Goal: Task Accomplishment & Management: Use online tool/utility

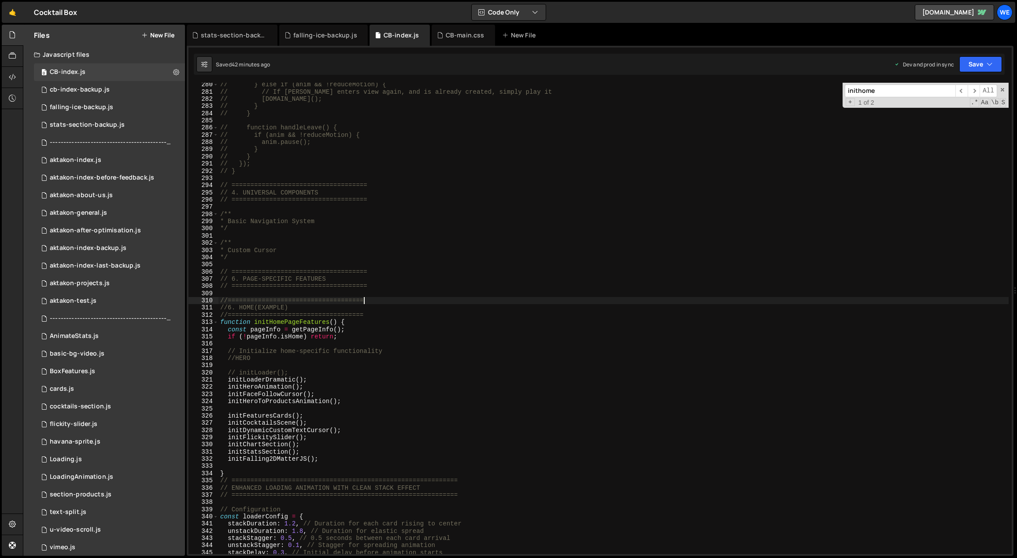
scroll to position [2026, 0]
click at [297, 443] on div "// } else if (anim && !reduceMotion) { // // If lottie enters view again, and i…" at bounding box center [613, 324] width 790 height 486
type textarea "initC;hartSection()"
drag, startPoint x: 323, startPoint y: 445, endPoint x: 308, endPoint y: 447, distance: 15.6
click at [323, 445] on div "// } else if (anim && !reduceMotion) { // // If lottie enters view again, and i…" at bounding box center [613, 324] width 790 height 486
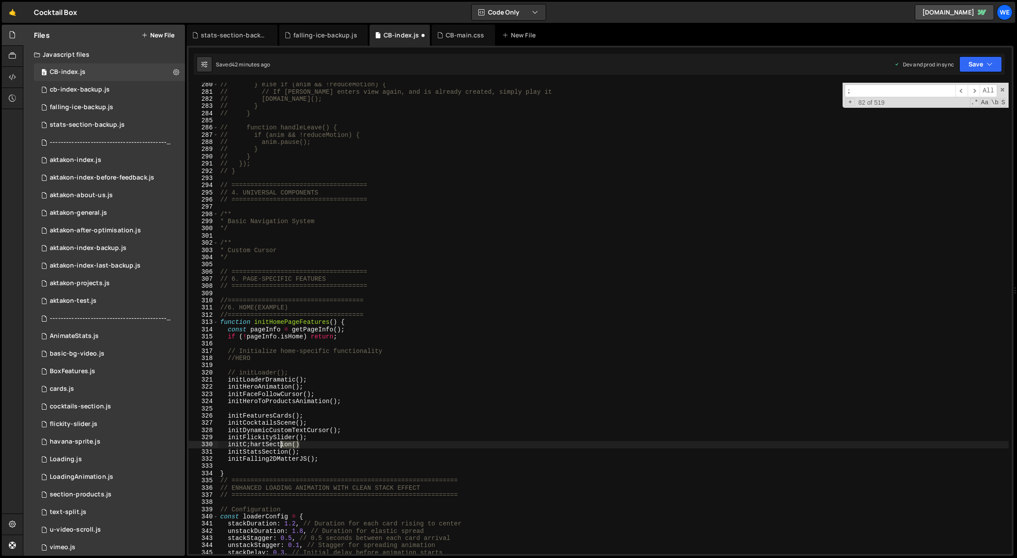
drag, startPoint x: 299, startPoint y: 442, endPoint x: 267, endPoint y: 442, distance: 32.1
click at [268, 442] on div "// } else if (anim && !reduceMotion) { // // If lottie enters view again, and i…" at bounding box center [613, 324] width 790 height 486
type input "ection()"
click at [251, 444] on div "// } else if (anim && !reduceMotion) { // // If lottie enters view again, and i…" at bounding box center [613, 324] width 790 height 486
click at [296, 444] on div "// } else if (anim && !reduceMotion) { // // If lottie enters view again, and i…" at bounding box center [613, 324] width 790 height 486
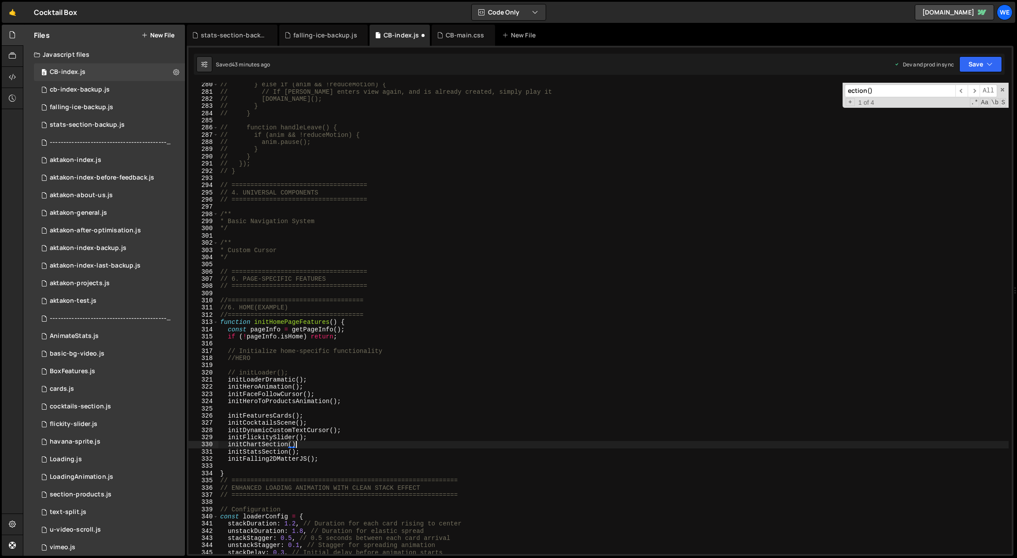
scroll to position [0, 4]
drag, startPoint x: 295, startPoint y: 445, endPoint x: 254, endPoint y: 446, distance: 40.5
click at [254, 446] on div "// } else if (anim && !reduceMotion) { // // If lottie enters view again, and i…" at bounding box center [613, 324] width 790 height 486
type textarea "initChartSection();"
type input "rtSection()"
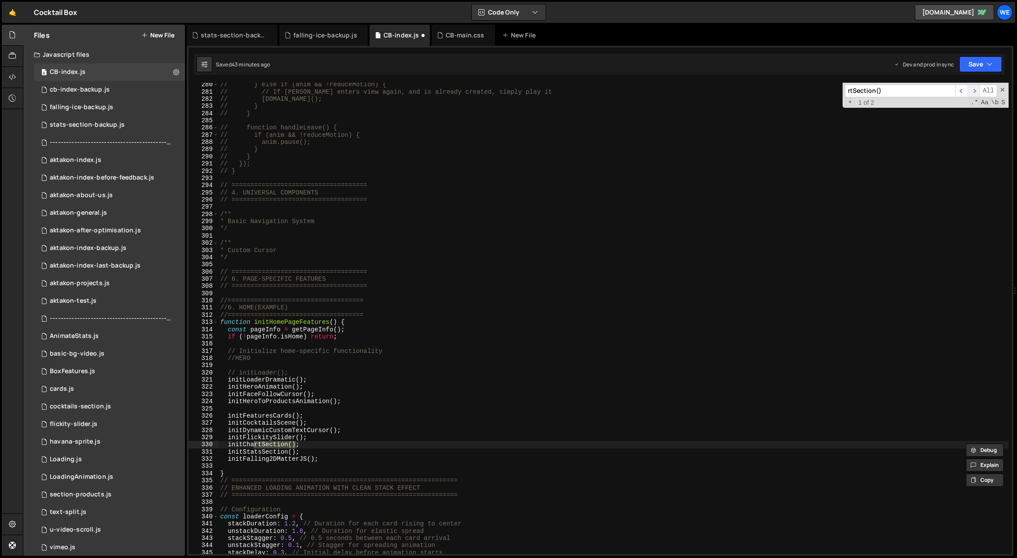
click at [975, 91] on span "​" at bounding box center [973, 91] width 12 height 13
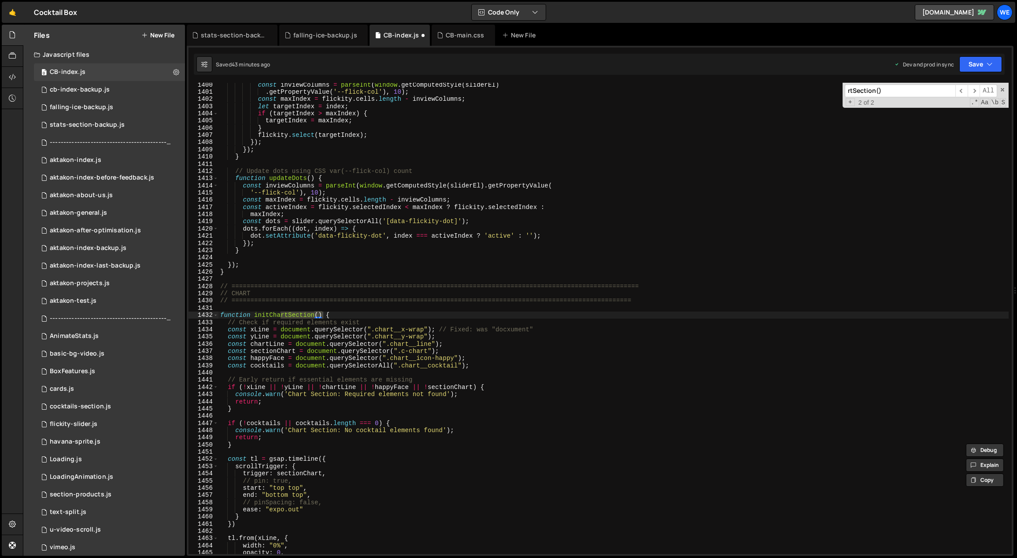
click at [364, 361] on div "const inviewColumns = parseInt ( window . getComputedStyle ( sliderEl ) . getPr…" at bounding box center [613, 324] width 790 height 486
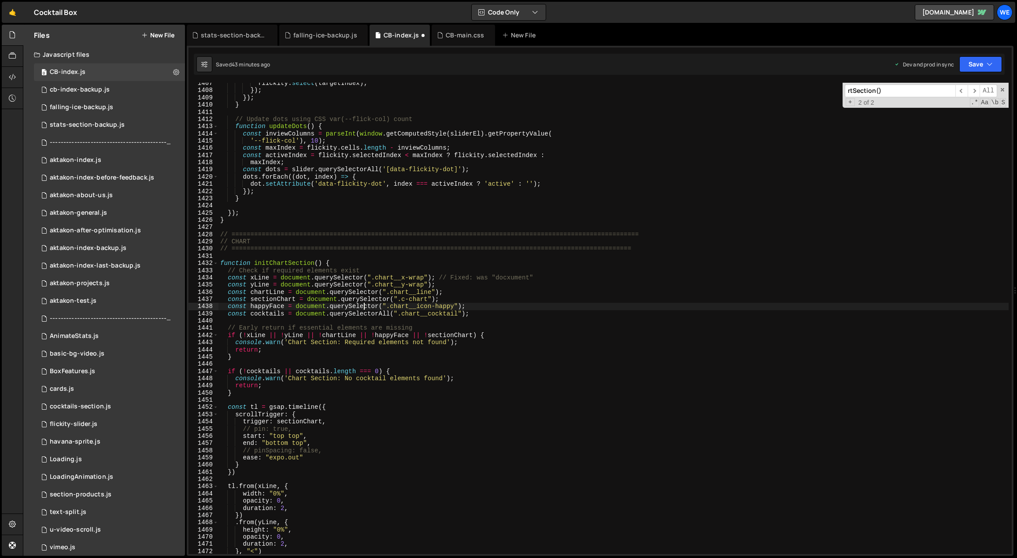
scroll to position [10184, 0]
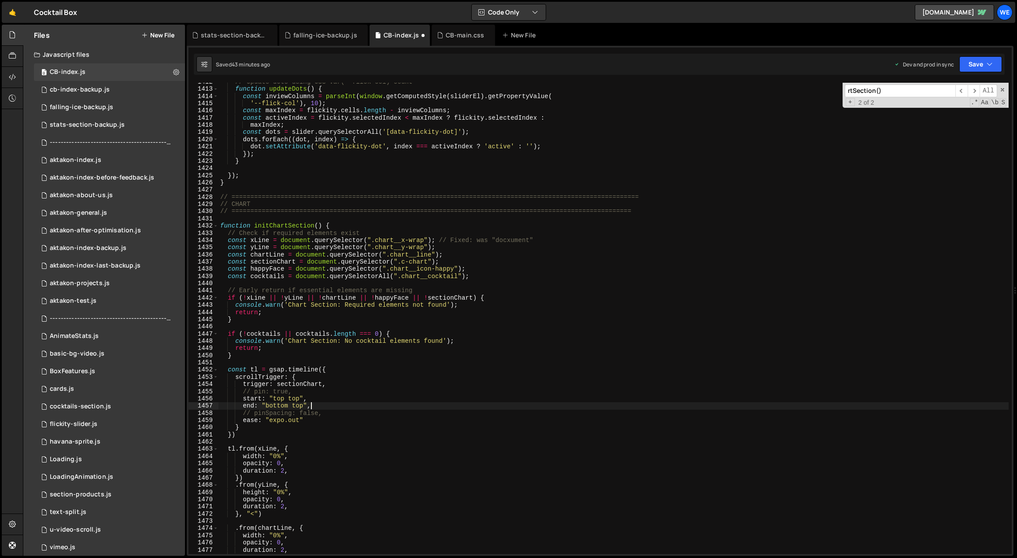
click at [325, 405] on div "// Update dots using CSS var(--flick-col) count function updateDots ( ) { const…" at bounding box center [613, 321] width 790 height 486
click at [295, 401] on div "// Update dots using CSS var(--flick-col) count function updateDots ( ) { const…" at bounding box center [613, 321] width 790 height 486
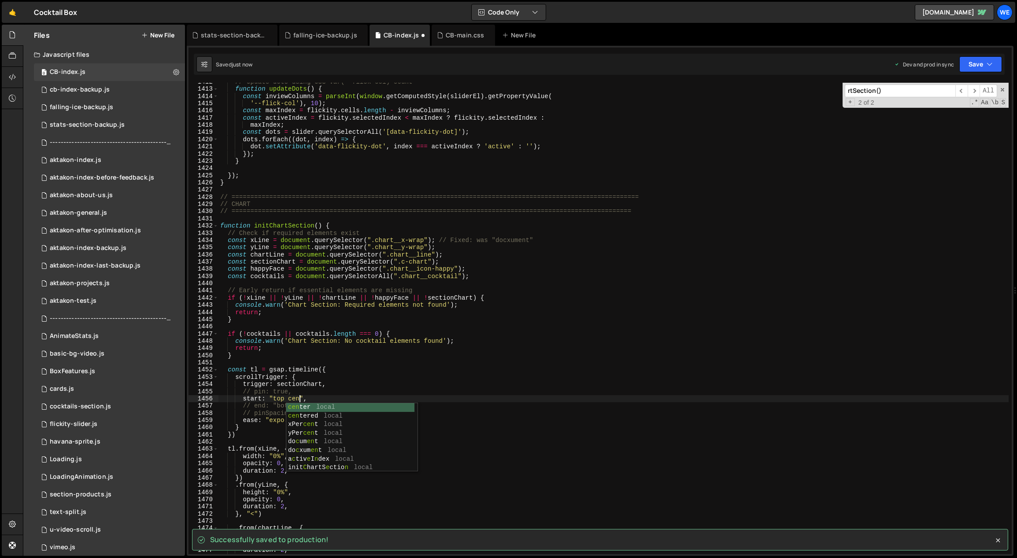
type textarea "start: "top center","
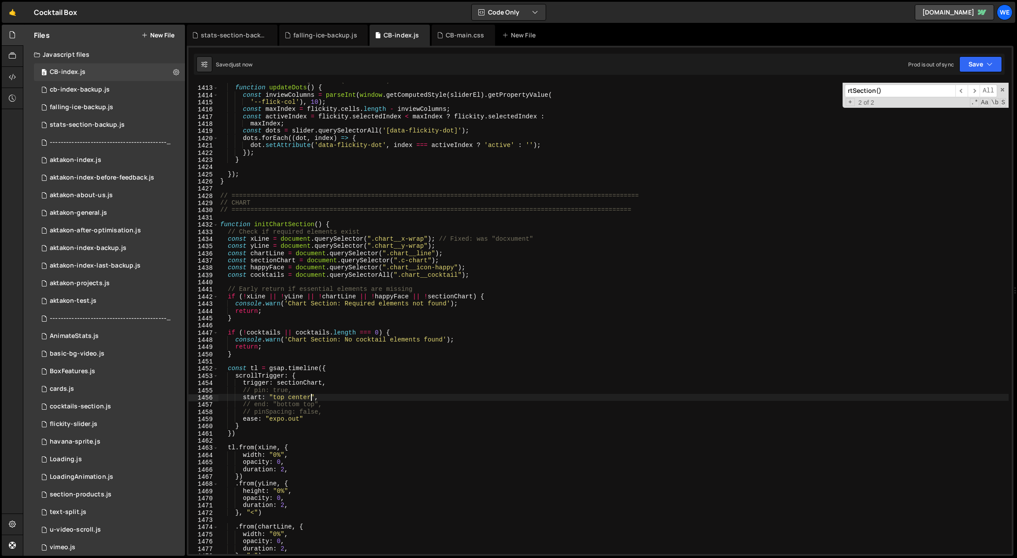
scroll to position [10214, 0]
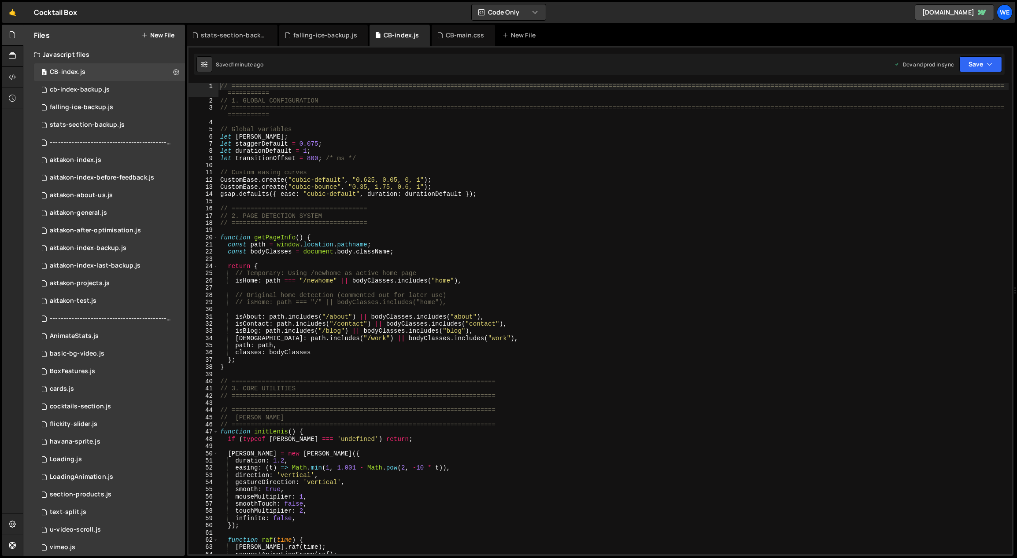
click at [438, 287] on div "// ============================================================================…" at bounding box center [613, 330] width 790 height 494
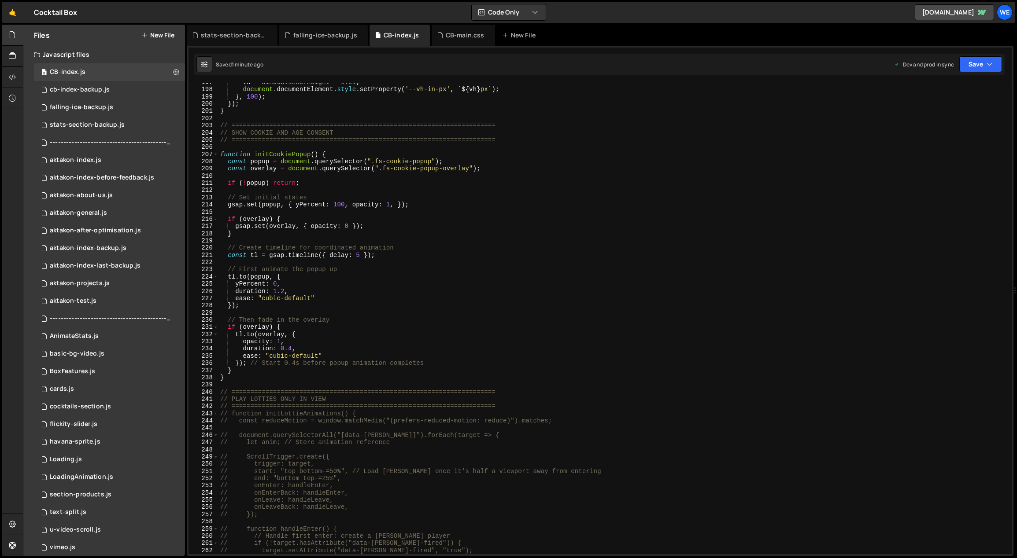
scroll to position [1654, 0]
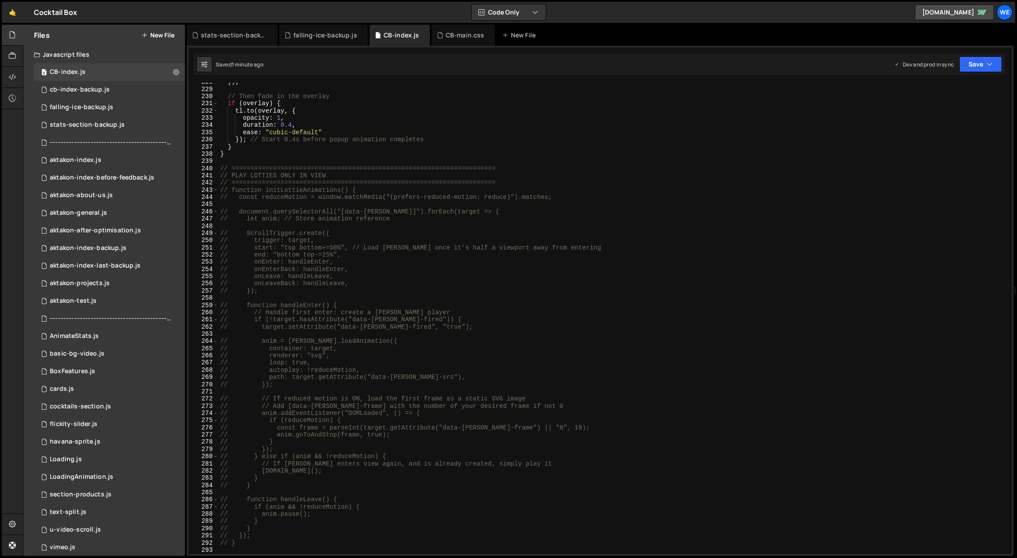
click at [336, 404] on div "}) ; // Then fade in the overlay if ( overlay ) { tl . to ( overlay , { opacity…" at bounding box center [613, 321] width 790 height 486
type textarea "// // Add [data-[PERSON_NAME]-frame] with the number of your desired frame if n…"
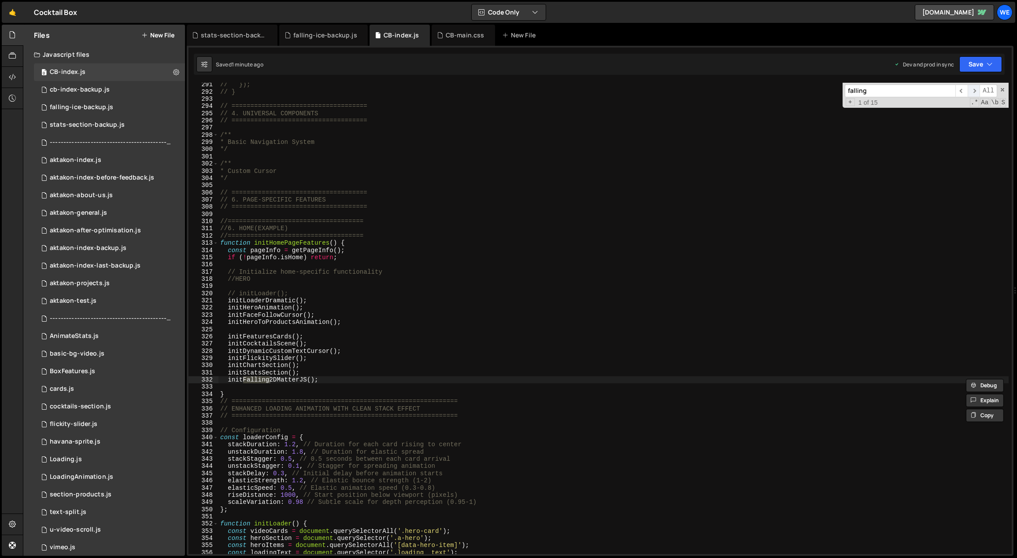
type input "falling"
click at [977, 92] on span "​" at bounding box center [973, 91] width 12 height 13
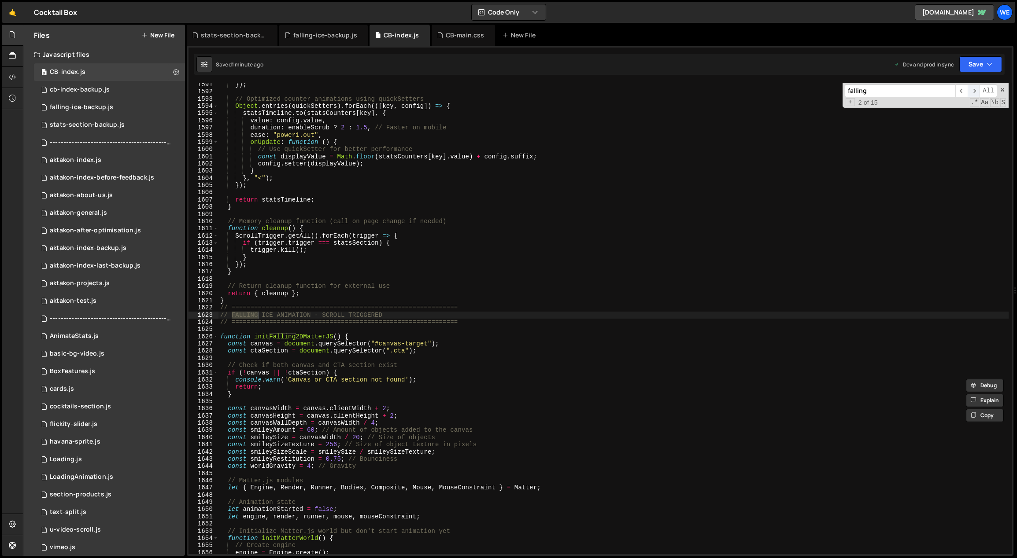
scroll to position [11470, 0]
click at [416, 405] on div "}) ; // Optimized counter animations using quickSetters Object . entries ( quic…" at bounding box center [613, 324] width 790 height 486
click at [307, 466] on div "}) ; // Optimized counter animations using quickSetters Object . entries ( quic…" at bounding box center [613, 323] width 790 height 486
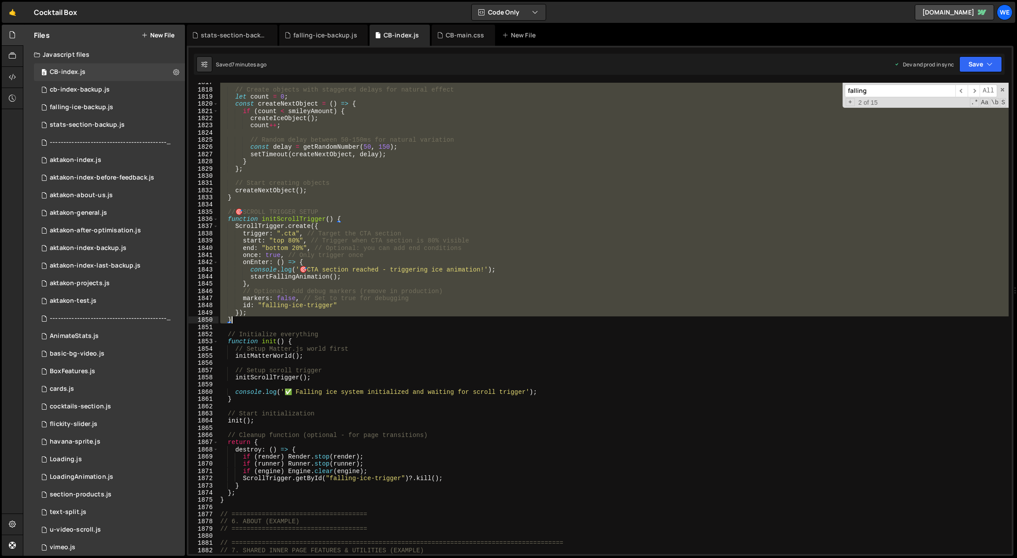
scroll to position [13142, 0]
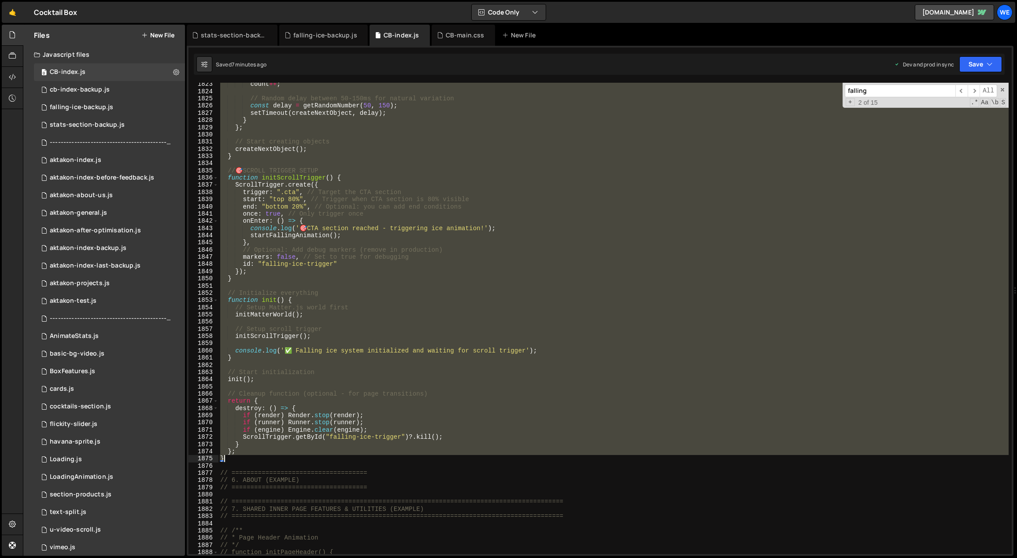
drag, startPoint x: 219, startPoint y: 306, endPoint x: 248, endPoint y: 458, distance: 155.5
click at [248, 458] on div "count ++ ; // Random delay between 50-150ms for natural variation const delay =…" at bounding box center [613, 324] width 790 height 486
paste textarea "// });"
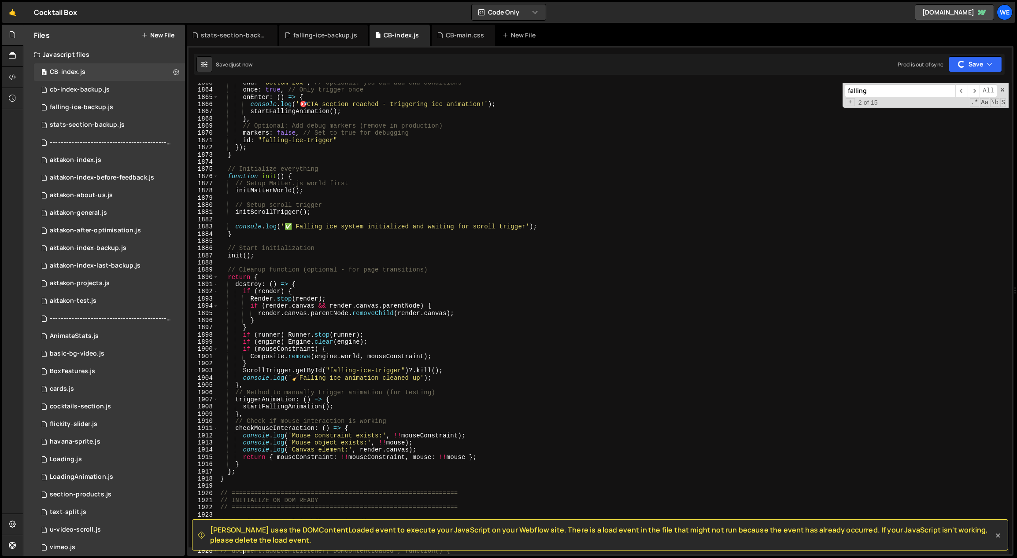
scroll to position [13422, 0]
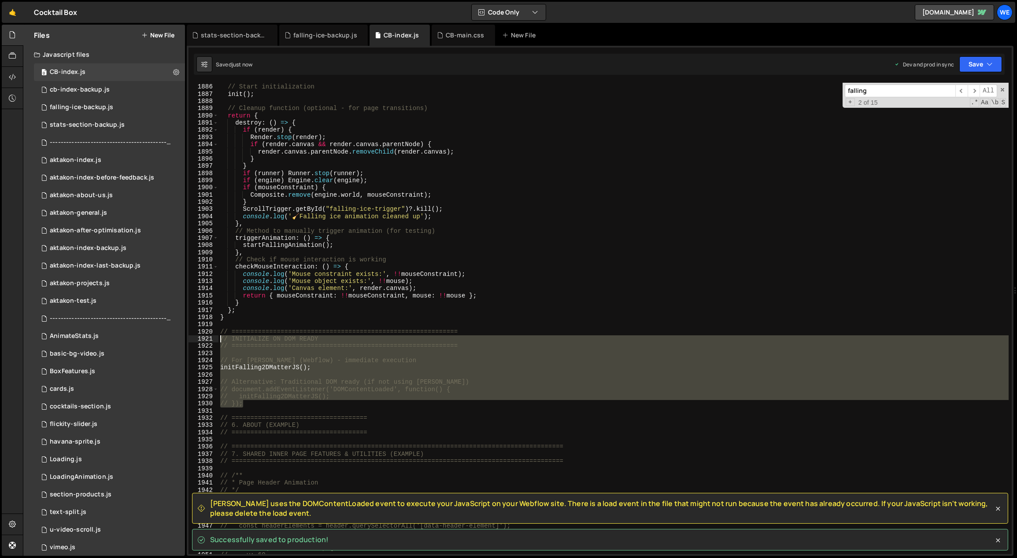
drag, startPoint x: 243, startPoint y: 405, endPoint x: 219, endPoint y: 334, distance: 74.9
click at [219, 334] on div "// Start initialization init ( ) ; // Cleanup function (optional - for page tra…" at bounding box center [613, 319] width 790 height 486
type textarea "// ============================================================ // INITIALIZE O…"
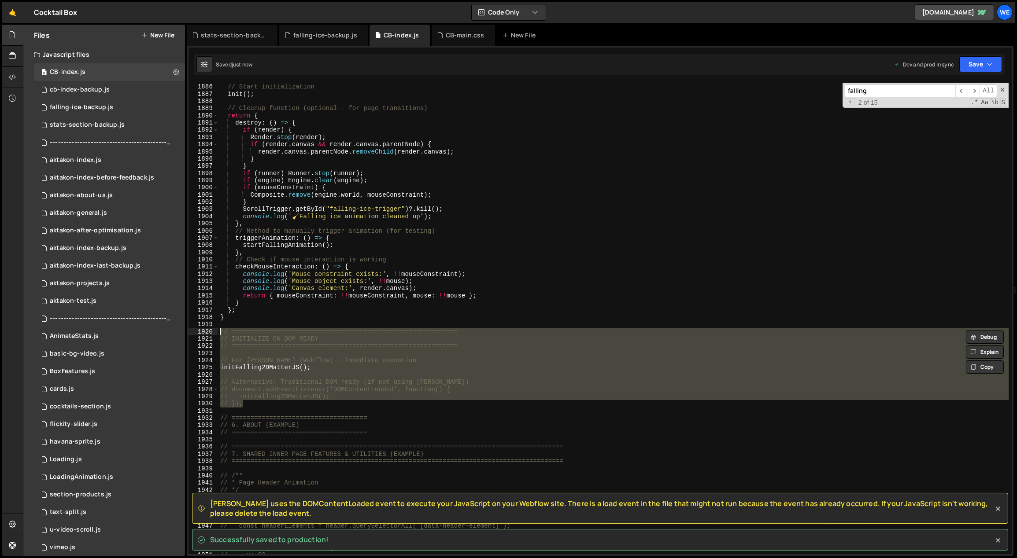
scroll to position [0, 0]
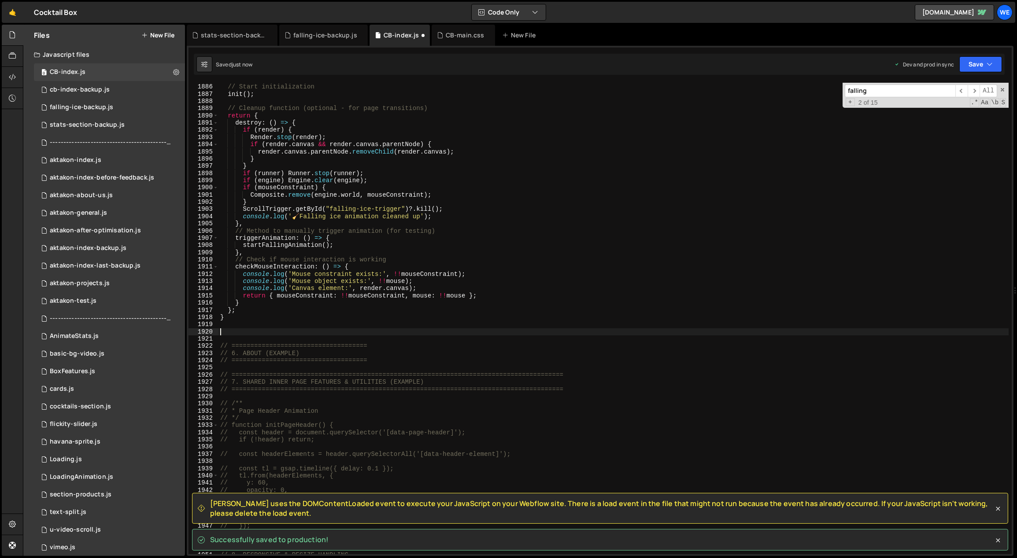
type textarea "// ===================================="
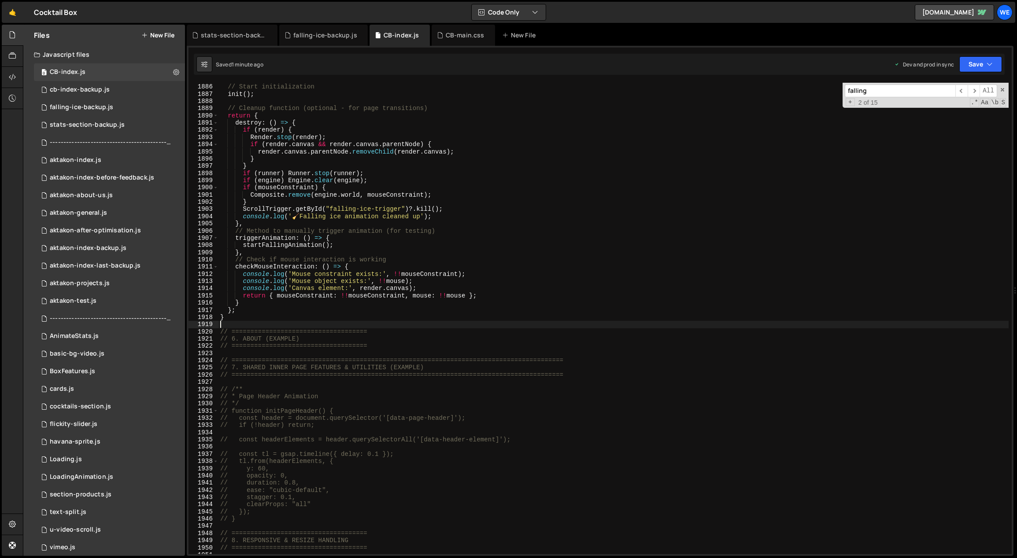
click at [385, 324] on div "// Start initialization init ( ) ; // Cleanup function (optional - for page tra…" at bounding box center [613, 319] width 790 height 486
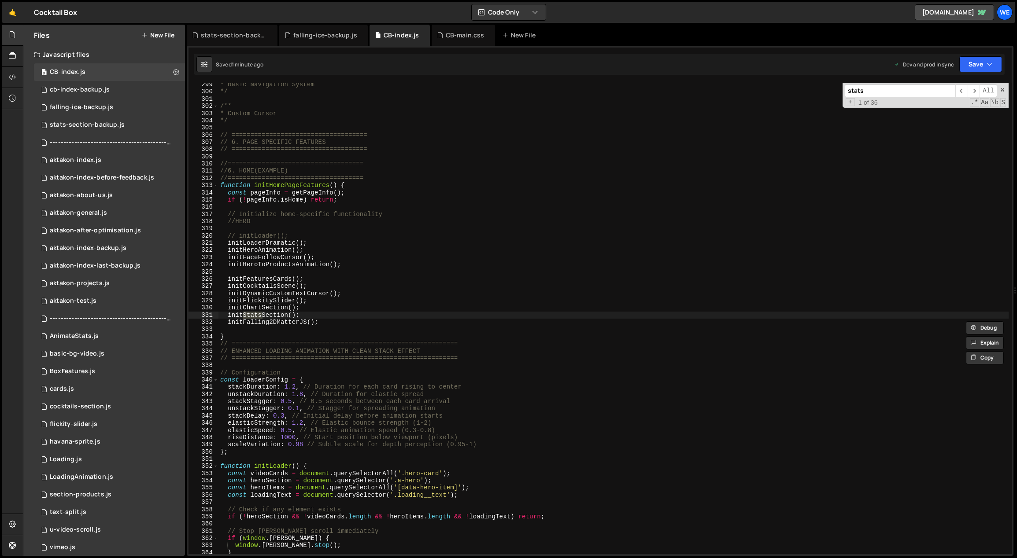
type input "stats"
type textarea "initStatsSection();"
drag, startPoint x: 295, startPoint y: 313, endPoint x: 252, endPoint y: 314, distance: 42.3
click at [251, 314] on div "* Basic Navigation System */ /** * Custom Cursor */ // ========================…" at bounding box center [613, 324] width 790 height 486
type input "atsSection()"
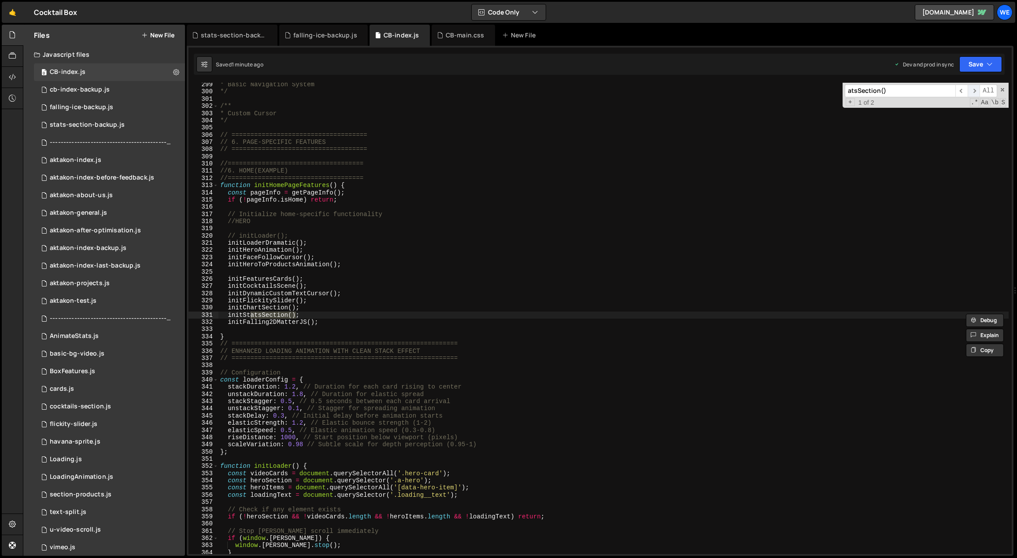
click at [975, 90] on span "​" at bounding box center [973, 91] width 12 height 13
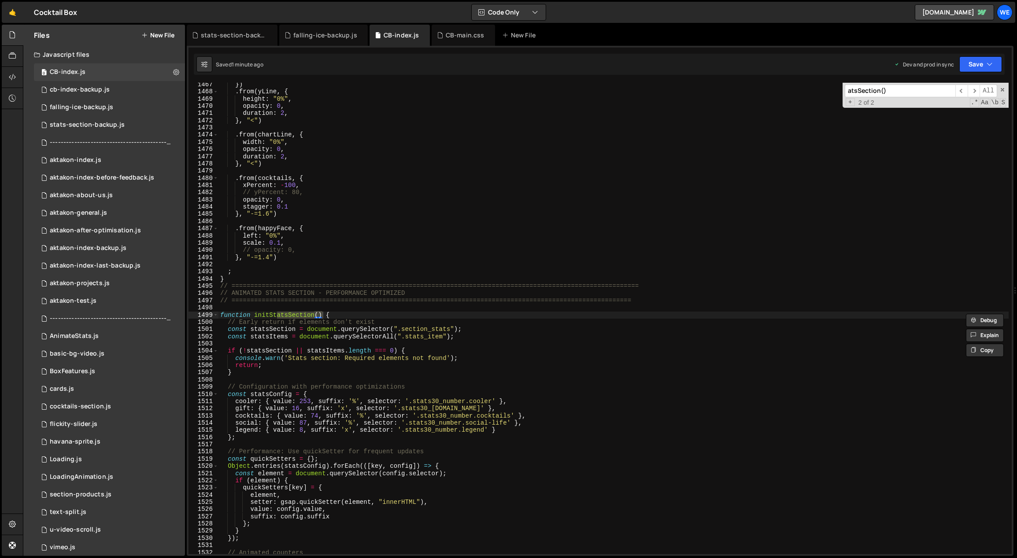
scroll to position [10506, 0]
click at [271, 349] on div "}) . from ( yLine , { height : "0%" , opacity : 0 , duration : 2 , } , "<" ) . …" at bounding box center [613, 324] width 790 height 486
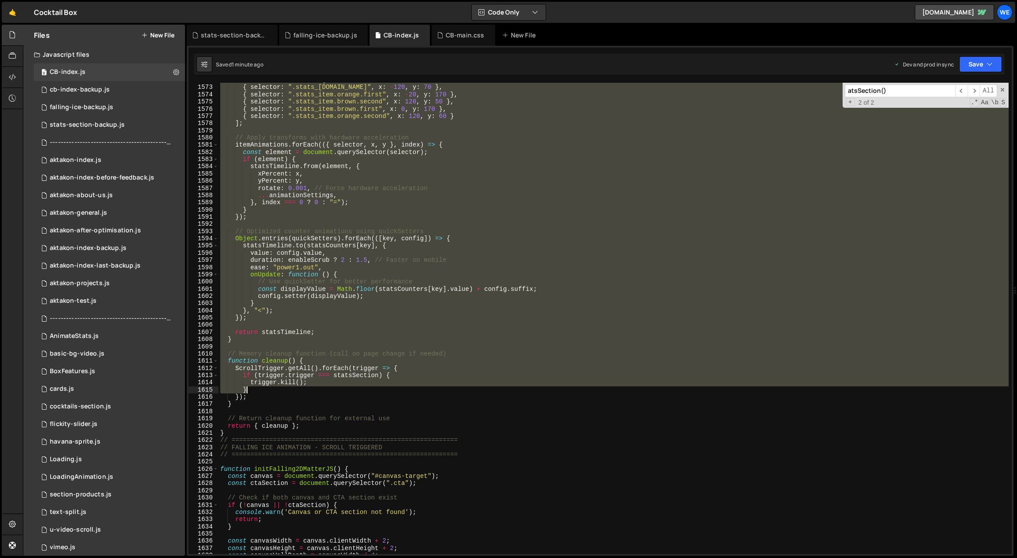
scroll to position [11262, 0]
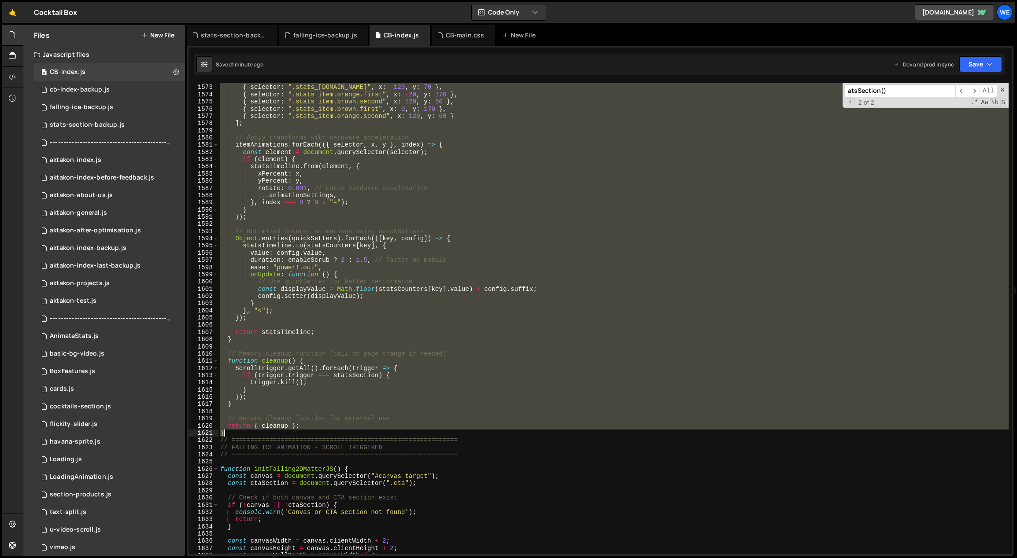
drag, startPoint x: 220, startPoint y: 286, endPoint x: 235, endPoint y: 434, distance: 148.7
click at [235, 434] on div "const itemAnimations = [ { selector : ".stats_item.green" , x : - 120 , y : 70 …" at bounding box center [613, 320] width 790 height 486
paste textarea
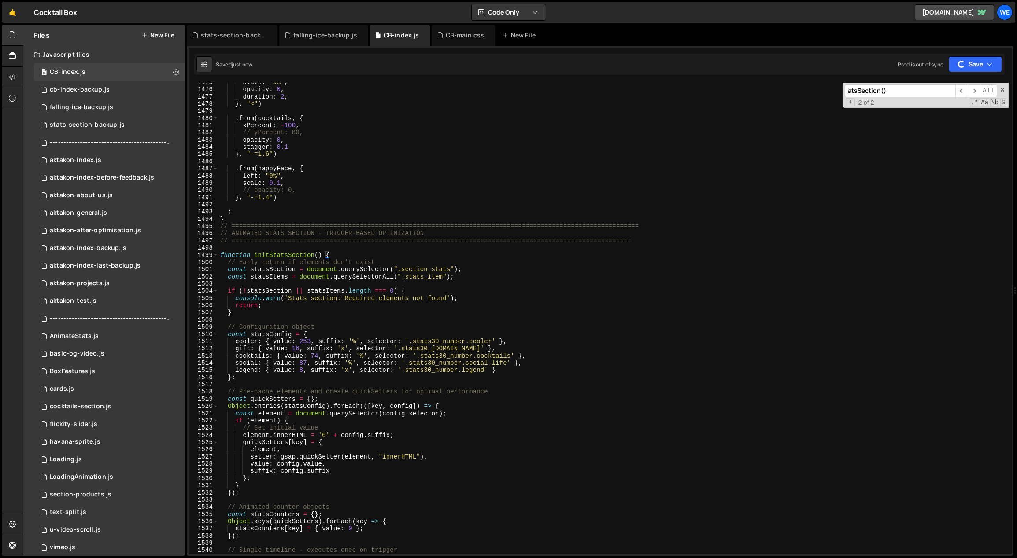
scroll to position [10290, 0]
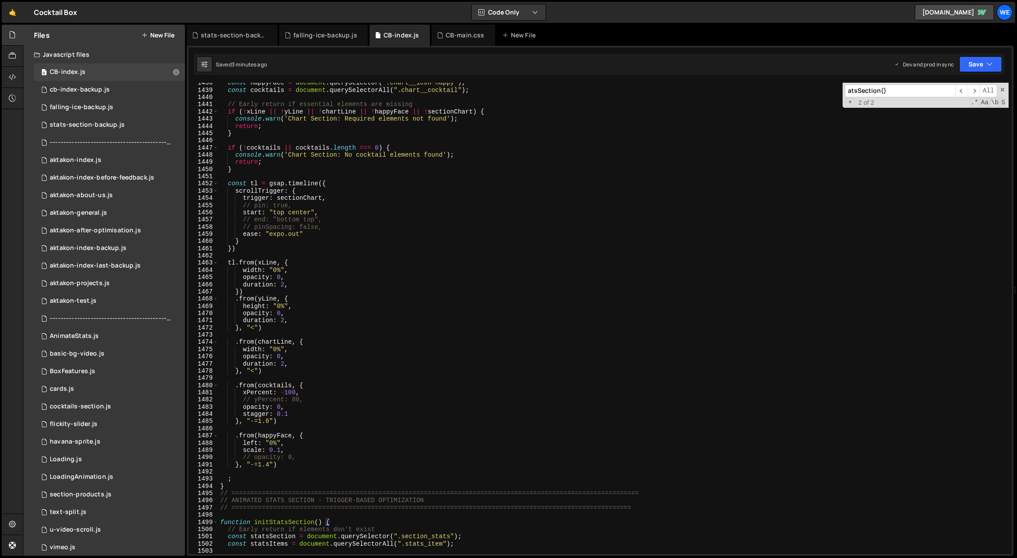
click at [379, 415] on div "const happyFace = document . querySelector ( ".chart__icon-happy" ) ; const coc…" at bounding box center [613, 322] width 790 height 486
type textarea "stagger: 0.1"
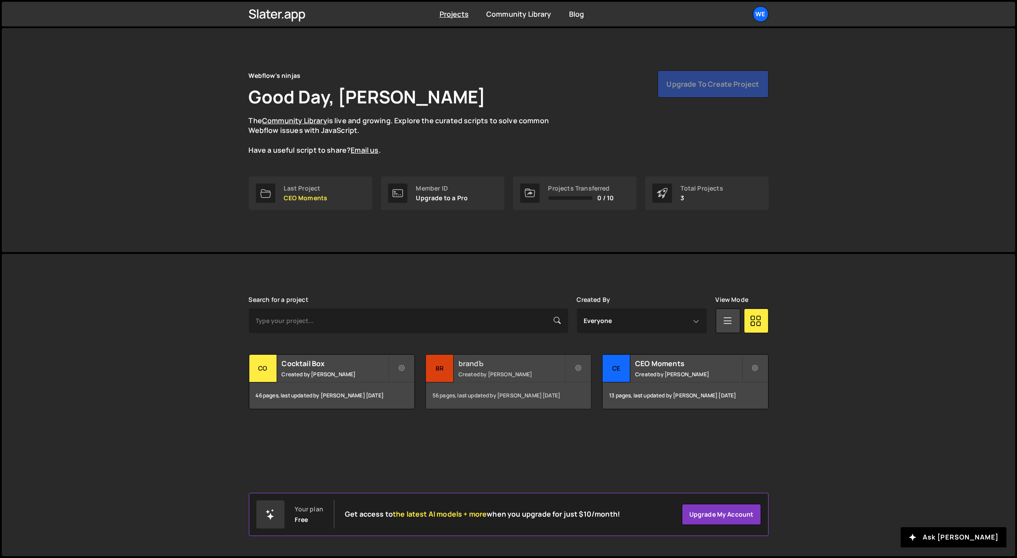
click at [475, 369] on div "brandЪ Created by Georgi Tsonev" at bounding box center [508, 368] width 165 height 27
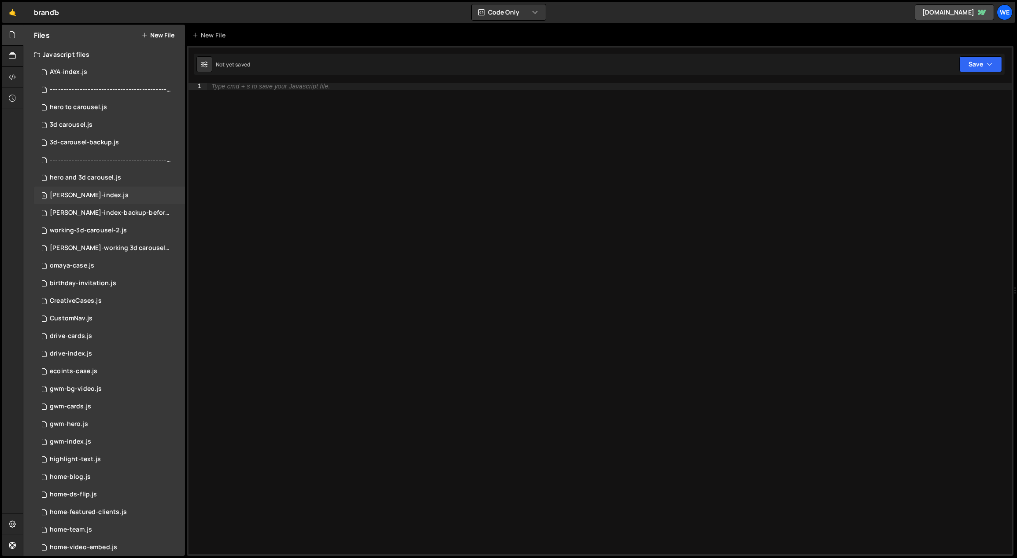
click at [77, 196] on div "[PERSON_NAME]-index.js" at bounding box center [89, 196] width 79 height 8
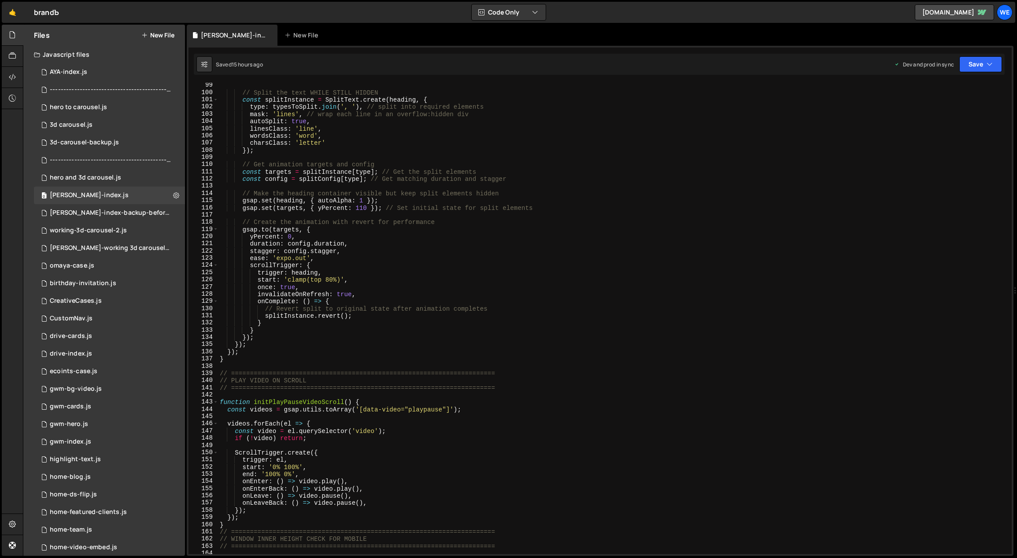
scroll to position [596, 0]
click at [240, 367] on div "// Split the text WHILE STILL HIDDEN const splitInstance = SplitText . create (…" at bounding box center [613, 325] width 791 height 486
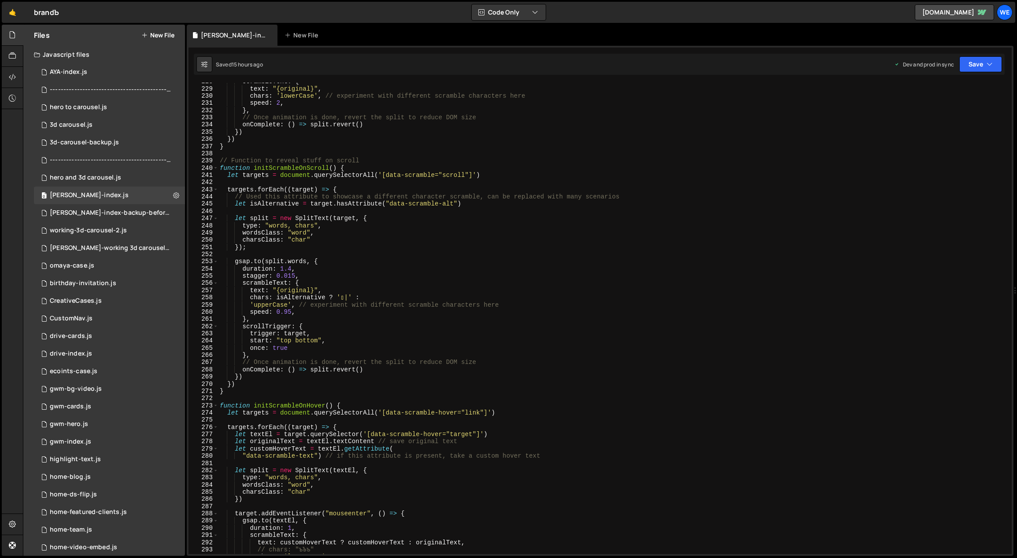
scroll to position [1606, 0]
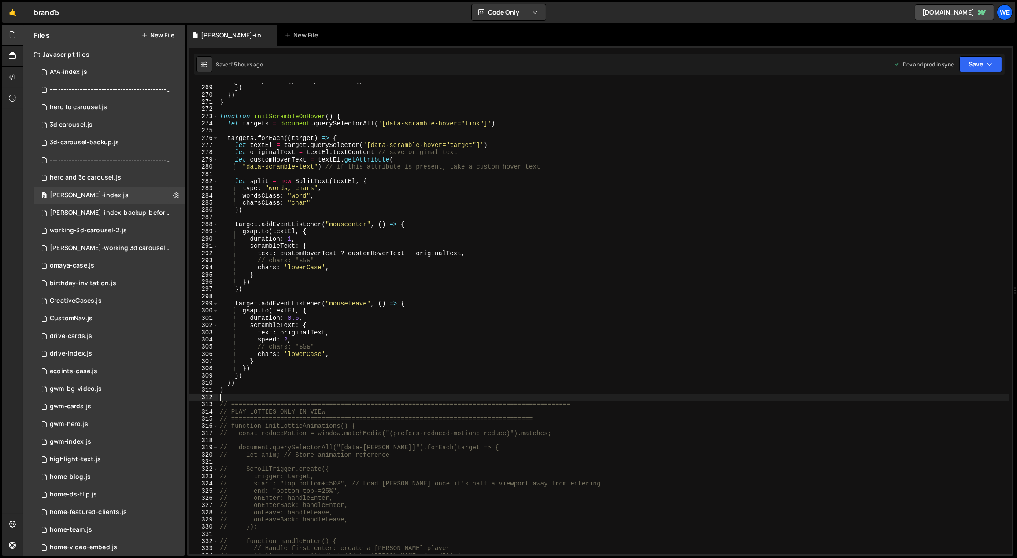
click at [249, 396] on div "onComplete : ( ) => split . revert ( ) }) }) } function initScrambleOnHover ( )…" at bounding box center [613, 320] width 791 height 486
paste textarea "}"
type textarea "}"
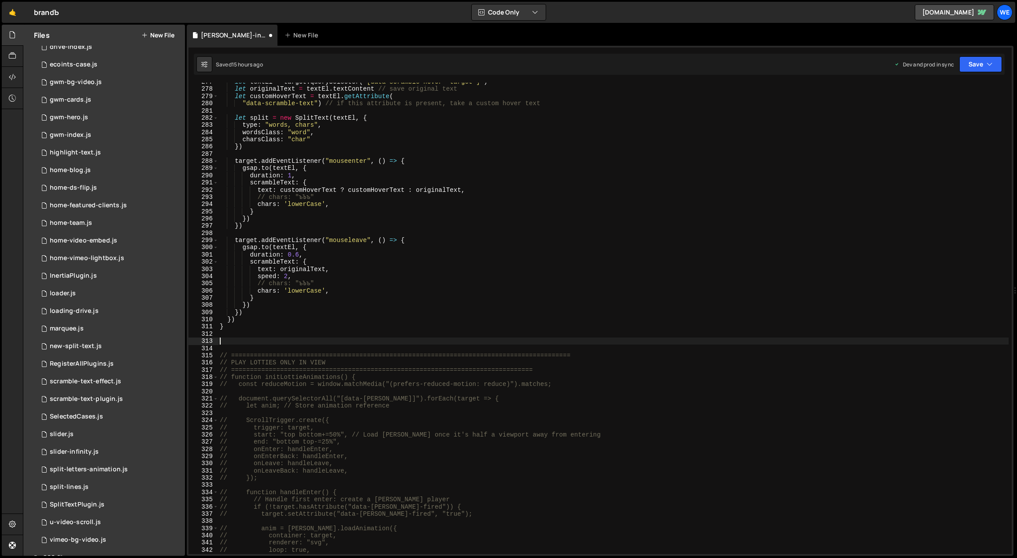
scroll to position [414, 0]
click at [84, 471] on div "[PERSON_NAME]-index.css" at bounding box center [92, 468] width 84 height 8
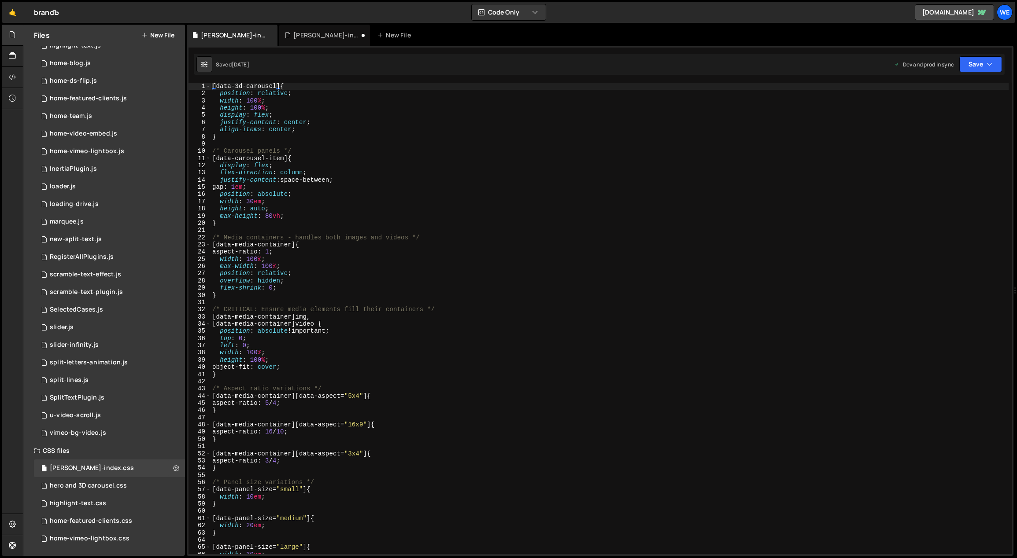
click at [409, 117] on div "[ data-3d-carousel ] { position : relative ; width : 100 % ; height : 100 % ; d…" at bounding box center [609, 326] width 798 height 486
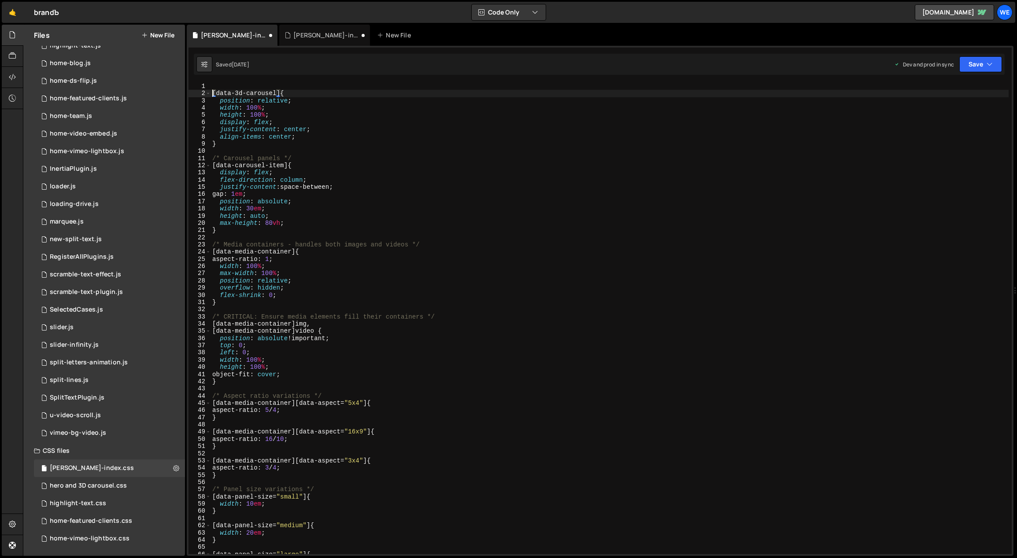
type textarea "[data-3d-carousel] {"
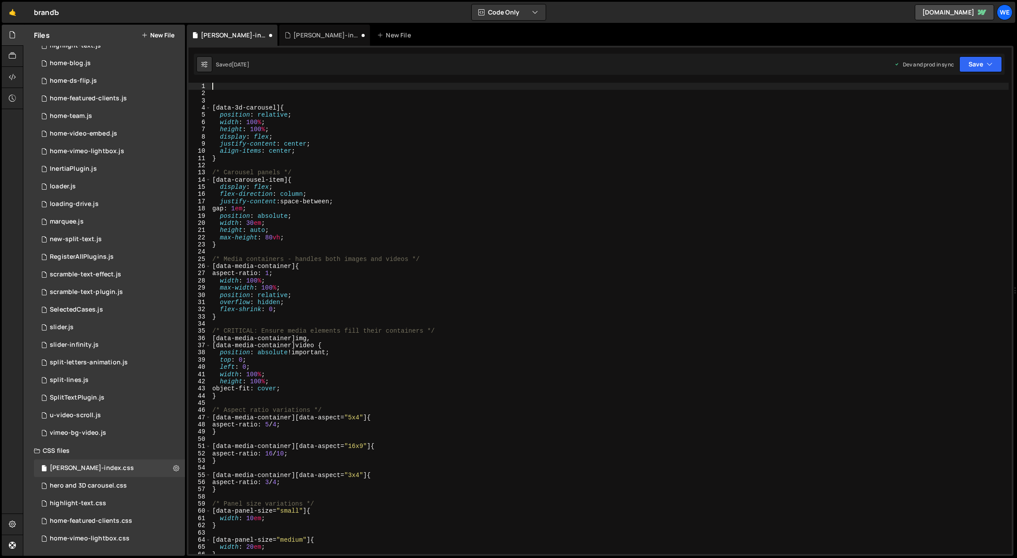
paste textarea "}"
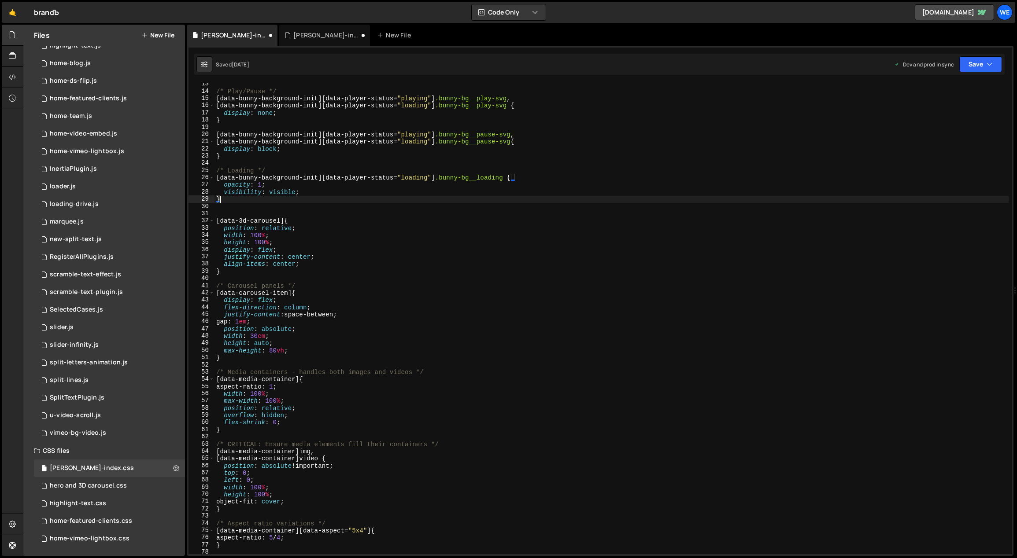
scroll to position [0, 0]
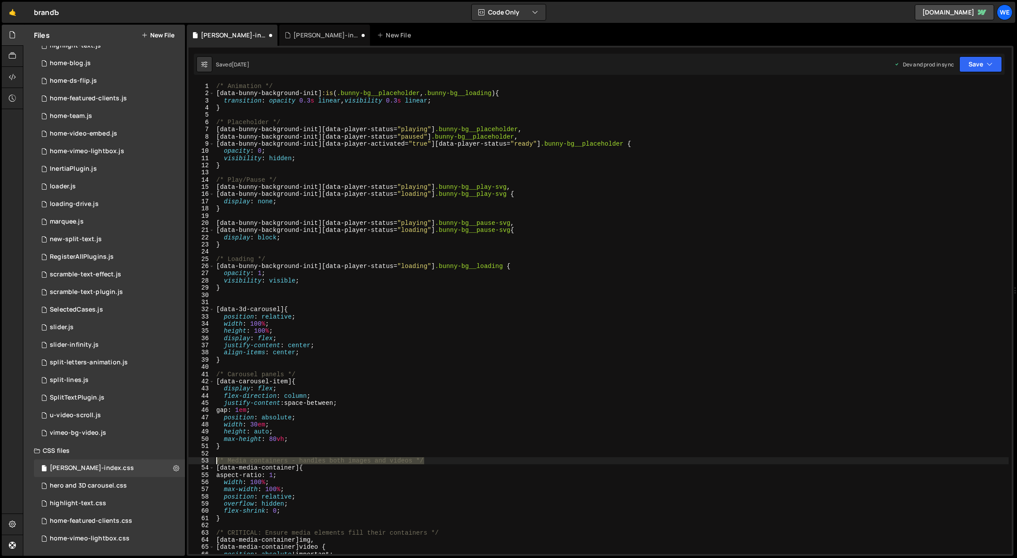
drag, startPoint x: 298, startPoint y: 464, endPoint x: 213, endPoint y: 458, distance: 84.8
click at [213, 458] on div "} 1 2 3 4 5 6 7 8 9 10 11 12 13 14 15 16 17 18 19 20 21 22 23 24 25 26 27 28 29…" at bounding box center [599, 319] width 823 height 472
type textarea "/* Media containers - handles both images and videos */"
click at [272, 302] on div "/* Animation */ [ data-bunny-background-init ] :is ( .bunny-bg__placeholder , .…" at bounding box center [611, 326] width 794 height 486
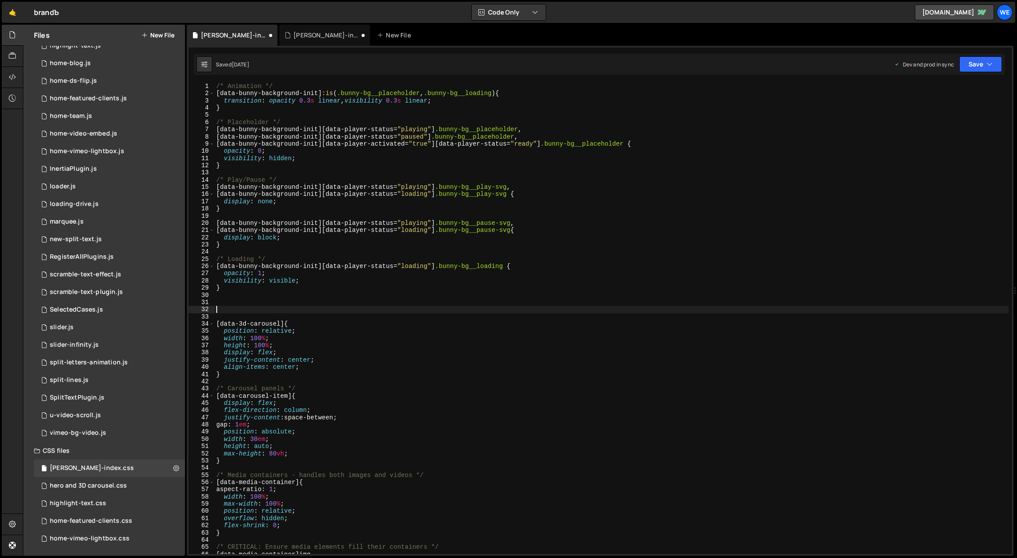
paste textarea "/* Media containers - handles both images and videos */"
type textarea "/* Media containers - handles both images and videos */"
click at [238, 300] on div "/* Animation */ [ data-bunny-background-init ] :is ( .bunny-bg__placeholder , .…" at bounding box center [611, 326] width 794 height 486
type textarea "?"
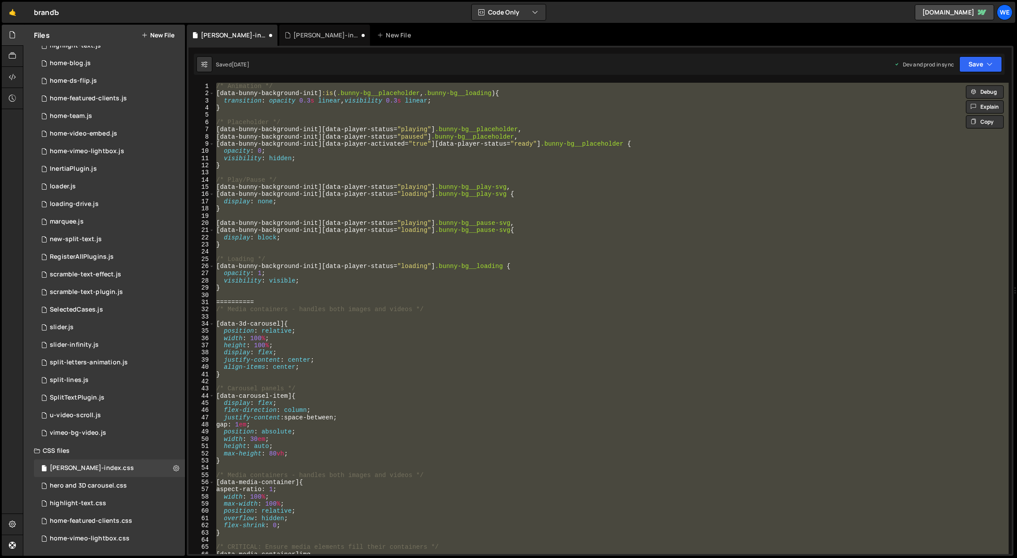
type textarea "}"
click at [307, 295] on div "/* Animation */ [ data-bunny-background-init ] :is ( .bunny-bg__placeholder , .…" at bounding box center [611, 319] width 794 height 472
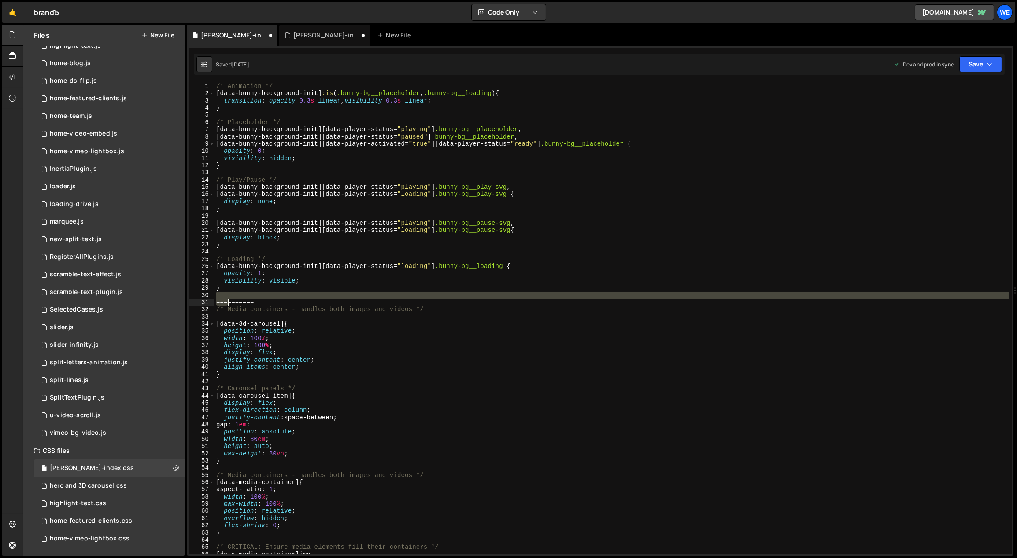
drag, startPoint x: 257, startPoint y: 298, endPoint x: 227, endPoint y: 302, distance: 30.1
click at [223, 302] on div "/* Animation */ [ data-bunny-background-init ] :is ( .bunny-bg__placeholder , .…" at bounding box center [611, 326] width 794 height 486
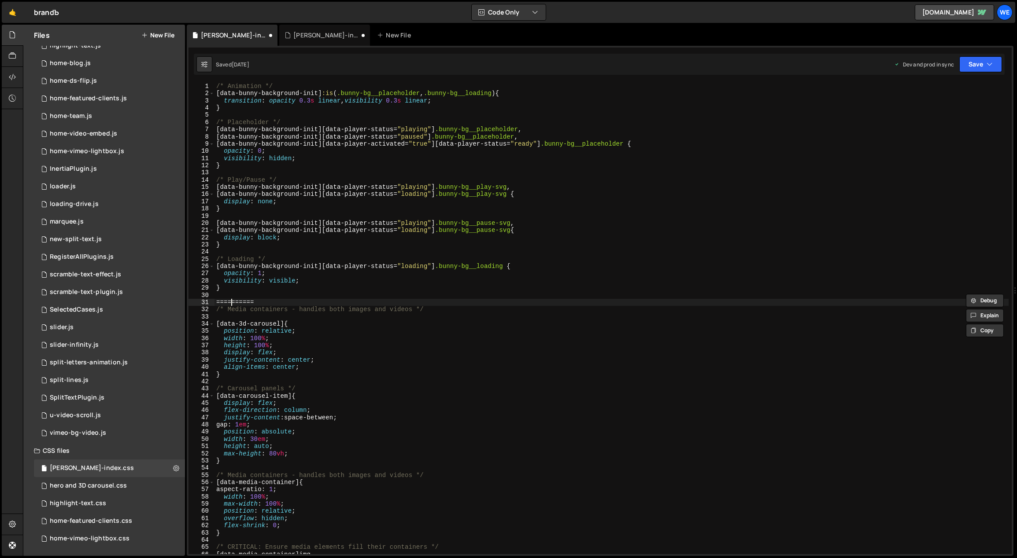
drag, startPoint x: 231, startPoint y: 300, endPoint x: 237, endPoint y: 300, distance: 6.2
click at [232, 300] on div "/* Animation */ [ data-bunny-background-init ] :is ( .bunny-bg__placeholder , .…" at bounding box center [611, 326] width 794 height 486
click at [256, 299] on div "/* Animation */ [ data-bunny-background-init ] :is ( .bunny-bg__placeholder , .…" at bounding box center [611, 326] width 794 height 486
drag, startPoint x: 254, startPoint y: 301, endPoint x: 220, endPoint y: 303, distance: 34.4
click at [217, 304] on div "/* Animation */ [ data-bunny-background-init ] :is ( .bunny-bg__placeholder , .…" at bounding box center [611, 326] width 794 height 486
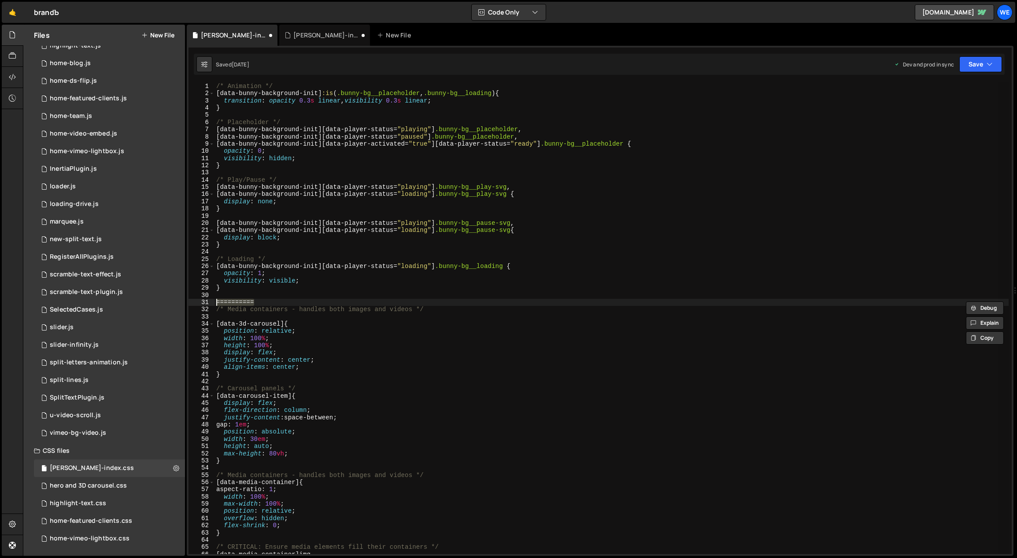
click at [264, 301] on div "/* Animation */ [ data-bunny-background-init ] :is ( .bunny-bg__placeholder , .…" at bounding box center [611, 319] width 794 height 472
paste textarea "=========="
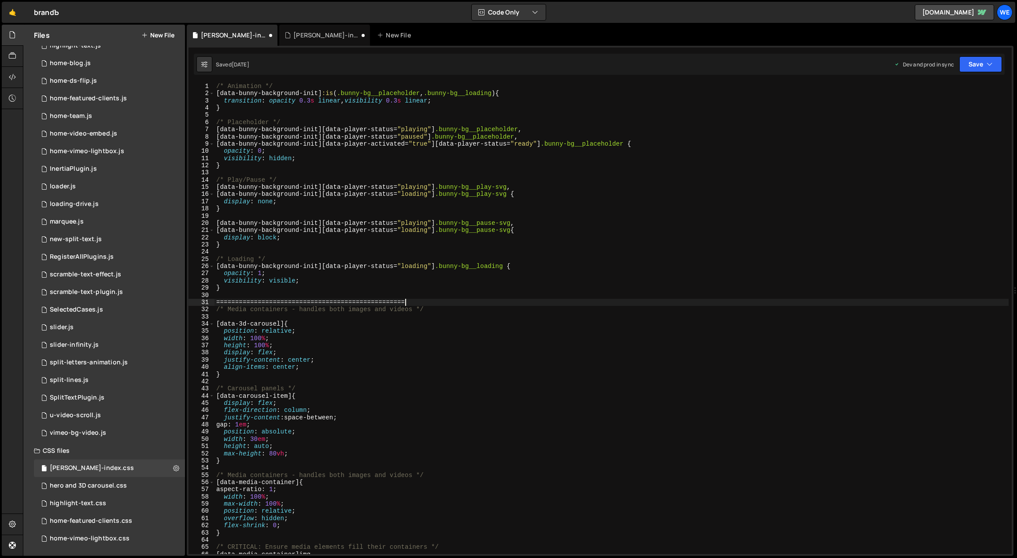
paste textarea "=========="
type textarea "/*=============================================================================…"
click at [376, 316] on div "/* Animation */ [ data-bunny-background-init ] :is ( .bunny-bg__placeholder , .…" at bounding box center [611, 326] width 794 height 486
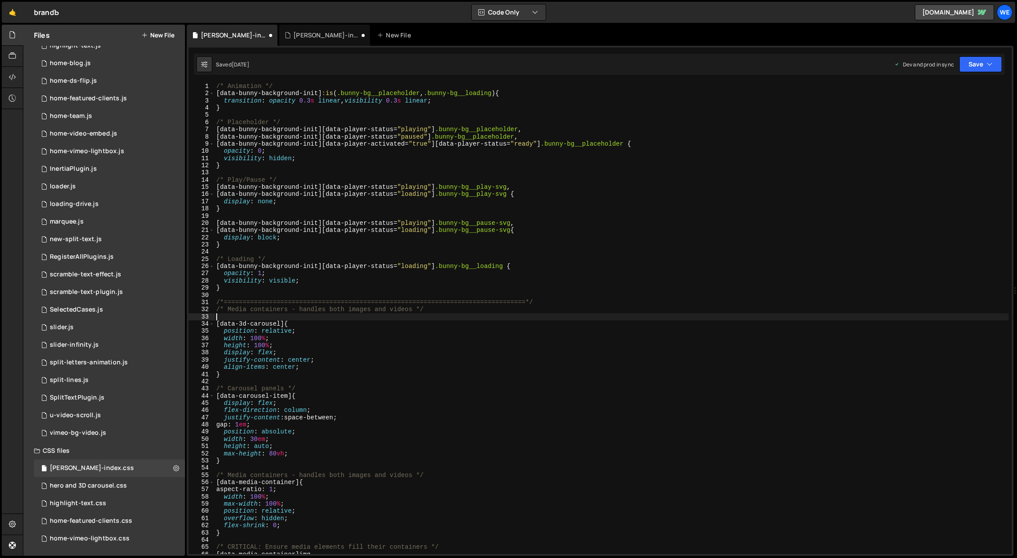
paste textarea "=========="
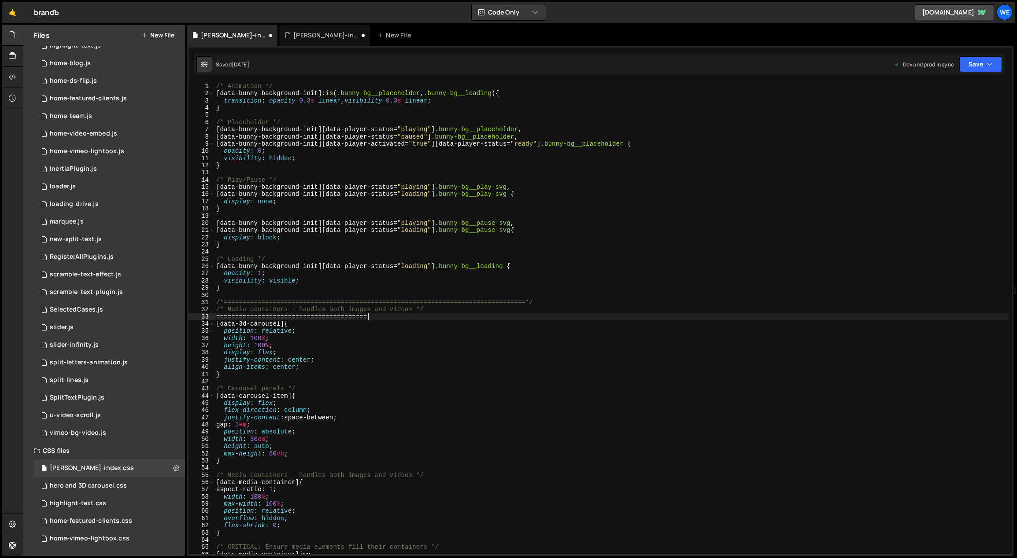
paste textarea "=========="
drag, startPoint x: 427, startPoint y: 308, endPoint x: 228, endPoint y: 307, distance: 199.4
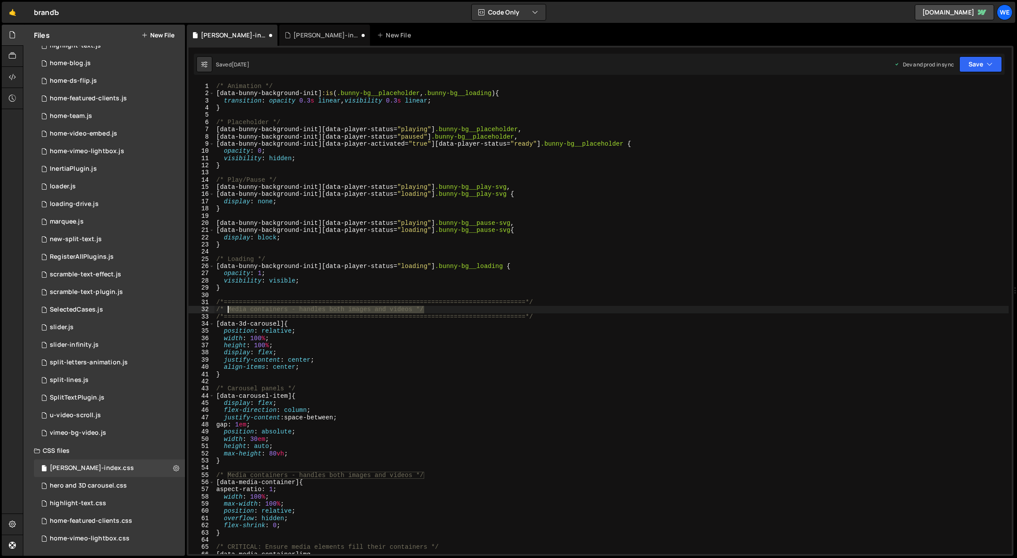
click at [228, 307] on div "/* Animation */ [ data-bunny-background-init ] :is ( .bunny-bg__placeholder , .…" at bounding box center [611, 326] width 794 height 486
click at [563, 313] on div "/* Animation */ [ data-bunny-background-init ] :is ( .bunny-bg__placeholder , .…" at bounding box center [611, 326] width 794 height 486
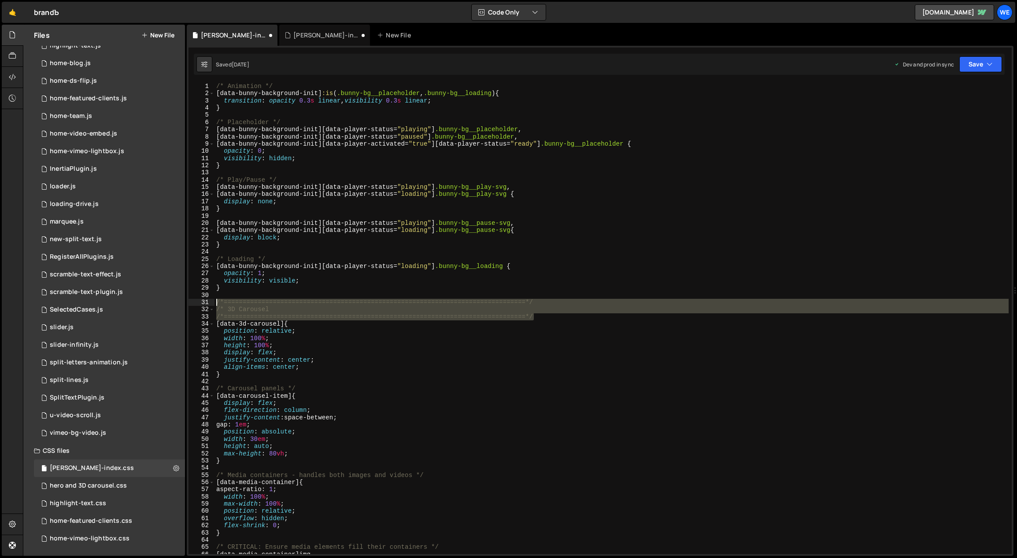
drag, startPoint x: 469, startPoint y: 326, endPoint x: 241, endPoint y: 252, distance: 239.3
click at [213, 301] on div "/* 3D Carousel 1 2 3 4 5 6 7 8 9 10 11 12 13 14 15 16 17 18 19 20 21 22 23 24 2…" at bounding box center [599, 319] width 823 height 472
click at [217, 86] on div "/* Animation */ [ data-bunny-background-init ] :is ( .bunny-bg__placeholder , .…" at bounding box center [611, 326] width 794 height 486
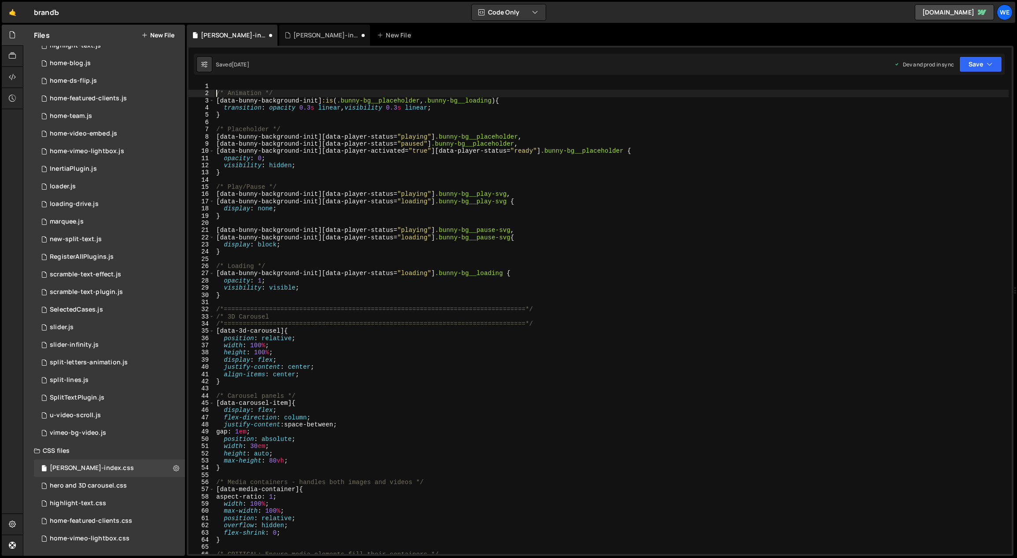
scroll to position [0, 0]
type textarea "/* Animation */"
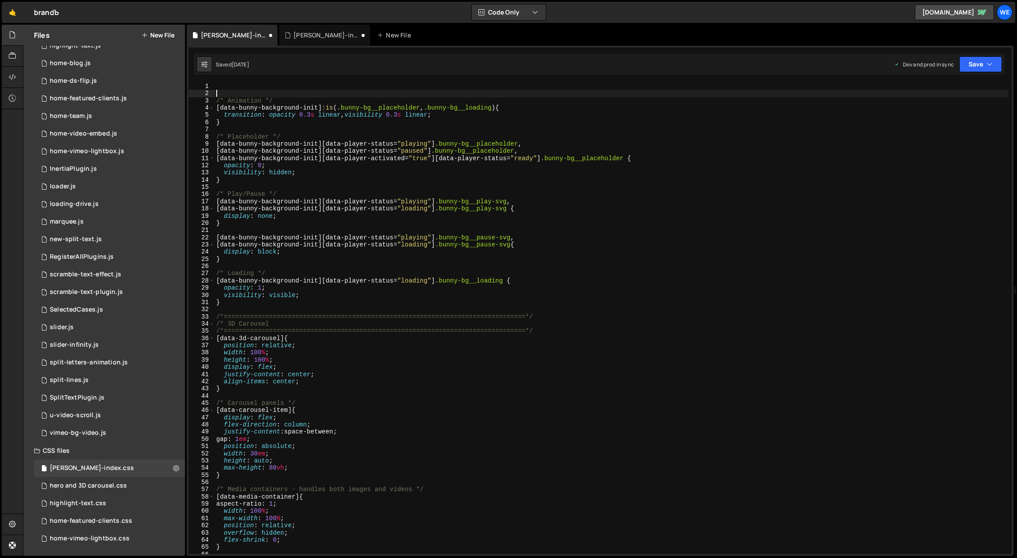
paste textarea "/*=============================================================================…"
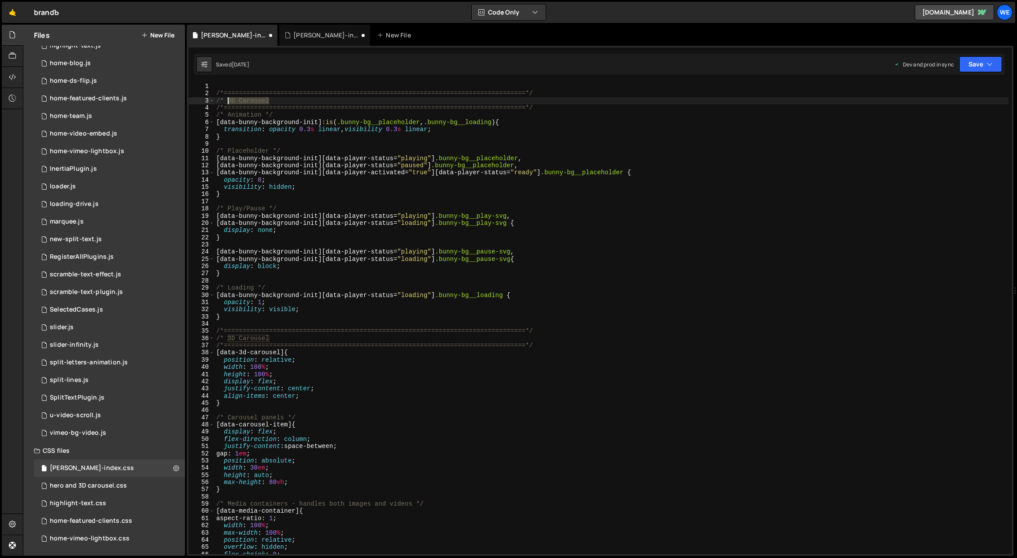
drag, startPoint x: 269, startPoint y: 100, endPoint x: 227, endPoint y: 100, distance: 41.4
click at [226, 99] on div "/*=============================================================================…" at bounding box center [611, 326] width 794 height 486
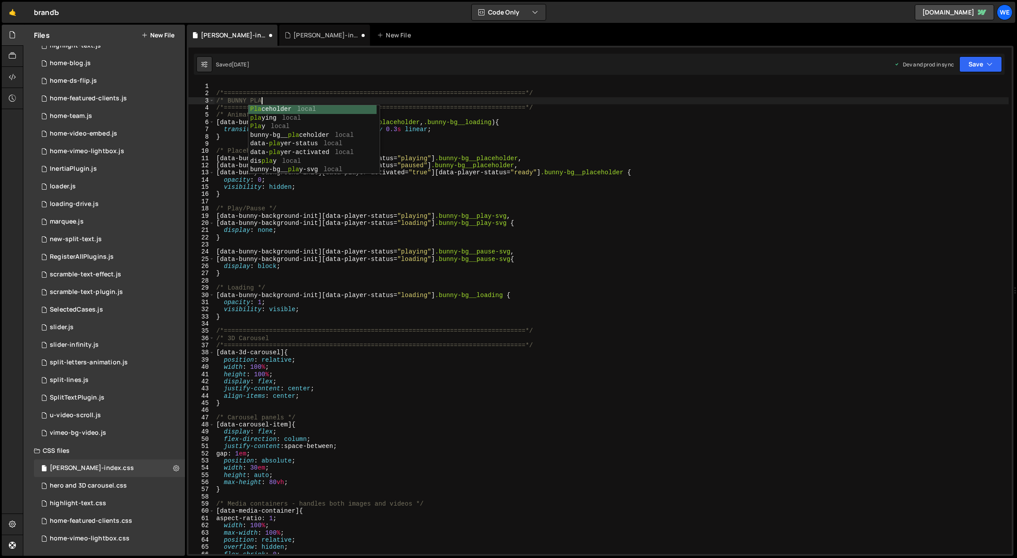
scroll to position [0, 3]
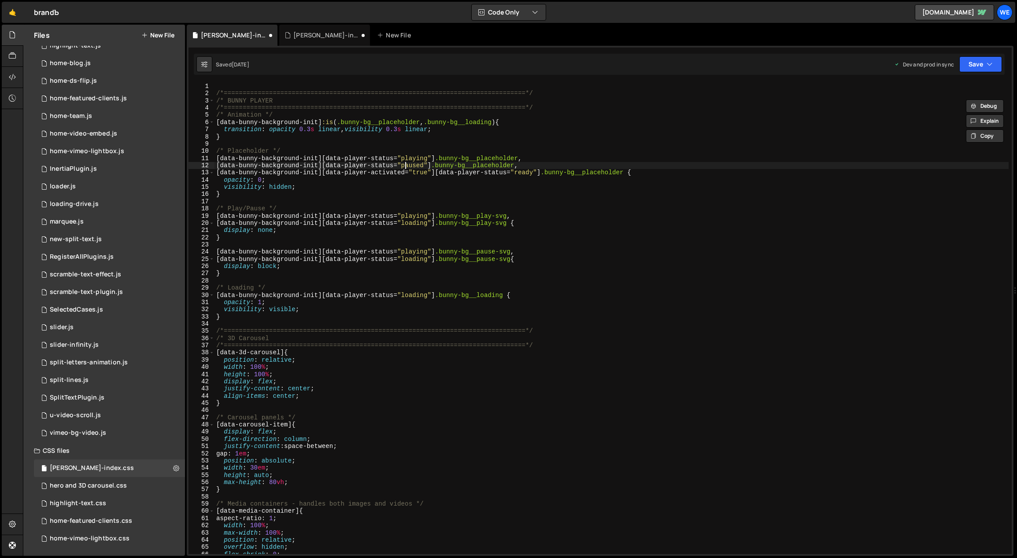
click at [405, 167] on div "/*=============================================================================…" at bounding box center [611, 326] width 794 height 486
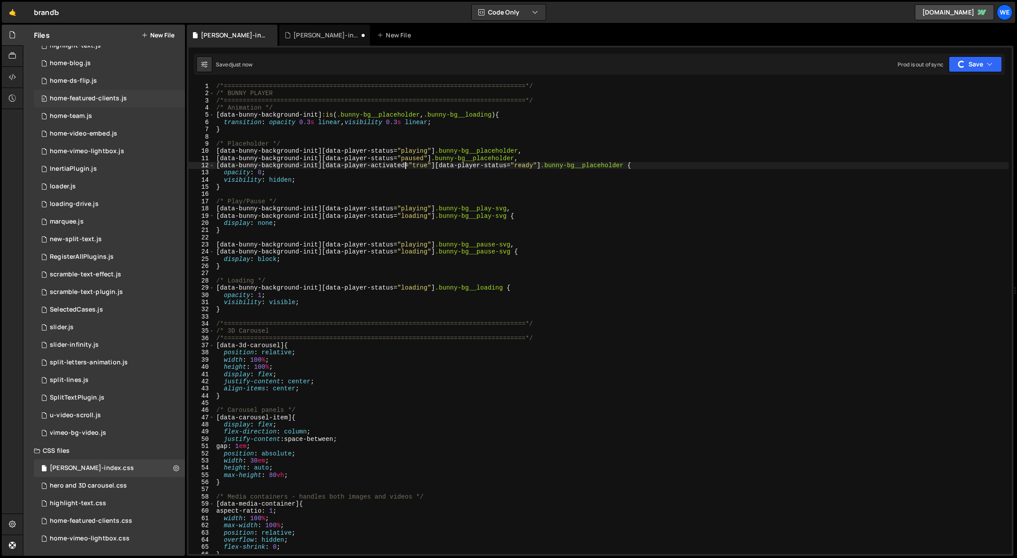
scroll to position [0, 0]
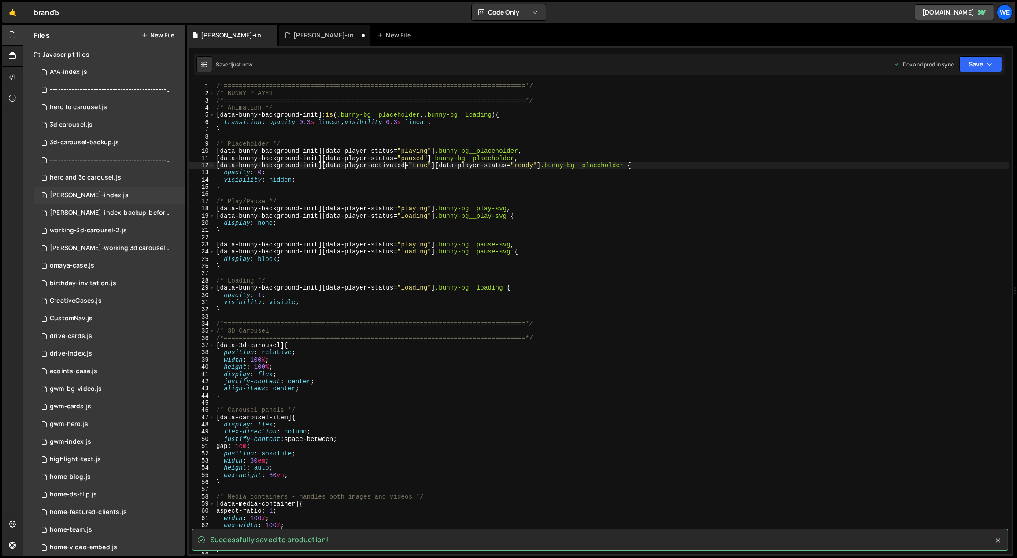
type textarea "[data-bunny-background-init][data-player-activated="true"][data-player-status="…"
click at [86, 195] on div "[PERSON_NAME]-index.js" at bounding box center [89, 196] width 79 height 8
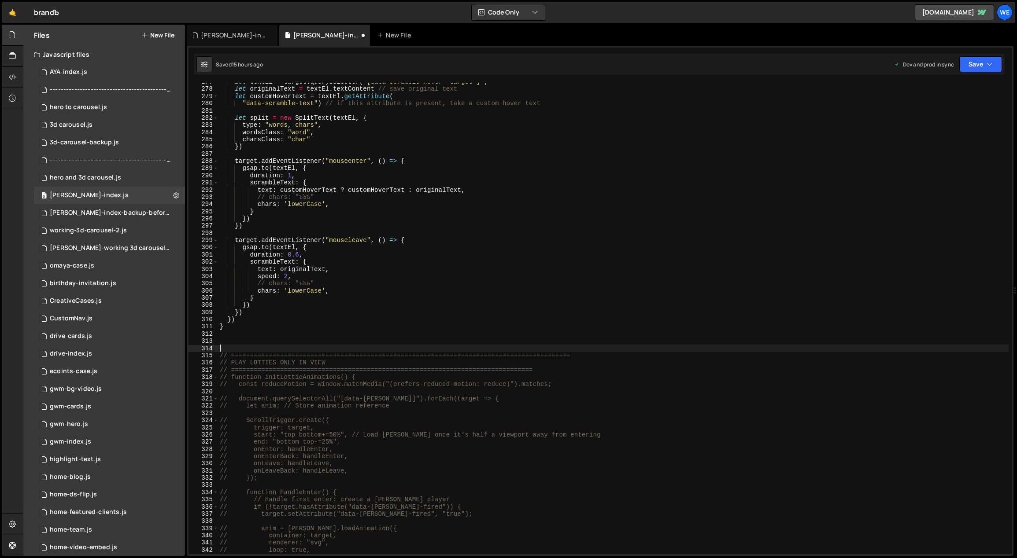
click at [305, 346] on div "let textEl = target . querySelector ( '[data-scramble-hover="target"]' ) let or…" at bounding box center [613, 321] width 791 height 486
click at [303, 344] on div "let textEl = target . querySelector ( '[data-scramble-hover="target"]' ) let or…" at bounding box center [613, 321] width 791 height 486
paste textarea "});"
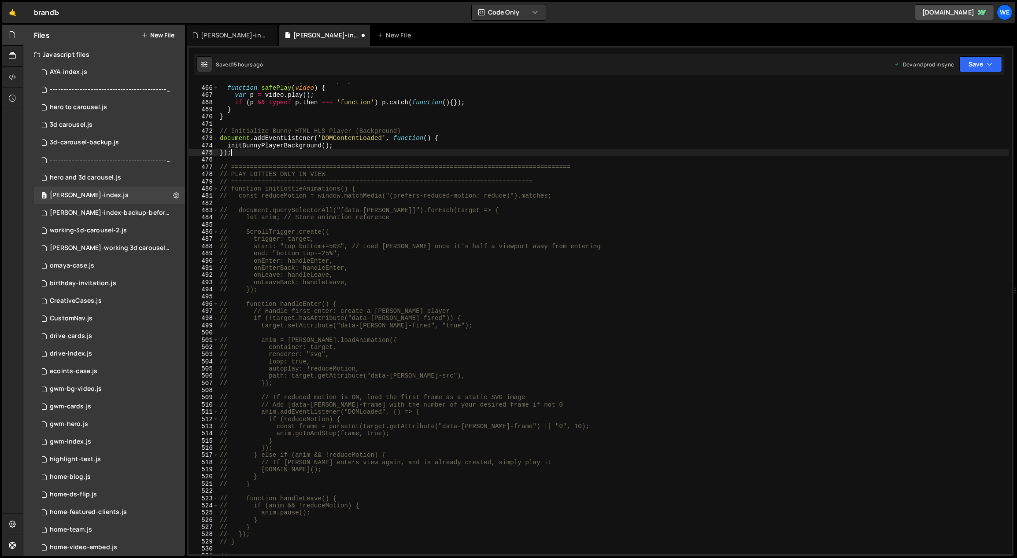
scroll to position [2480, 0]
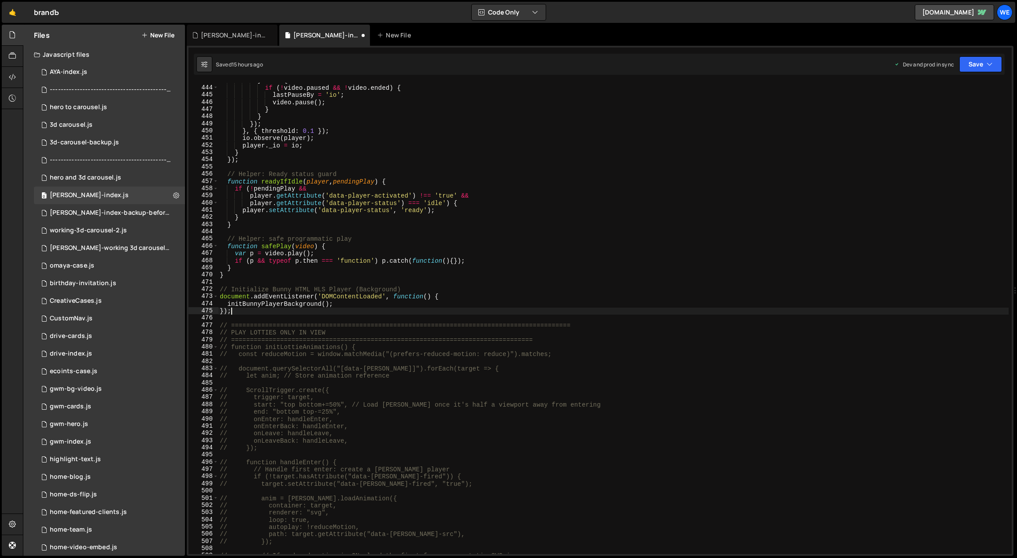
click at [341, 303] on div "} else { if ( ! video . paused && ! video . ended ) { lastPauseBy = 'io' ; vide…" at bounding box center [613, 320] width 791 height 486
type textarea "initBunnyPlayerBackground();"
drag, startPoint x: 337, startPoint y: 304, endPoint x: 223, endPoint y: 306, distance: 114.0
click at [224, 306] on div "} else { if ( ! video . paused && ! video . ended ) { lastPauseBy = 'io' ; vide…" at bounding box center [613, 320] width 791 height 486
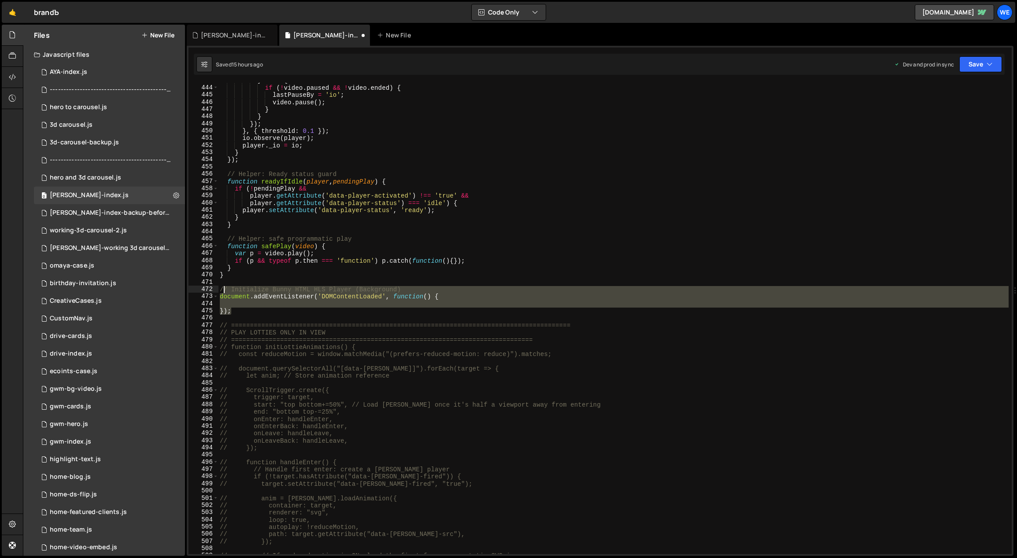
drag, startPoint x: 236, startPoint y: 313, endPoint x: 222, endPoint y: 290, distance: 27.0
click at [222, 290] on div "} else { if ( ! video . paused && ! video . ended ) { lastPauseBy = 'io' ; vide…" at bounding box center [613, 320] width 791 height 486
type textarea "/"
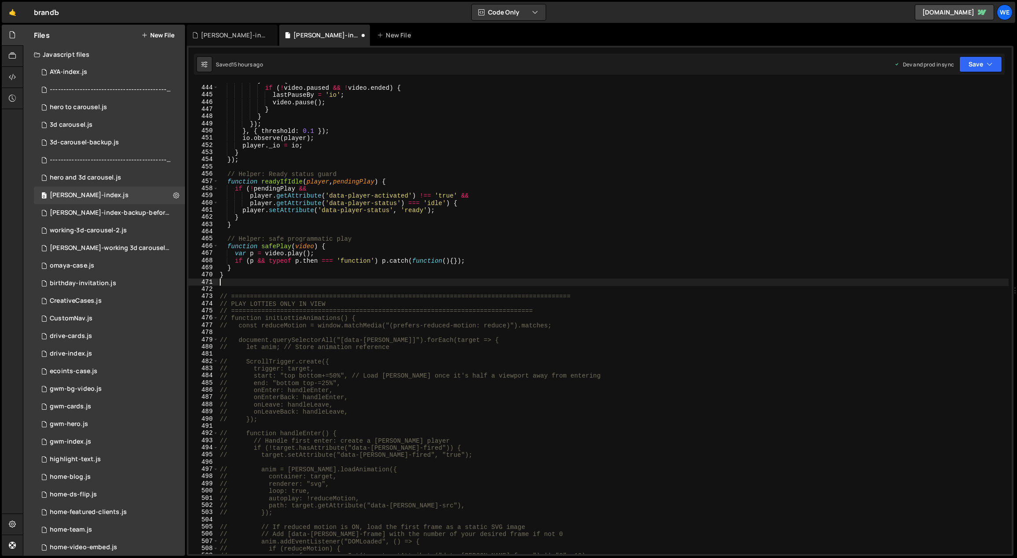
type textarea "// ============================================================================…"
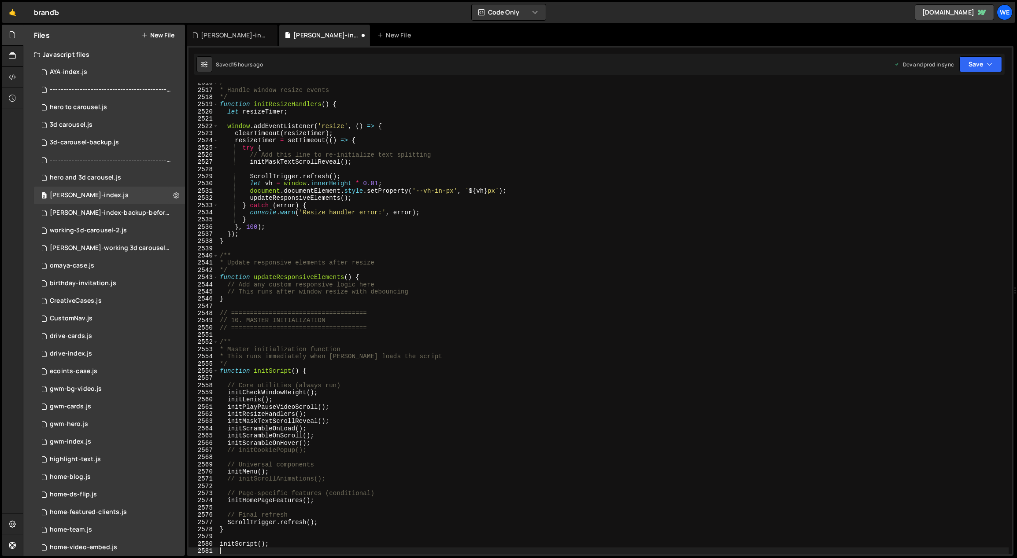
scroll to position [13954, 0]
click at [318, 414] on div "/** * Handle window resize events */ function initResizeHandlers ( ) { let resi…" at bounding box center [613, 322] width 791 height 486
click at [317, 438] on div "/** * Handle window resize events */ function initResizeHandlers ( ) { let resi…" at bounding box center [613, 322] width 791 height 486
click at [320, 442] on div "/** * Handle window resize events */ function initResizeHandlers ( ) { let resi…" at bounding box center [613, 322] width 791 height 486
type textarea "initScrambleOnHover();"
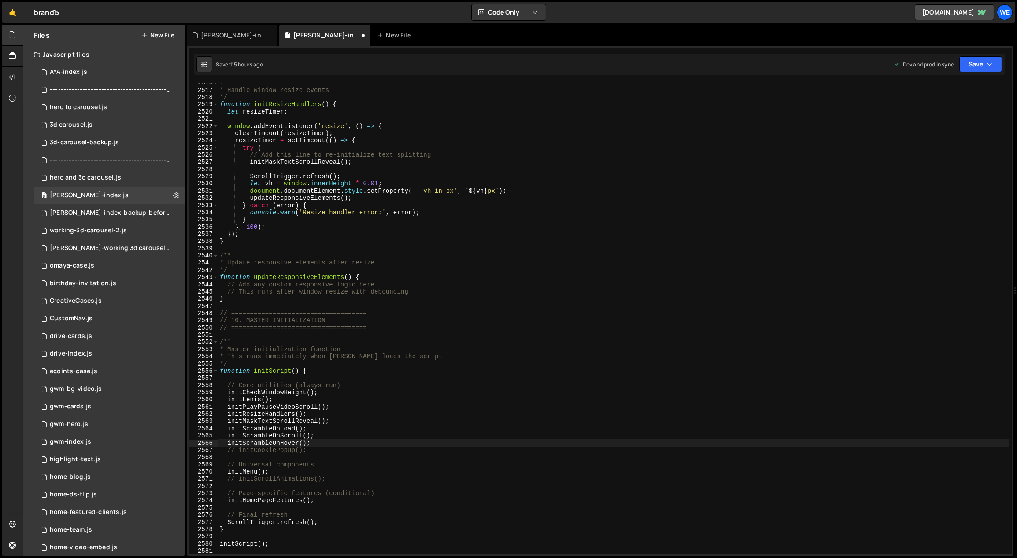
paste textarea "initBunnyPlayerBackground();"
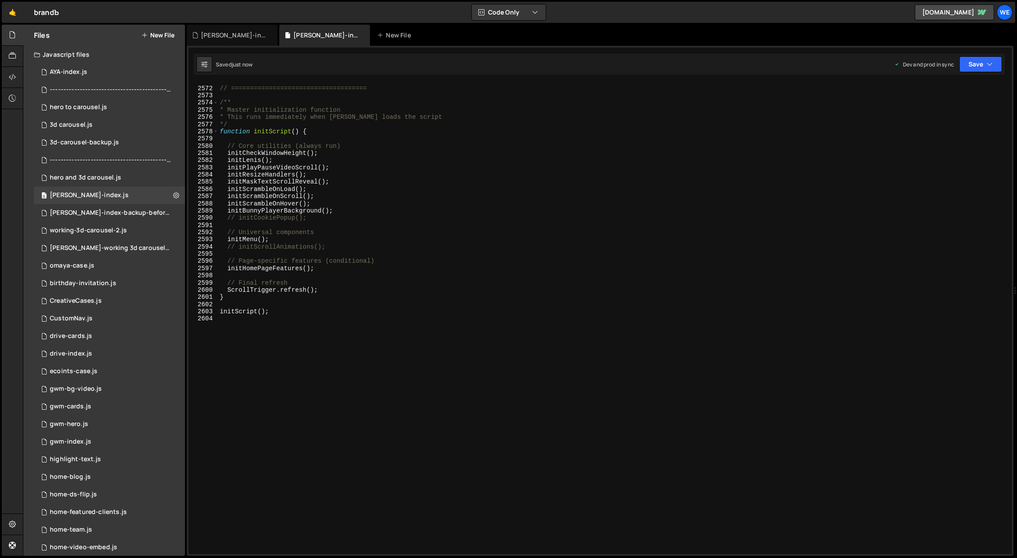
click at [339, 211] on div "// 10. MASTER INITIALIZATION // ==================================== /** * Mast…" at bounding box center [613, 320] width 791 height 486
type textarea "initBunnyPlayerBackground();"
paste textarea "initBunnyPlayerBackground();"
type textarea "initBunnyPlayerBackground();"
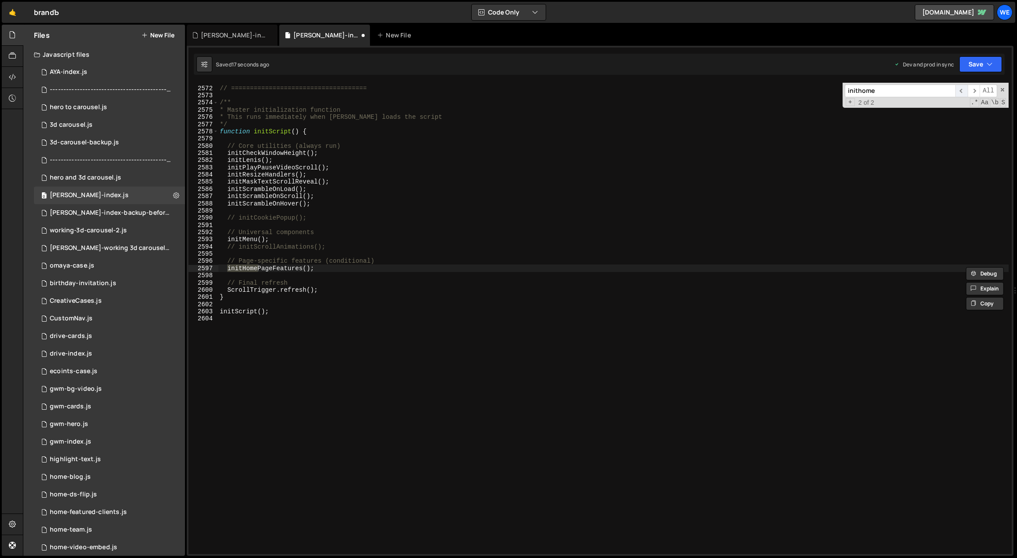
type input "inithome"
click at [962, 89] on span "​" at bounding box center [961, 91] width 12 height 13
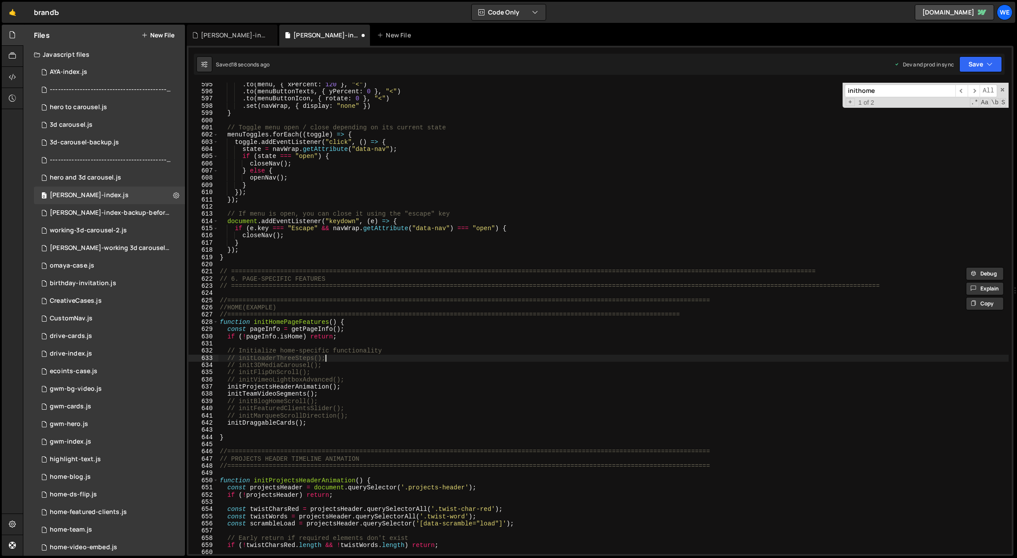
click at [403, 355] on div ". to ( menu , { xPercent : 120 } , "<" ) . to ( menuButtonTexts , { yPercent : …" at bounding box center [613, 324] width 791 height 486
click at [318, 420] on div ". to ( menu , { xPercent : 120 } , "<" ) . to ( menuButtonTexts , { yPercent : …" at bounding box center [613, 324] width 791 height 486
type textarea "initDraggableCards();"
paste textarea "initBunnyPlayerBackground();"
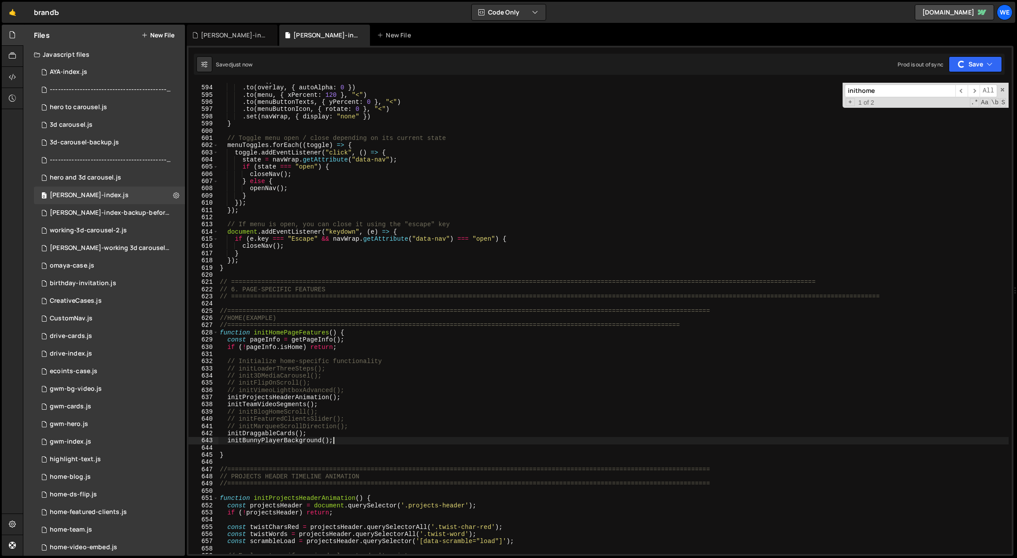
scroll to position [2994, 0]
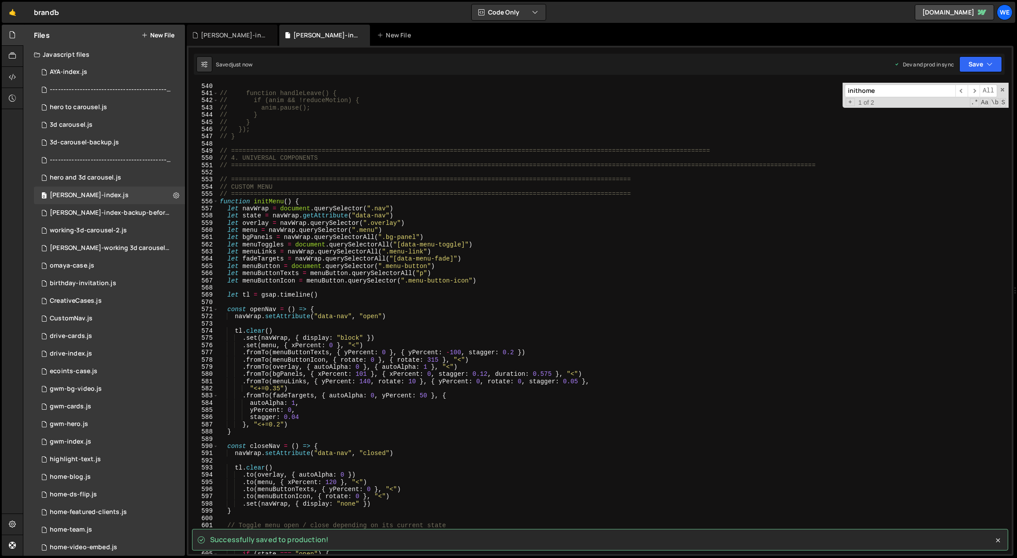
click at [676, 212] on div "// function handleLeave() { // if (anim && !reduceMotion) { // anim.pause(); //…" at bounding box center [613, 326] width 791 height 486
type textarea "let state = navWrap.getAttribute("data-nav")"
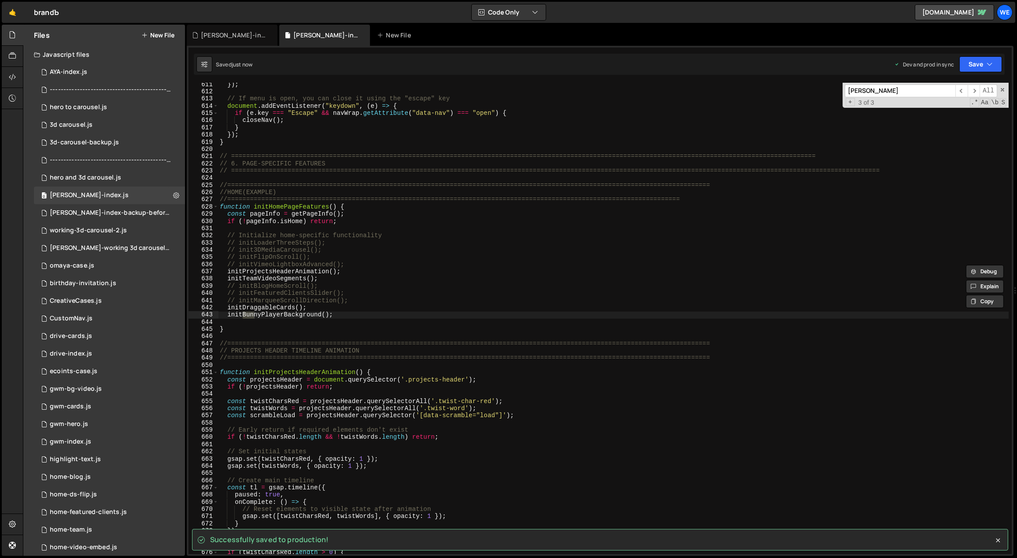
scroll to position [3388, 0]
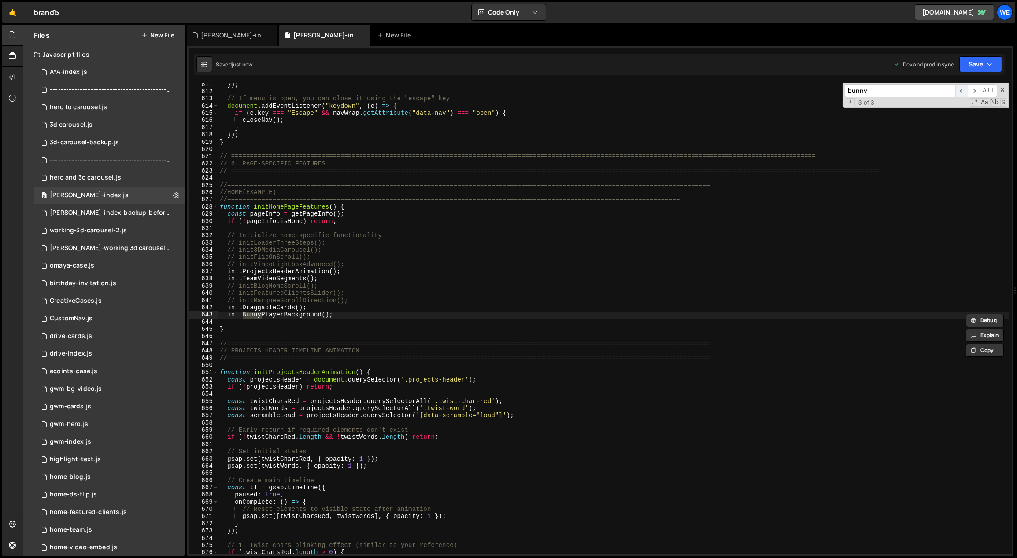
type input "bunny"
click at [958, 92] on span "​" at bounding box center [961, 91] width 12 height 13
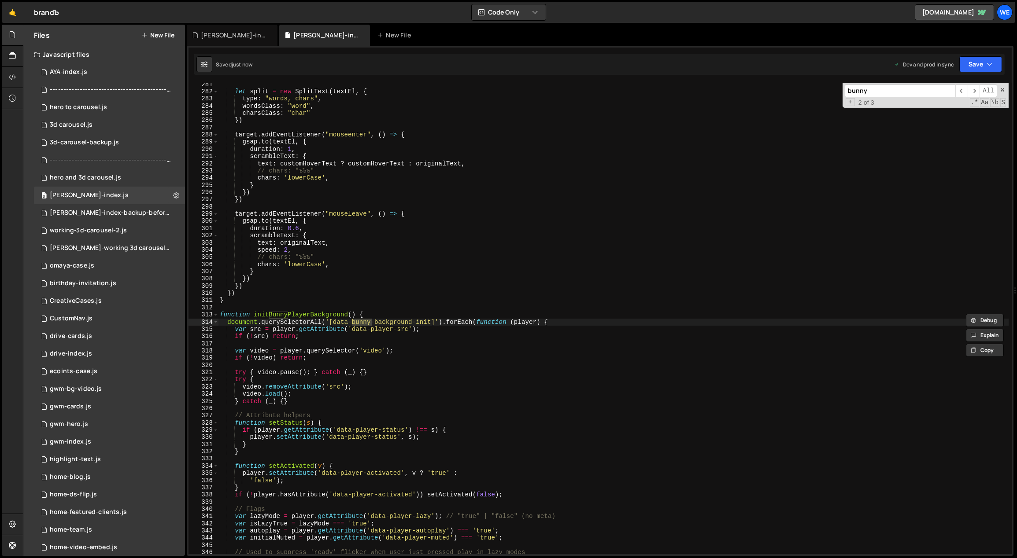
scroll to position [1561, 0]
click at [965, 91] on span "​" at bounding box center [961, 91] width 12 height 13
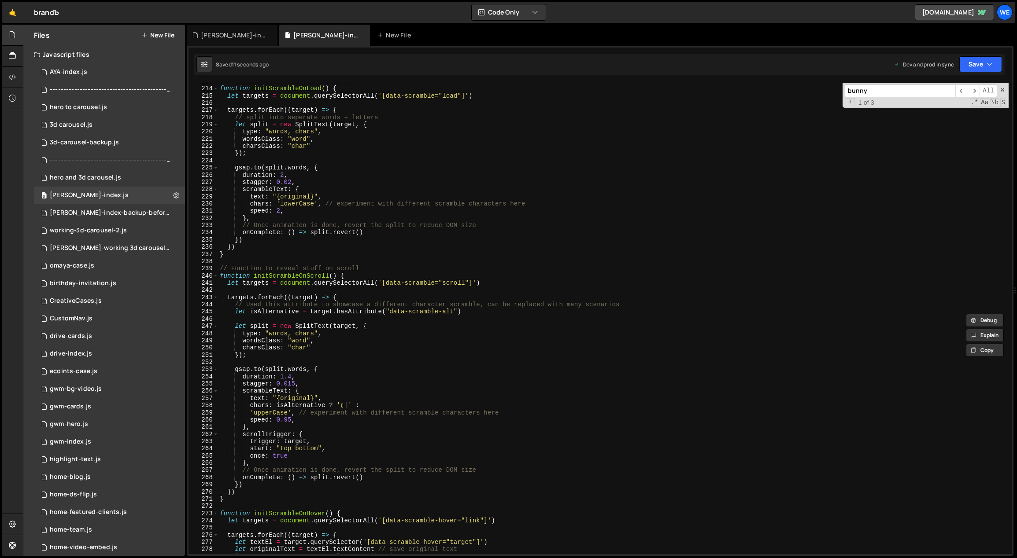
scroll to position [1017, 0]
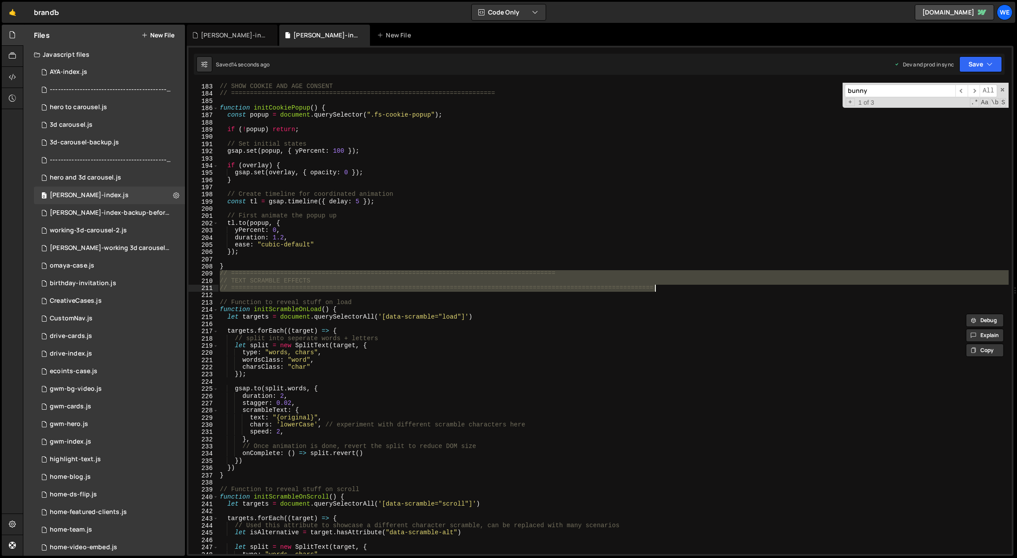
drag, startPoint x: 220, startPoint y: 271, endPoint x: 635, endPoint y: 308, distance: 416.4
click at [657, 287] on div "// ====================================================================== // SH…" at bounding box center [613, 319] width 791 height 486
type textarea "// TEXT SCRAMBLE EFFECTS // ===================================================…"
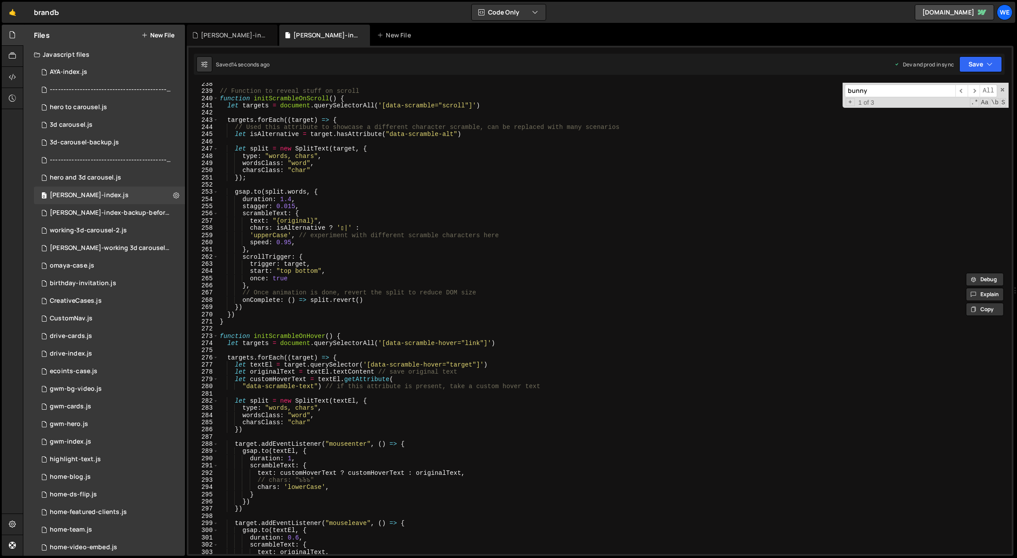
scroll to position [1560, 0]
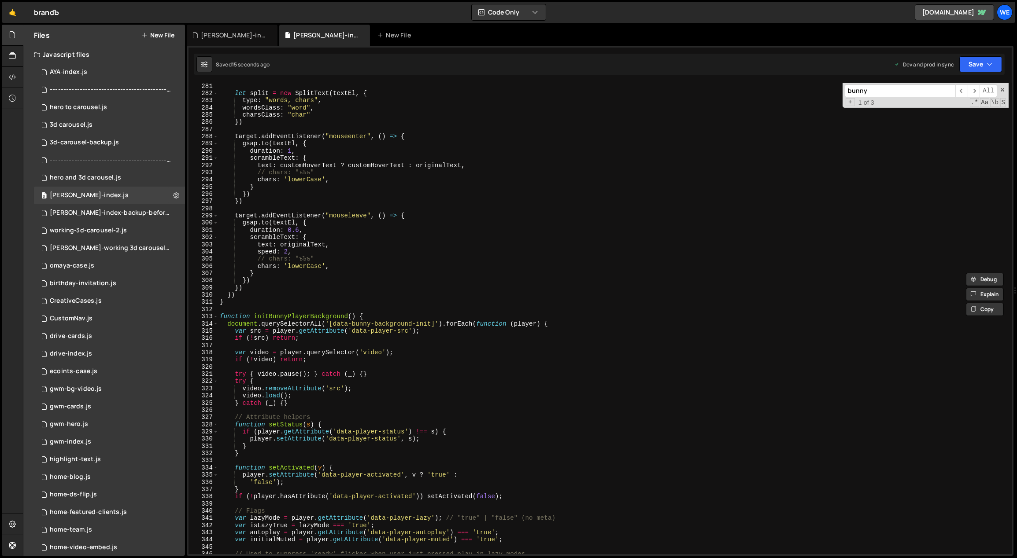
click at [286, 308] on div "let split = new SplitText ( textEl , { type : "words, chars" , wordsClass : "wo…" at bounding box center [613, 326] width 791 height 486
paste textarea "// ============================================================================…"
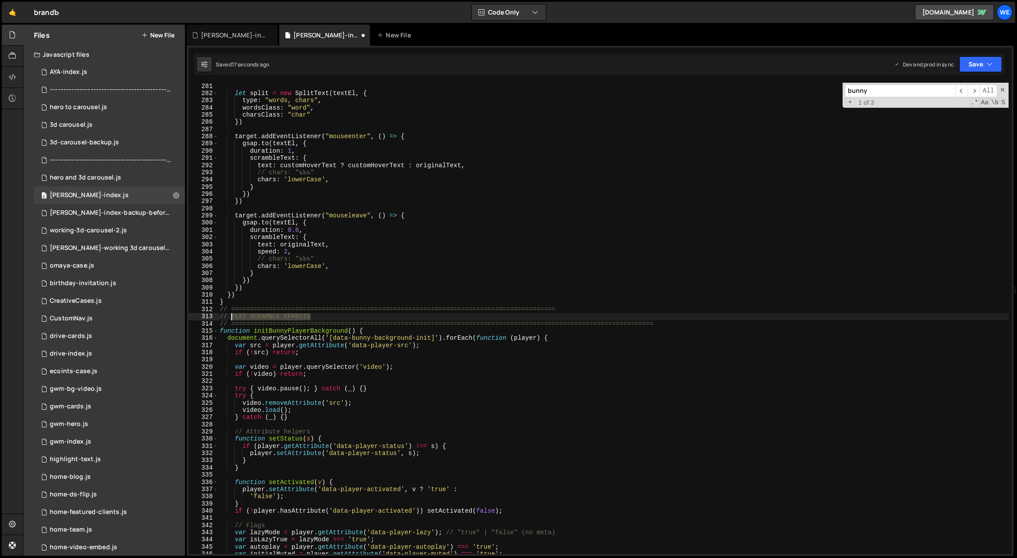
drag, startPoint x: 340, startPoint y: 315, endPoint x: 231, endPoint y: 316, distance: 109.6
click at [231, 316] on div "let split = new SplitText ( textEl , { type : "words, chars" , wordsClass : "wo…" at bounding box center [613, 326] width 791 height 486
drag, startPoint x: 568, startPoint y: 306, endPoint x: 523, endPoint y: 307, distance: 45.4
click at [523, 307] on div "let split = new SplitText ( textEl , { type : "words, chars" , wordsClass : "wo…" at bounding box center [613, 326] width 791 height 486
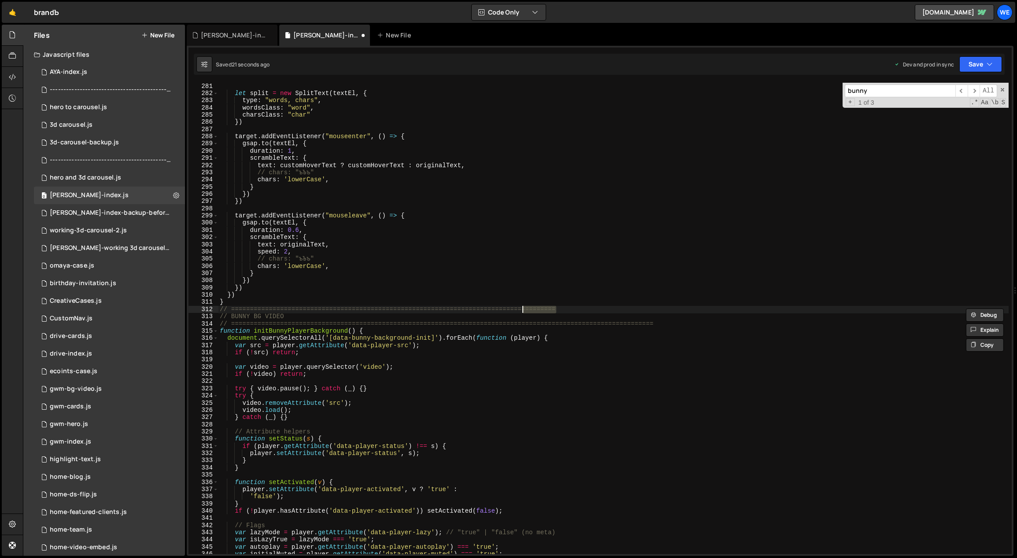
click at [566, 310] on div "let split = new SplitText ( textEl , { type : "words, chars" , wordsClass : "wo…" at bounding box center [613, 319] width 790 height 472
paste textarea "========="
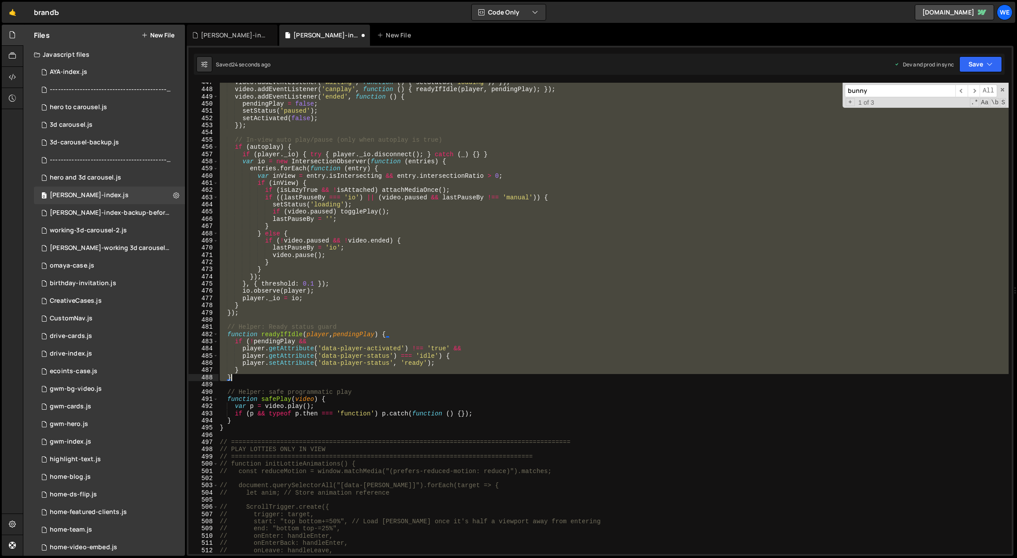
scroll to position [2483, 0]
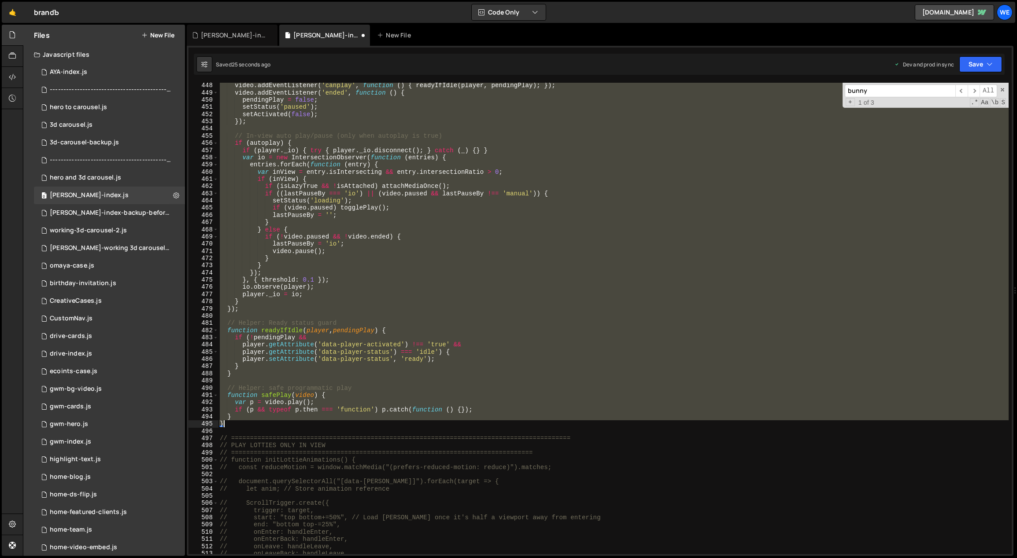
drag, startPoint x: 219, startPoint y: 308, endPoint x: 247, endPoint y: 424, distance: 119.9
click at [246, 424] on div "video . addEventListener ( 'canplay' , function ( ) { readyIfIdle ( player , pe…" at bounding box center [613, 325] width 791 height 486
type textarea "} }"
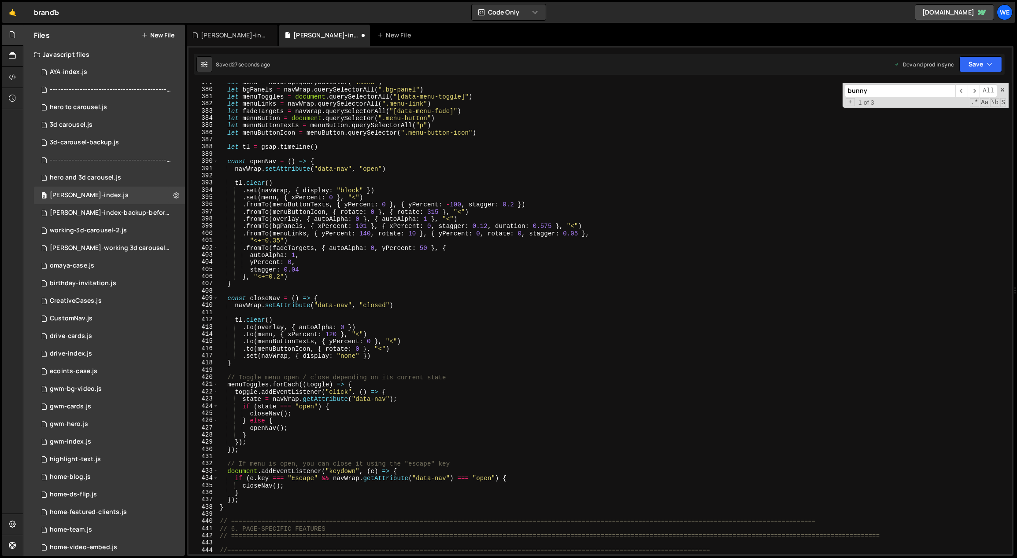
click at [322, 399] on div "let menu = navWrap . querySelector ( ".menu" ) let bgPanels = navWrap . querySe…" at bounding box center [613, 322] width 791 height 486
type textarea "state = navWrap.getAttribute("data-nav");"
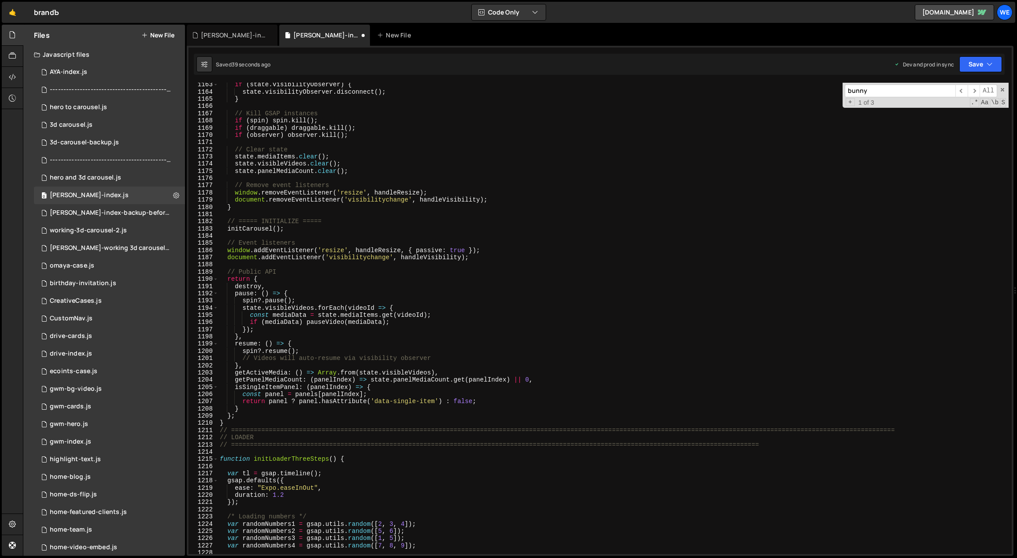
scroll to position [6923, 0]
click at [286, 450] on div "if ( state . visibilityObserver ) { state . visibilityObserver . disconnect ( )…" at bounding box center [613, 324] width 791 height 486
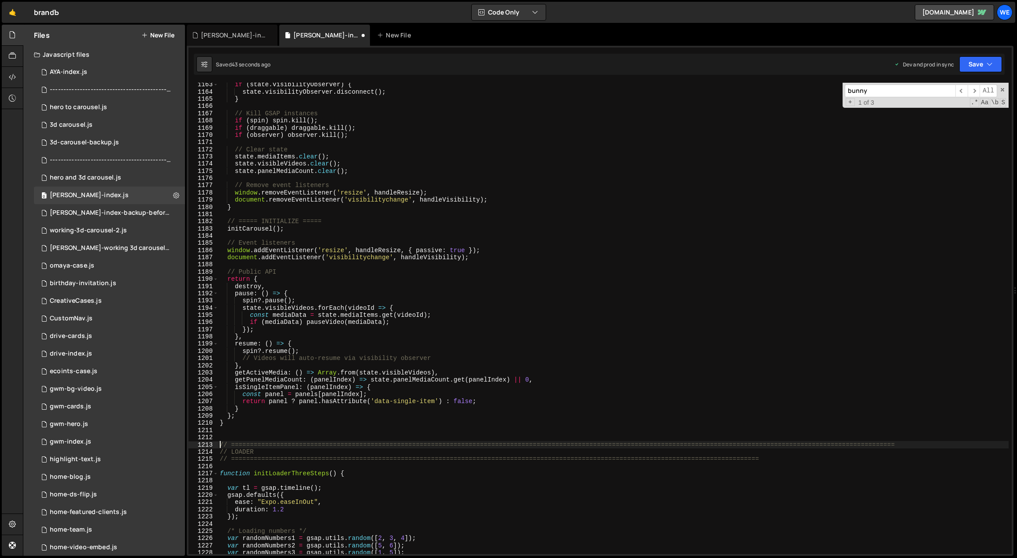
type textarea "// ============================================================================…"
paste textarea "}"
type textarea "}"
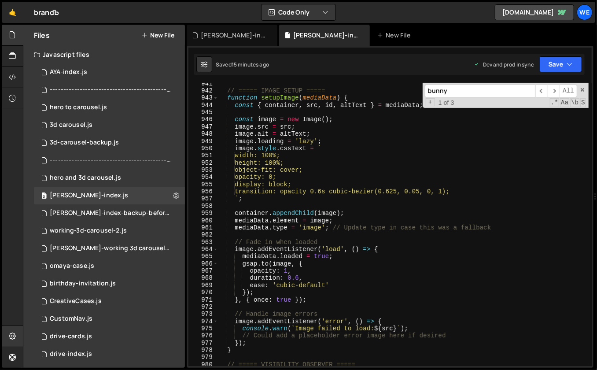
scroll to position [5226, 0]
click at [328, 213] on div "// ===== IMAGE SETUP ===== function setupImage ( mediaData ) { const { containe…" at bounding box center [403, 229] width 371 height 298
type textarea "container.appendChild(image);"
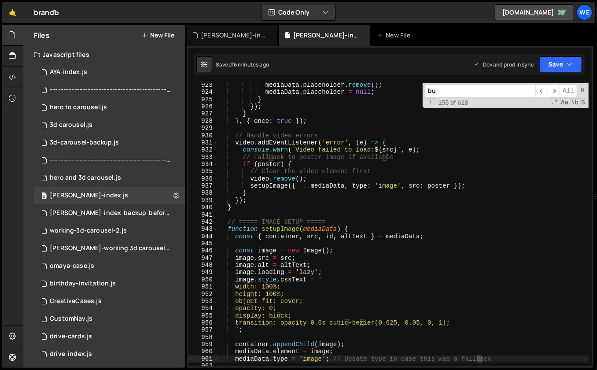
scroll to position [6562, 0]
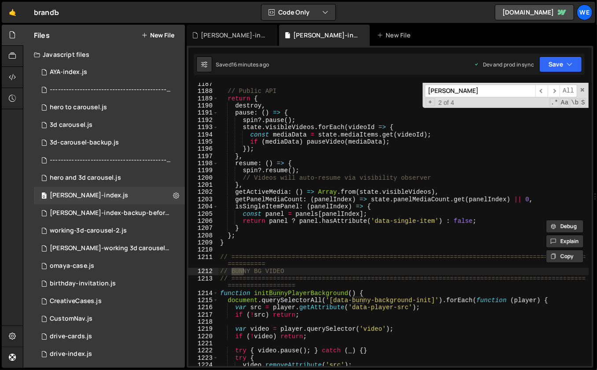
type input "bunny"
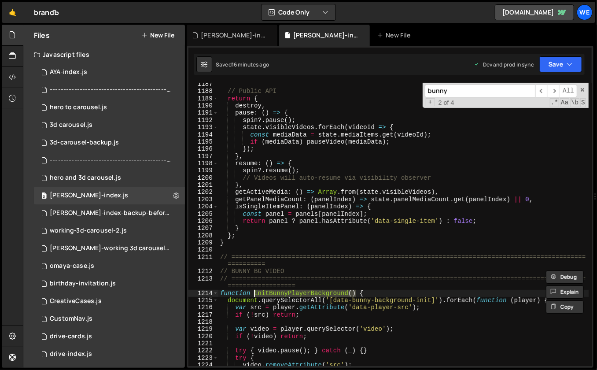
drag, startPoint x: 357, startPoint y: 291, endPoint x: 255, endPoint y: 295, distance: 102.2
click at [255, 295] on div "// Public API return { destroy , pause : ( ) => { spin ?. pause ( ) ; state . v…" at bounding box center [403, 230] width 371 height 298
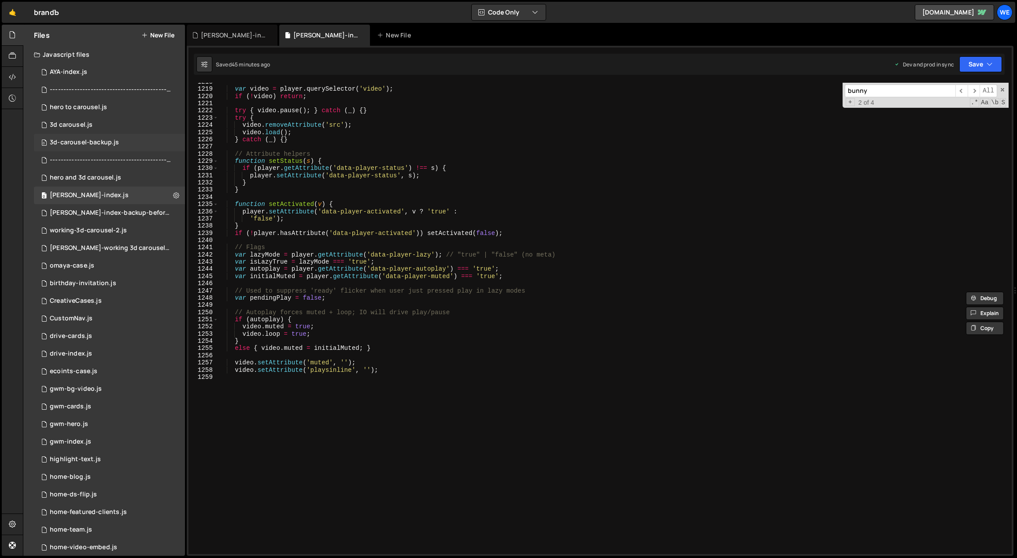
scroll to position [6738, 0]
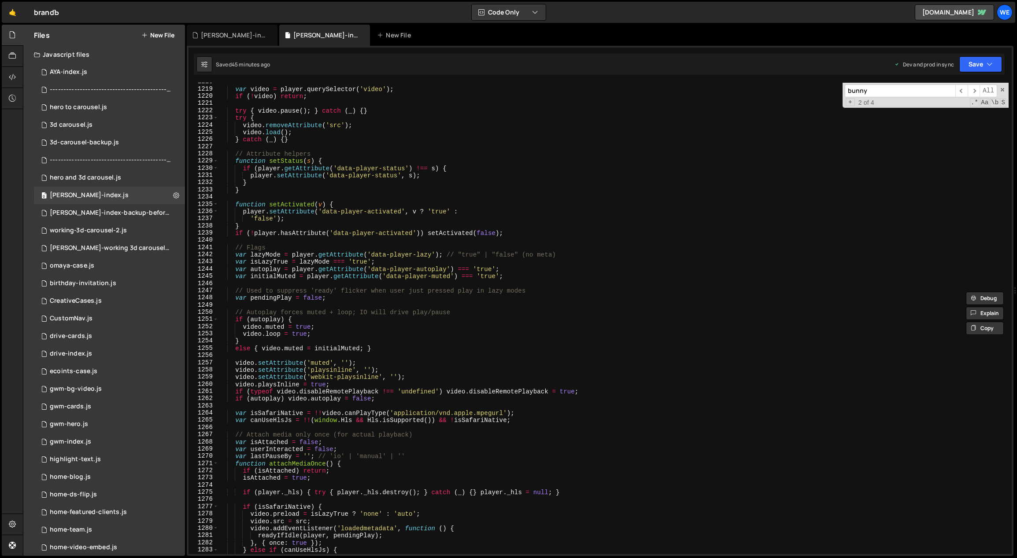
click at [395, 267] on div "var video = player . querySelector ( 'video' ) ; if ( ! video ) return ; try { …" at bounding box center [613, 321] width 790 height 486
type textarea "var autoplay = player.getAttribute('data-player-autoplay') === 'true';"
click at [85, 122] on div "3d carousel.js" at bounding box center [71, 125] width 43 height 8
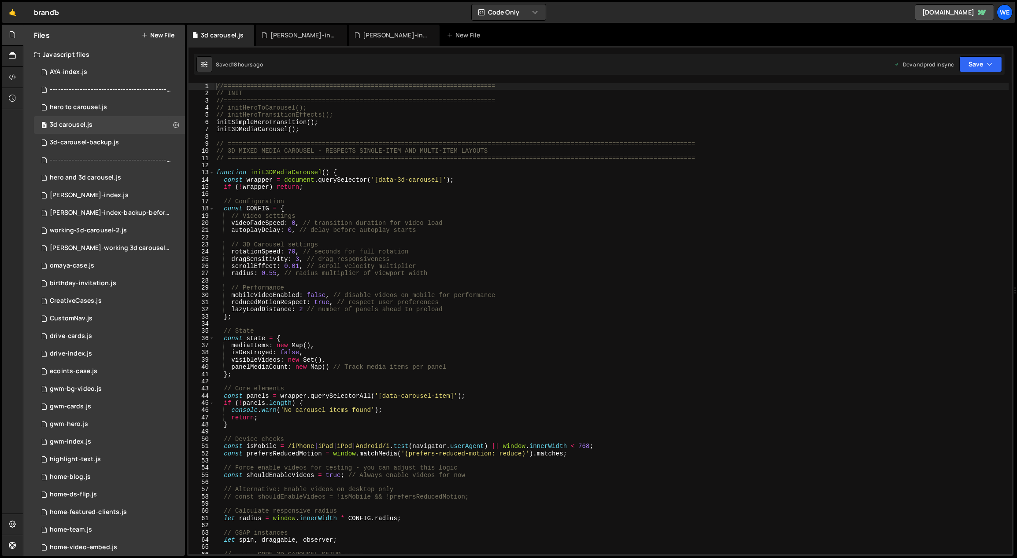
type textarea "// Configuration"
click at [355, 204] on div "//======================================================================== // I…" at bounding box center [611, 326] width 794 height 486
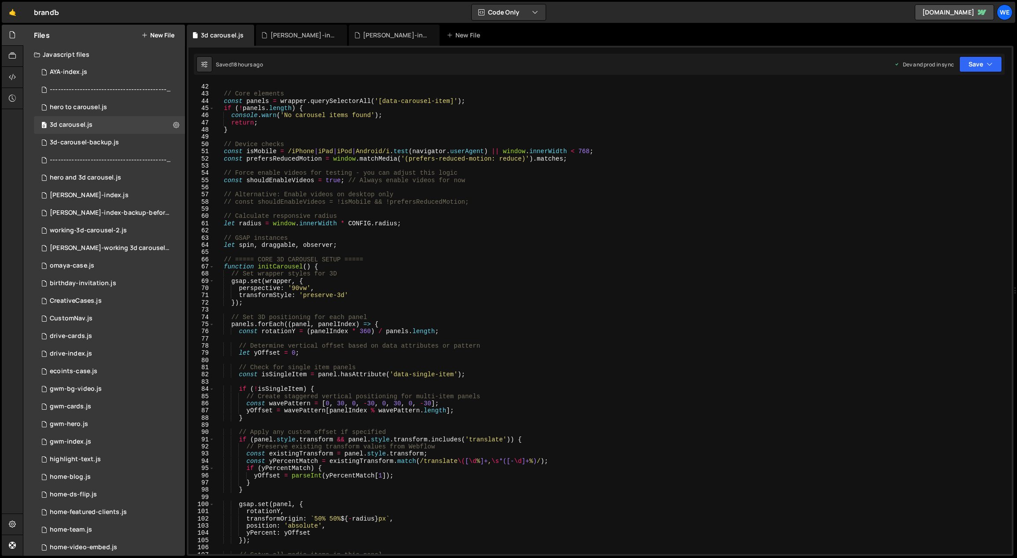
scroll to position [0, 0]
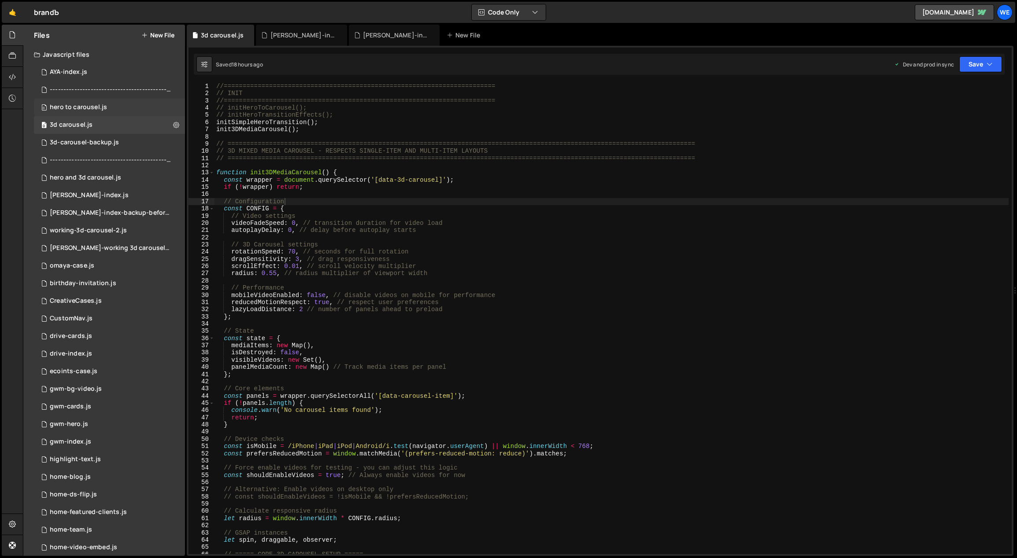
click at [110, 107] on div "0 hero to carousel.js 0" at bounding box center [109, 108] width 151 height 18
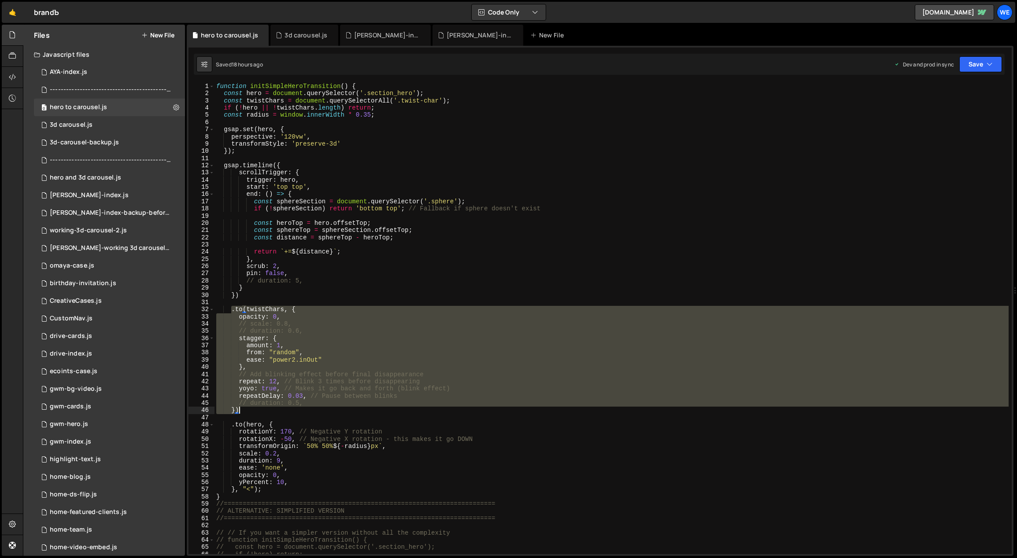
drag, startPoint x: 235, startPoint y: 310, endPoint x: 265, endPoint y: 407, distance: 101.4
click at [265, 407] on div "function initSimpleHeroTransition ( ) { const hero = document . querySelector (…" at bounding box center [611, 326] width 794 height 486
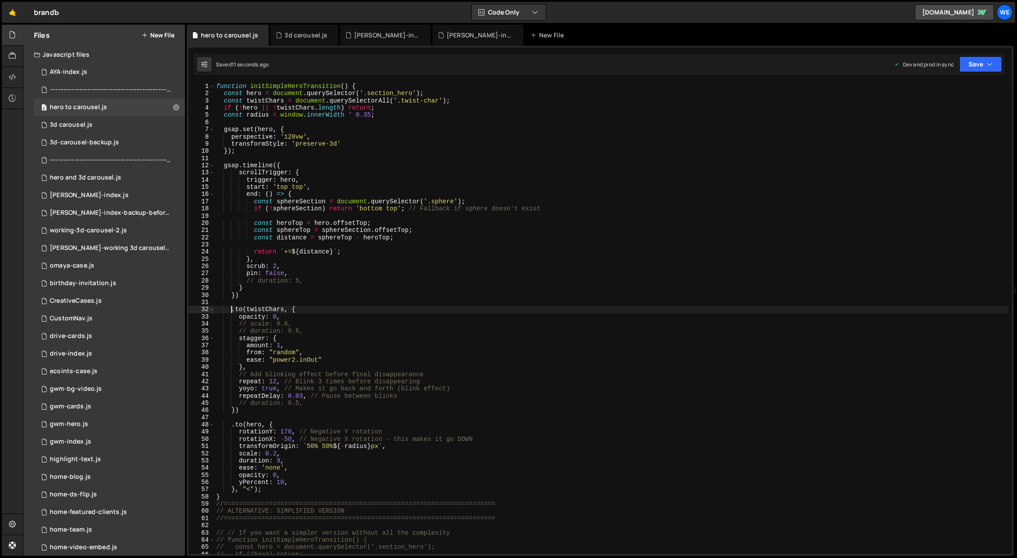
click at [278, 267] on div "function initSimpleHeroTransition ( ) { const hero = document . querySelector (…" at bounding box center [611, 326] width 794 height 486
click at [273, 266] on div "function initSimpleHeroTransition ( ) { const hero = document . querySelector (…" at bounding box center [611, 326] width 794 height 486
click at [303, 273] on div "function initSimpleHeroTransition ( ) { const hero = document . querySelector (…" at bounding box center [611, 326] width 794 height 486
click at [331, 404] on div "function initSimpleHeroTransition ( ) { const hero = document . querySelector (…" at bounding box center [611, 326] width 794 height 486
drag, startPoint x: 453, startPoint y: 201, endPoint x: 431, endPoint y: 203, distance: 21.7
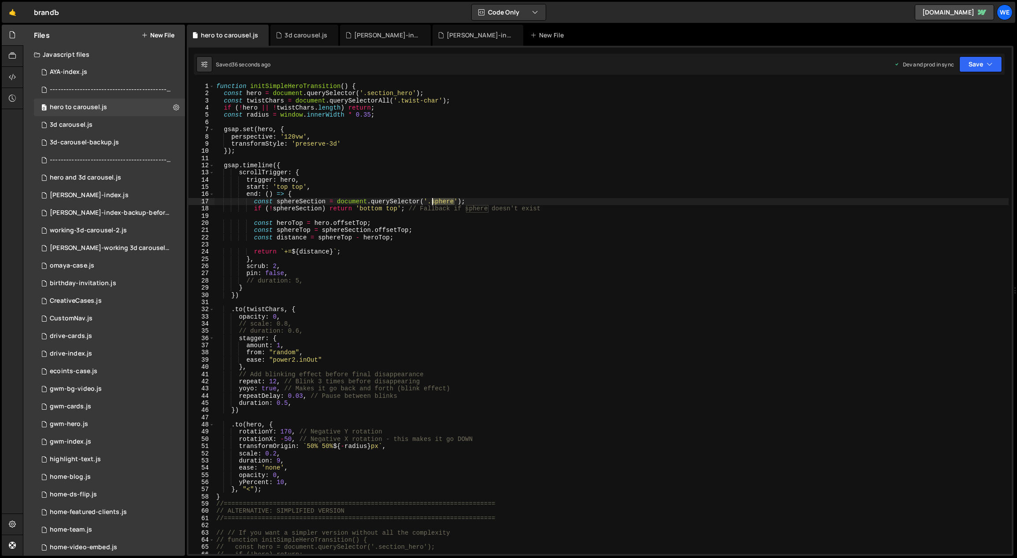
click at [431, 203] on div "function initSimpleHeroTransition ( ) { const hero = document . querySelector (…" at bounding box center [611, 326] width 794 height 486
paste textarea "projects"
click at [463, 258] on div "function initSimpleHeroTransition ( ) { const hero = document . querySelector (…" at bounding box center [611, 326] width 794 height 486
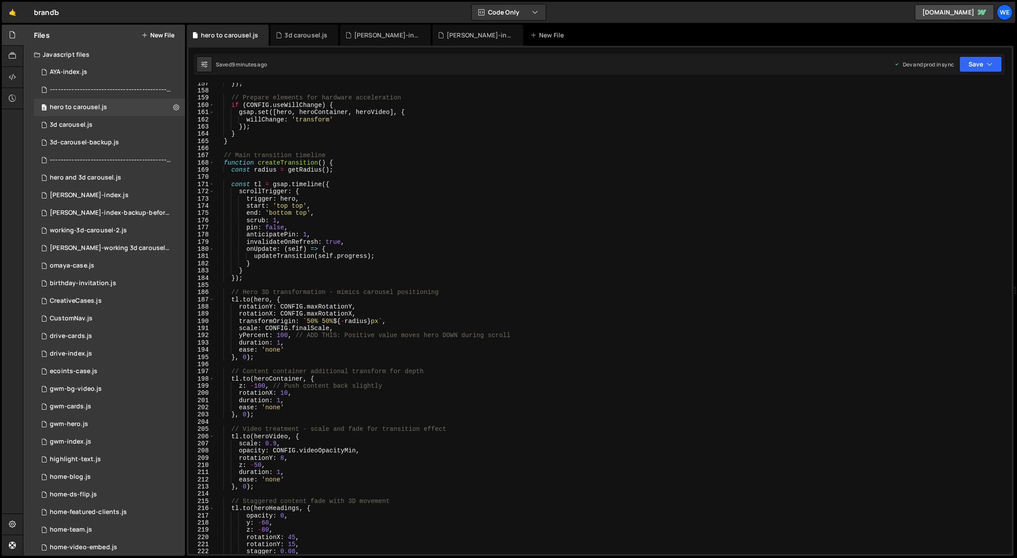
scroll to position [1127, 0]
click at [367, 404] on div "}) ; // Prepare elements for hardware acceleration if ( CONFIG . useWillChange …" at bounding box center [611, 323] width 794 height 486
type textarea "ease: 'none'"
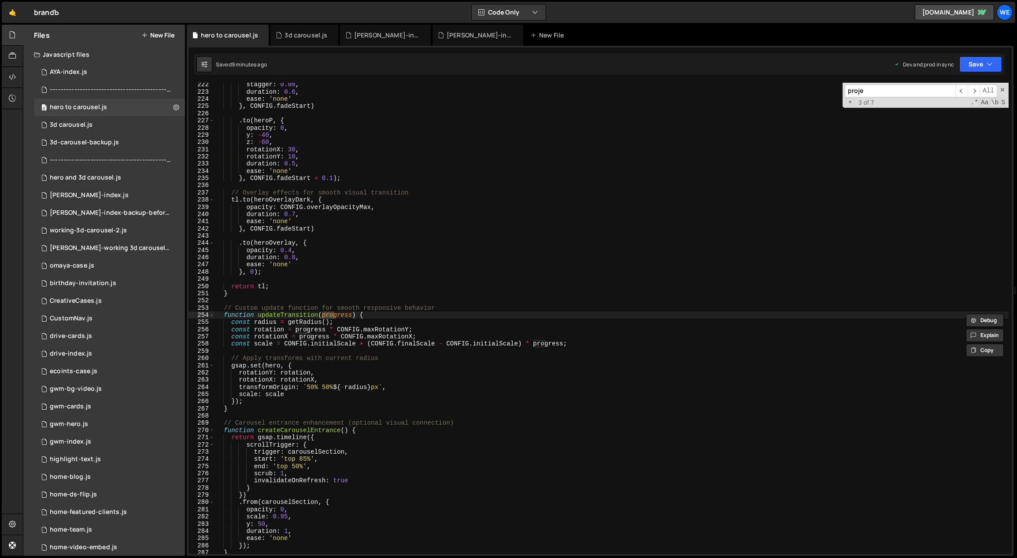
scroll to position [0, 0]
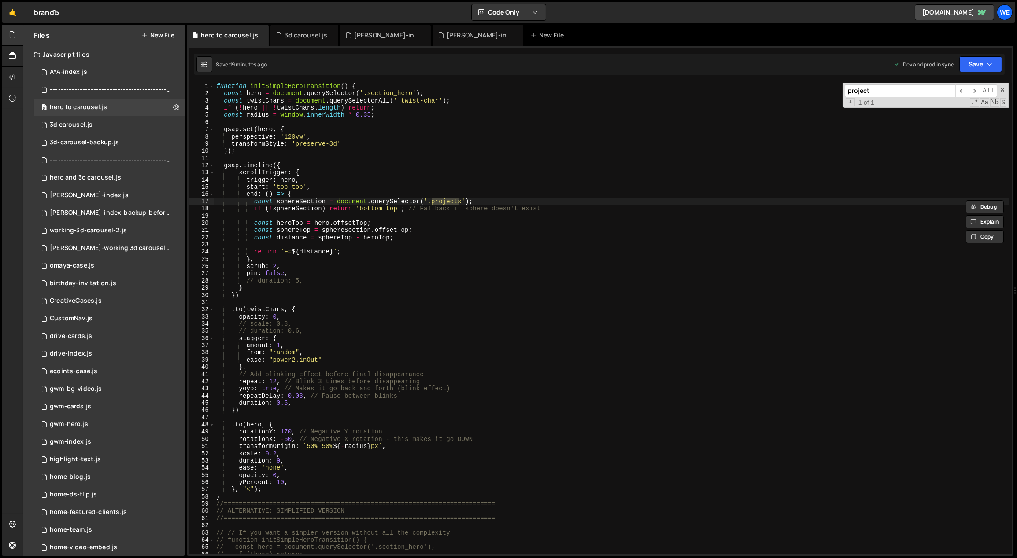
type input "project"
click at [435, 275] on div "function initSimpleHeroTransition ( ) { const hero = document . querySelector (…" at bounding box center [611, 326] width 794 height 486
click at [899, 90] on input "project" at bounding box center [899, 91] width 111 height 13
click at [967, 88] on span "​" at bounding box center [961, 91] width 12 height 13
click at [518, 200] on div "function initSimpleHeroTransition ( ) { const hero = document . querySelector (…" at bounding box center [611, 326] width 794 height 486
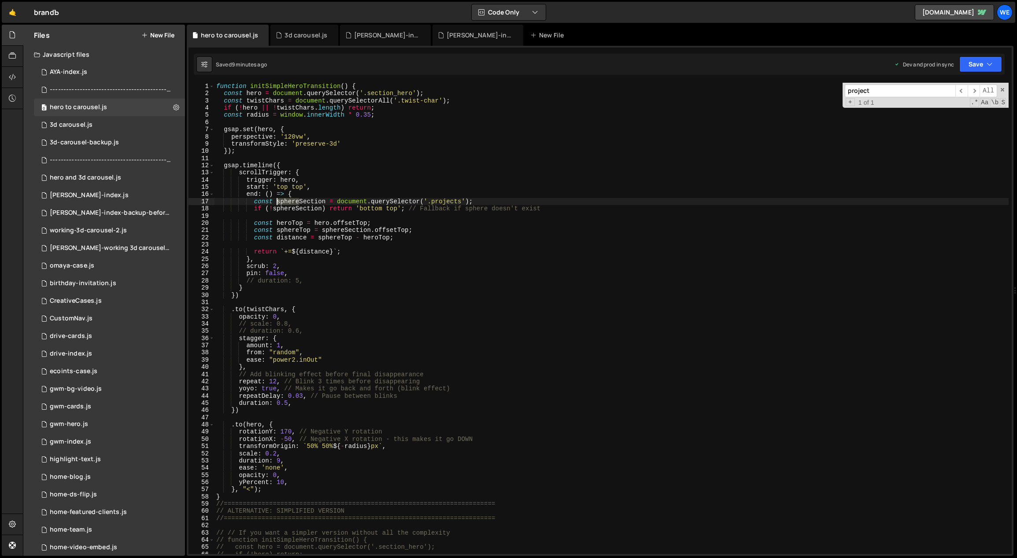
drag, startPoint x: 298, startPoint y: 200, endPoint x: 278, endPoint y: 199, distance: 20.3
click at [278, 199] on div "function initSimpleHeroTransition ( ) { const hero = document . querySelector (…" at bounding box center [611, 326] width 794 height 486
drag, startPoint x: 333, startPoint y: 199, endPoint x: 277, endPoint y: 201, distance: 56.4
click at [277, 200] on div "function initSimpleHeroTransition ( ) { const hero = document . querySelector (…" at bounding box center [611, 326] width 794 height 486
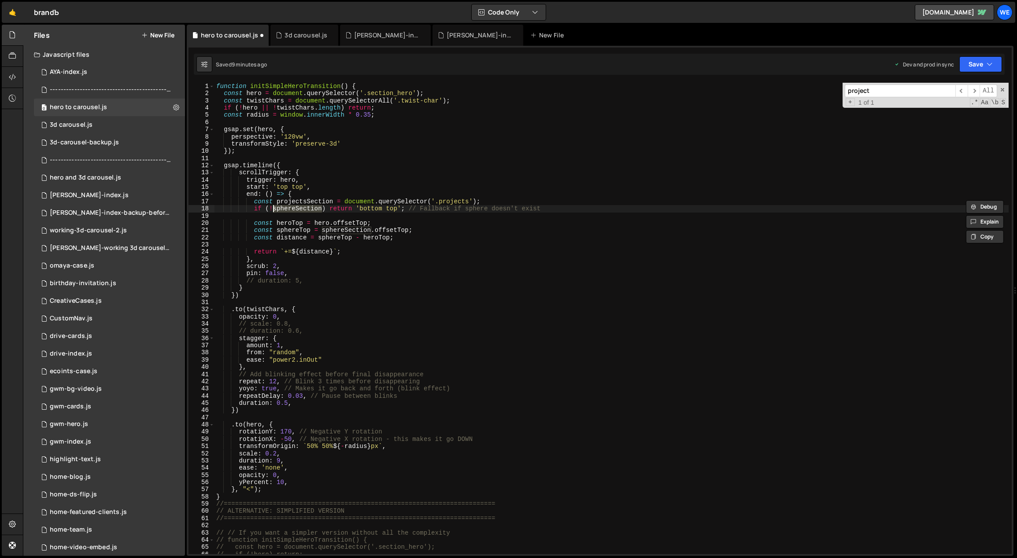
drag, startPoint x: 321, startPoint y: 208, endPoint x: 274, endPoint y: 207, distance: 47.6
click at [274, 207] on div "function initSimpleHeroTransition ( ) { const hero = document . querySelector (…" at bounding box center [611, 326] width 794 height 486
paste textarea "projects"
drag, startPoint x: 370, startPoint y: 231, endPoint x: 335, endPoint y: 231, distance: 34.8
click at [335, 231] on div "function initSimpleHeroTransition ( ) { const hero = document . querySelector (…" at bounding box center [611, 326] width 794 height 486
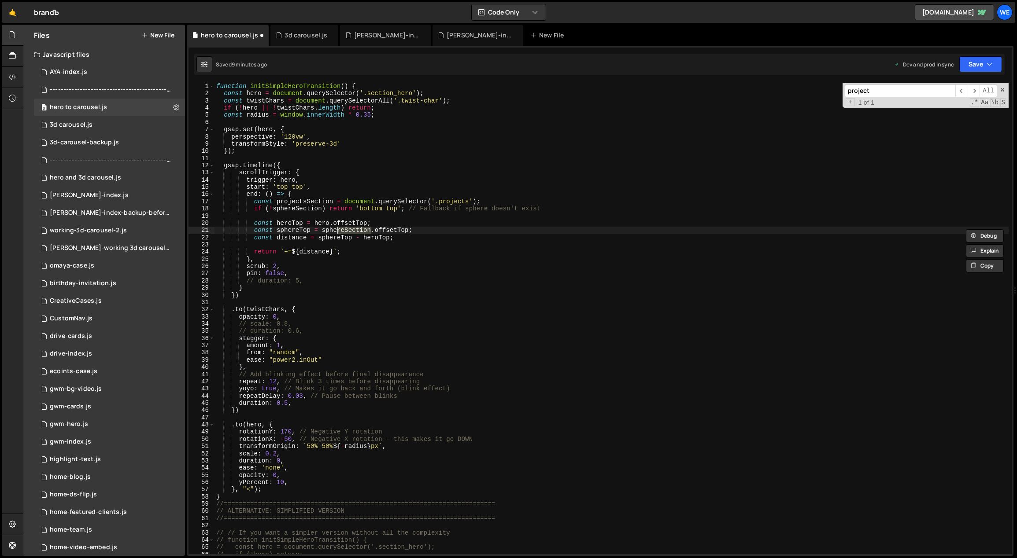
click at [370, 228] on div "function initSimpleHeroTransition ( ) { const hero = document . querySelector (…" at bounding box center [611, 319] width 794 height 472
drag, startPoint x: 321, startPoint y: 207, endPoint x: 273, endPoint y: 208, distance: 47.6
click at [273, 208] on div "function initSimpleHeroTransition ( ) { const hero = document . querySelector (…" at bounding box center [611, 326] width 794 height 486
drag, startPoint x: 370, startPoint y: 230, endPoint x: 322, endPoint y: 230, distance: 48.0
click at [322, 230] on div "function initSimpleHeroTransition ( ) { const hero = document . querySelector (…" at bounding box center [611, 326] width 794 height 486
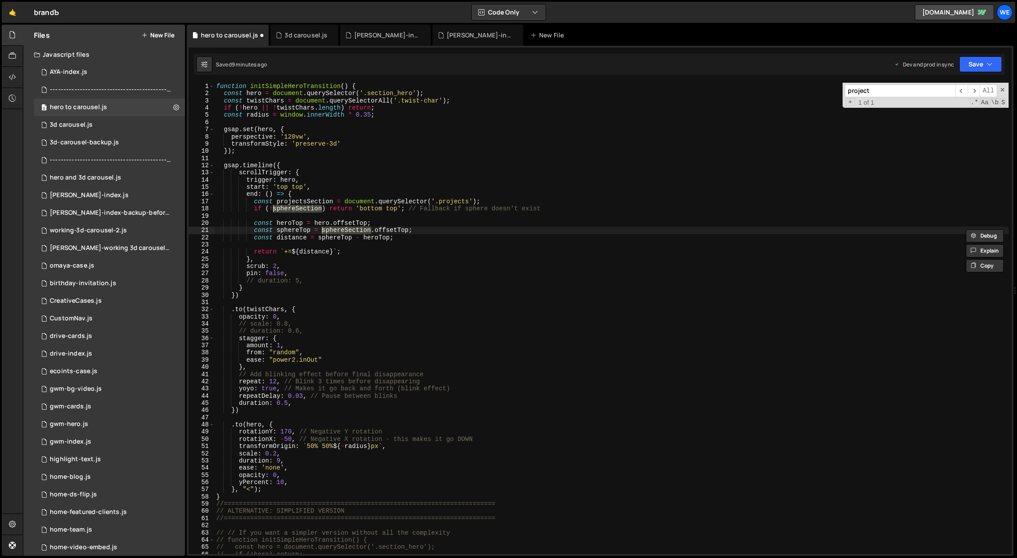
paste textarea "projects"
drag, startPoint x: 352, startPoint y: 239, endPoint x: 318, endPoint y: 239, distance: 33.5
click at [318, 239] on div "function initSimpleHeroTransition ( ) { const hero = document . querySelector (…" at bounding box center [611, 326] width 794 height 486
drag, startPoint x: 311, startPoint y: 231, endPoint x: 277, endPoint y: 231, distance: 33.5
click at [277, 231] on div "function initSimpleHeroTransition ( ) { const hero = document . querySelector (…" at bounding box center [611, 326] width 794 height 486
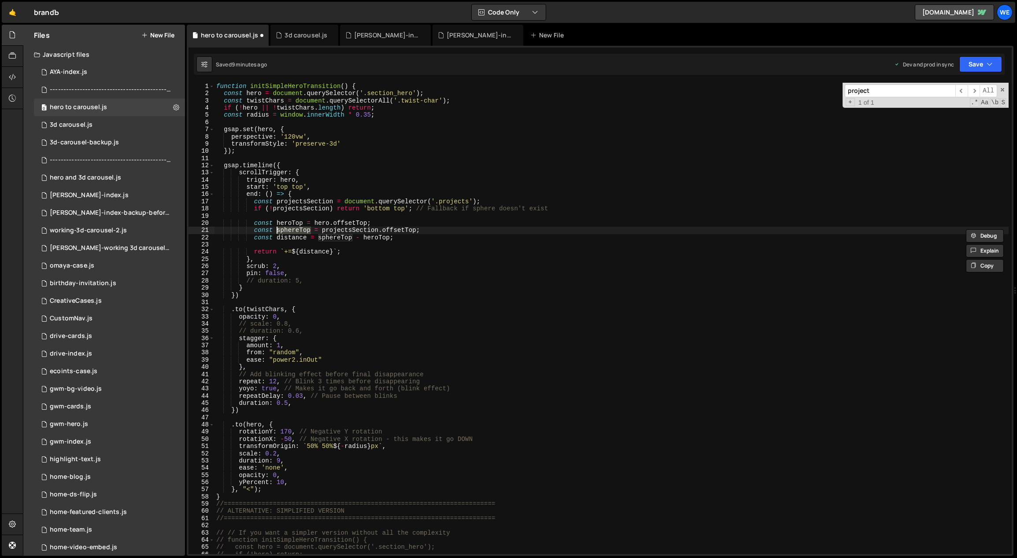
paste textarea "projectsSection"
click at [298, 231] on div "function initSimpleHeroTransition ( ) { const hero = document . querySelector (…" at bounding box center [611, 319] width 794 height 472
drag, startPoint x: 297, startPoint y: 231, endPoint x: 279, endPoint y: 231, distance: 18.1
click at [279, 231] on div "function initSimpleHeroTransition ( ) { const hero = document . querySelector (…" at bounding box center [611, 326] width 794 height 486
drag, startPoint x: 318, startPoint y: 229, endPoint x: 278, endPoint y: 228, distance: 40.1
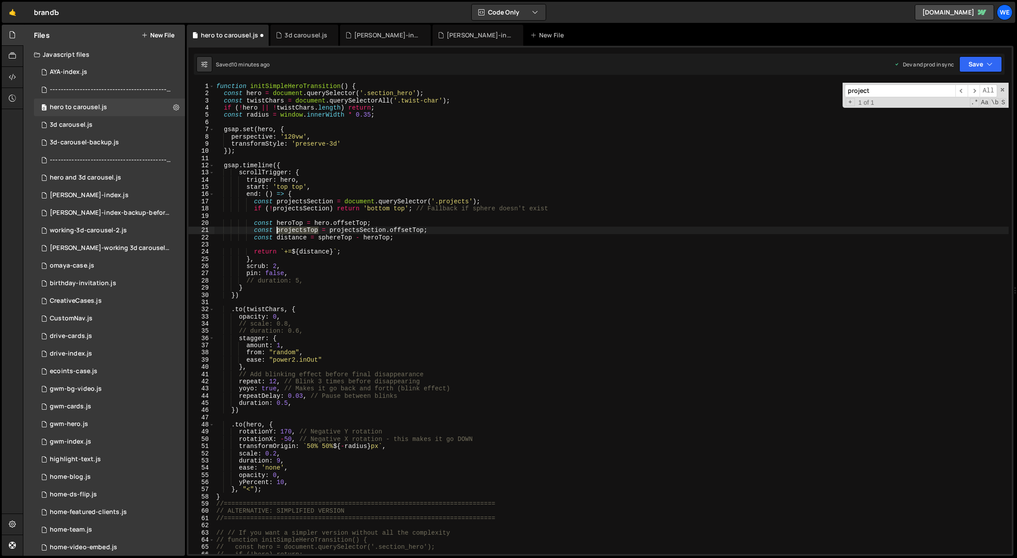
click at [277, 228] on div "function initSimpleHeroTransition ( ) { const hero = document . querySelector (…" at bounding box center [611, 326] width 794 height 486
drag, startPoint x: 350, startPoint y: 239, endPoint x: 320, endPoint y: 238, distance: 30.8
click at [320, 238] on div "function initSimpleHeroTransition ( ) { const hero = document . querySelector (…" at bounding box center [611, 326] width 794 height 486
paste textarea "projects"
click at [451, 274] on div "function initSimpleHeroTransition ( ) { const hero = document . querySelector (…" at bounding box center [611, 326] width 794 height 486
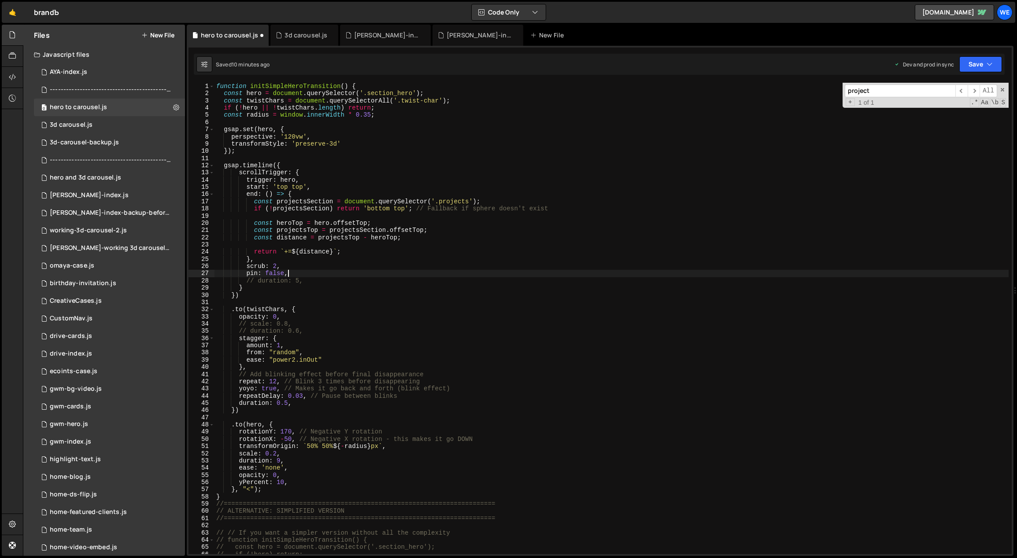
scroll to position [0, 4]
click at [334, 225] on div "function initSimpleHeroTransition ( ) { const hero = document . querySelector (…" at bounding box center [611, 326] width 794 height 486
click at [339, 265] on div "function initSimpleHeroTransition ( ) { const hero = document . querySelector (…" at bounding box center [611, 326] width 794 height 486
click at [79, 191] on div "0 [PERSON_NAME]-index.js 0" at bounding box center [109, 196] width 151 height 18
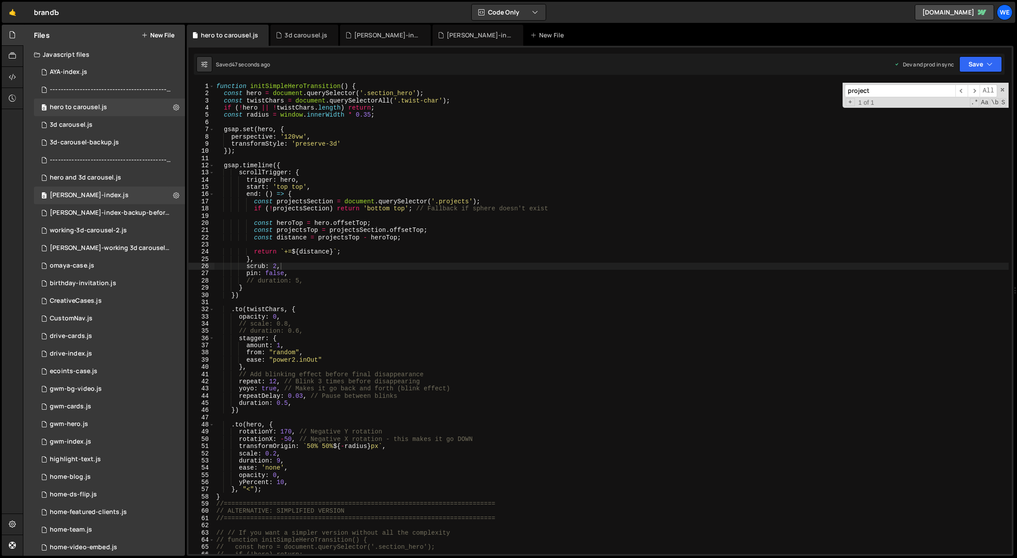
type textarea "return `+=${distance}`;"
click at [486, 48] on div "1 Type cmd + s to save your Javascript file. הההההההההההההההההההההההההההההההההה…" at bounding box center [599, 48] width 823 height 0
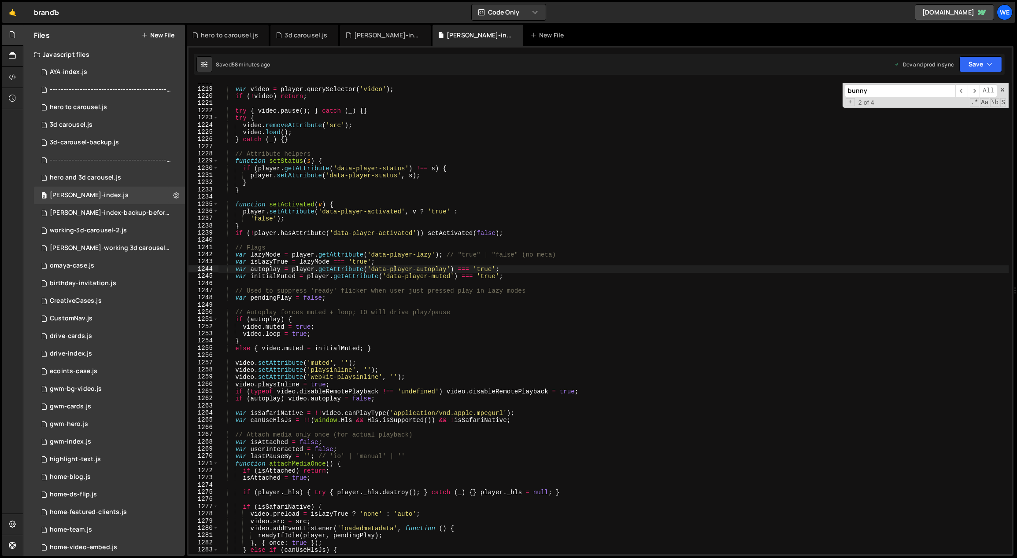
scroll to position [414, 0]
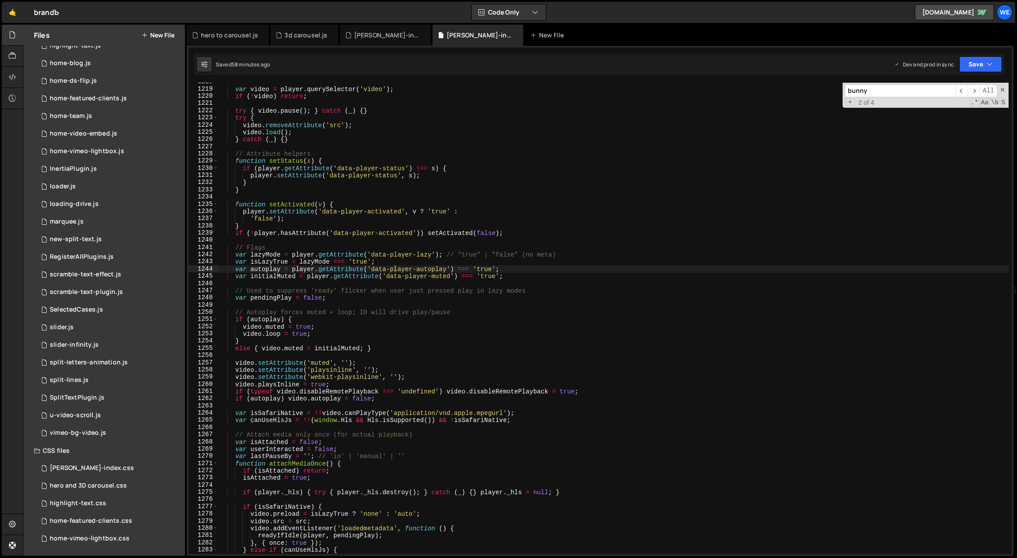
click at [900, 92] on input "bunny" at bounding box center [899, 91] width 111 height 13
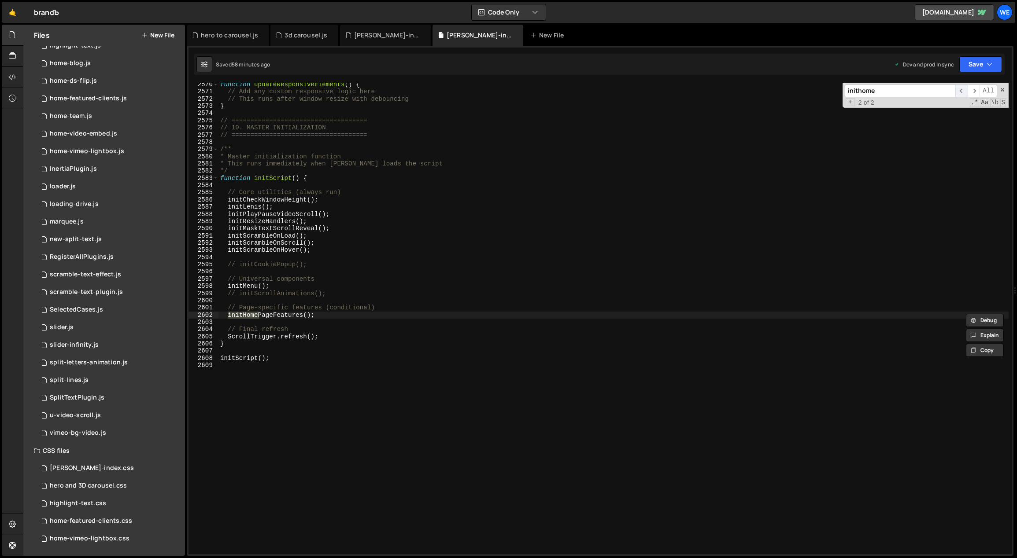
type input "inithome"
click at [962, 91] on span "​" at bounding box center [961, 91] width 12 height 13
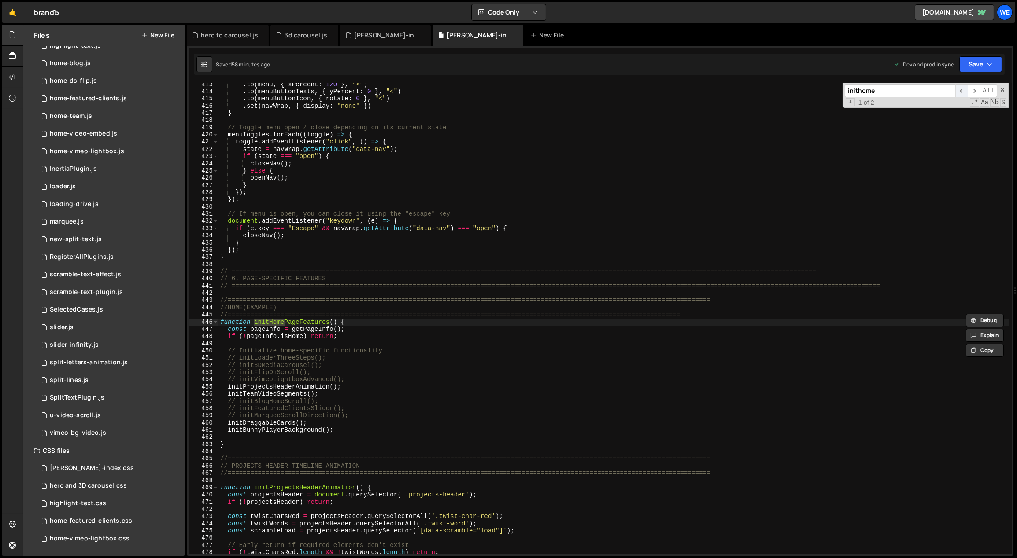
scroll to position [2289, 0]
click at [400, 407] on div ". to ( menu , { xPercent : 120 } , "<" ) . to ( menuButtonTexts , { yPercent : …" at bounding box center [613, 324] width 790 height 486
click at [370, 259] on div ". to ( menu , { xPercent : 120 } , "<" ) . to ( menuButtonTexts , { yPercent : …" at bounding box center [613, 324] width 790 height 486
type textarea "}"
type input "inithom"
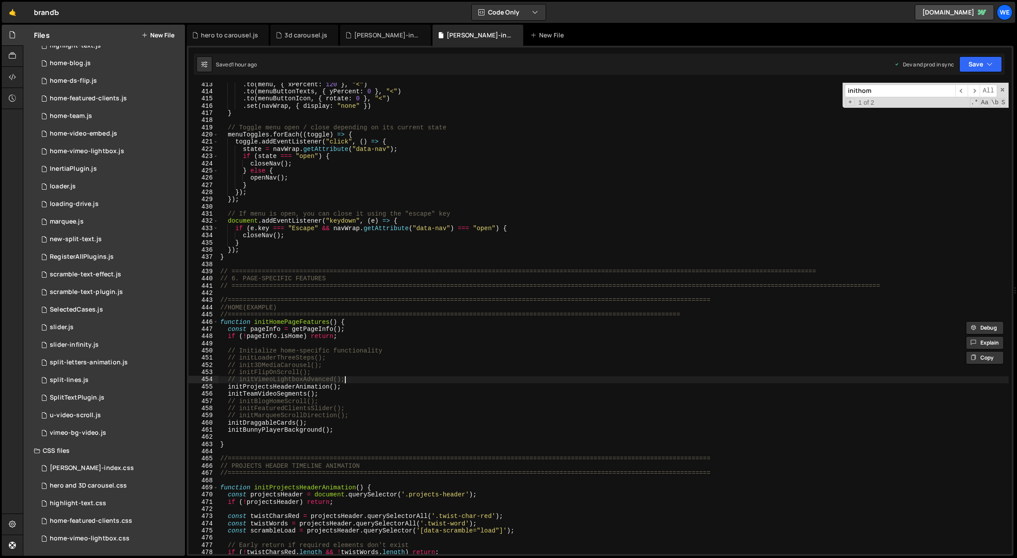
click at [349, 379] on div ". to ( menu , { xPercent : 120 } , "<" ) . to ( menuButtonTexts , { yPercent : …" at bounding box center [613, 324] width 790 height 486
click at [335, 396] on div ". to ( menu , { xPercent : 120 } , "<" ) . to ( menuButtonTexts , { yPercent : …" at bounding box center [613, 324] width 790 height 486
click at [335, 401] on div ". to ( menu , { xPercent : 120 } , "<" ) . to ( menuButtonTexts , { yPercent : …" at bounding box center [613, 324] width 790 height 486
click at [349, 410] on div ". to ( menu , { xPercent : 120 } , "<" ) . to ( menuButtonTexts , { yPercent : …" at bounding box center [613, 324] width 790 height 486
click at [349, 364] on div ". to ( menu , { xPercent : 120 } , "<" ) . to ( menuButtonTexts , { yPercent : …" at bounding box center [613, 324] width 790 height 486
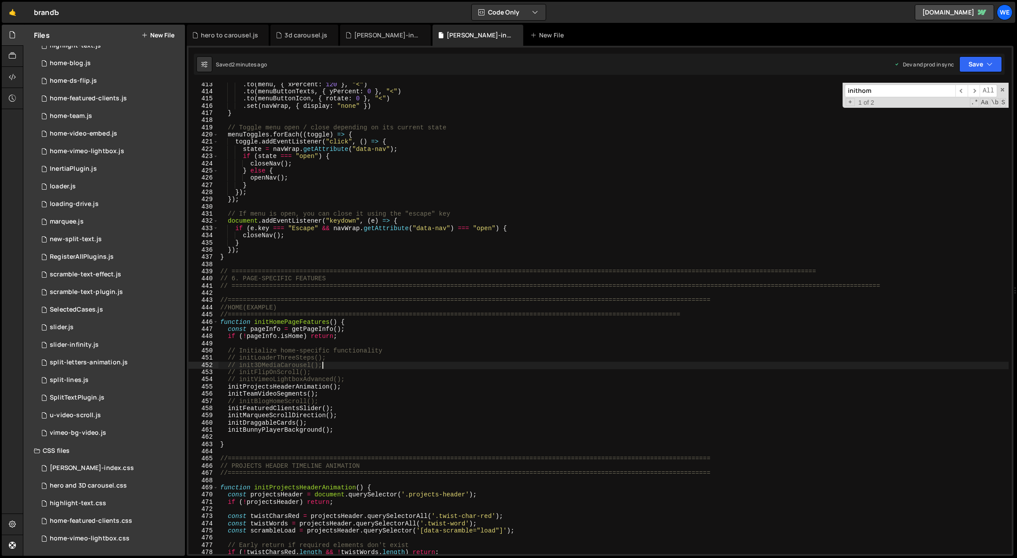
click at [413, 393] on div ". to ( menu , { xPercent : 120 } , "<" ) . to ( menuButtonTexts , { yPercent : …" at bounding box center [613, 324] width 790 height 486
click at [407, 423] on div ". to ( menu , { xPercent : 120 } , "<" ) . to ( menuButtonTexts , { yPercent : …" at bounding box center [613, 324] width 790 height 486
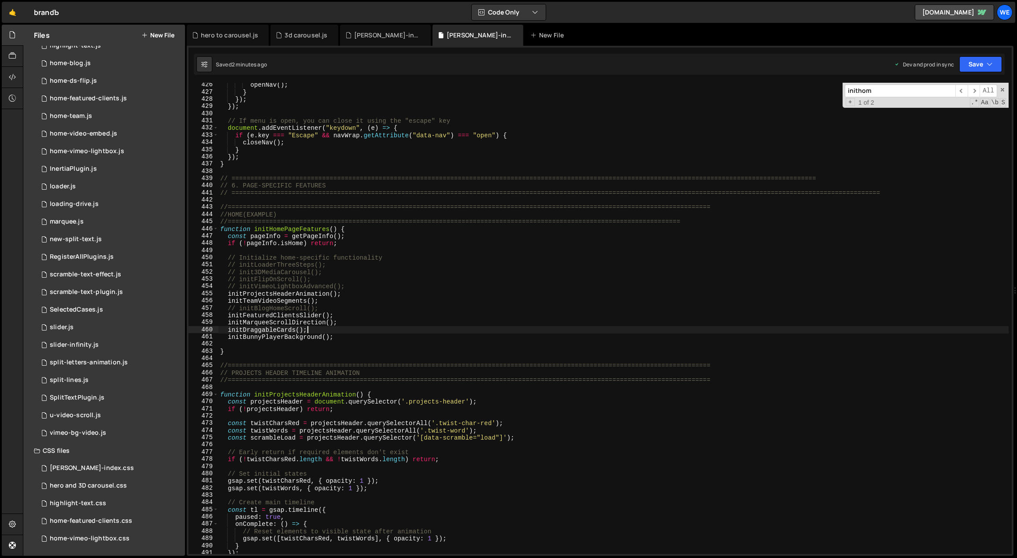
click at [371, 461] on div "openNav ( ) ; } }) ; }) ; // If menu is open, you can close it using the "escap…" at bounding box center [613, 324] width 790 height 486
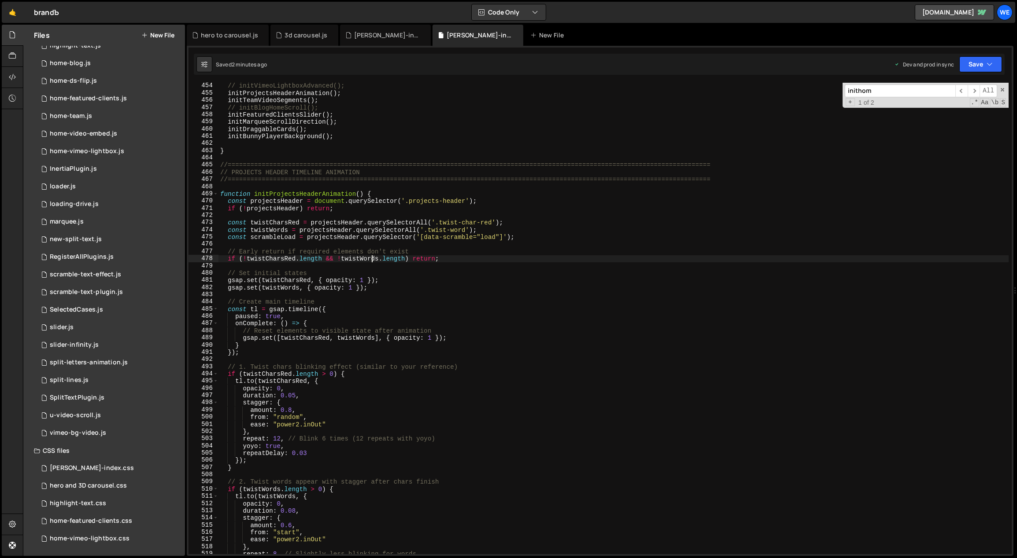
scroll to position [2514, 0]
drag, startPoint x: 280, startPoint y: 438, endPoint x: 274, endPoint y: 438, distance: 5.7
click at [273, 438] on div "// initVimeoLightboxAdvanced(); initProjectsHeaderAnimation ( ) ; initTeamVideo…" at bounding box center [613, 325] width 790 height 486
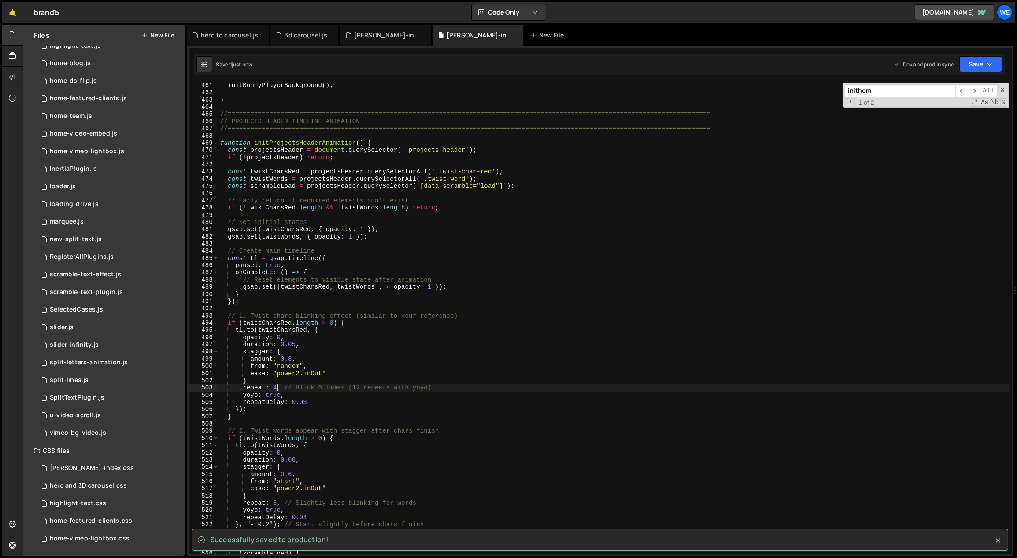
scroll to position [2553, 0]
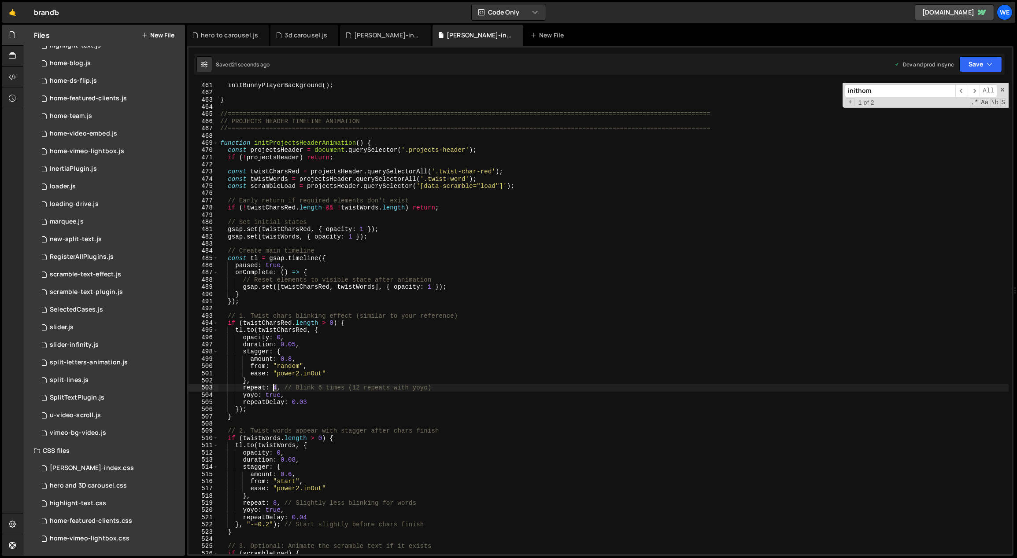
click at [274, 387] on div "initBunnyPlayerBackground ( ) ; } //===========================================…" at bounding box center [613, 325] width 790 height 486
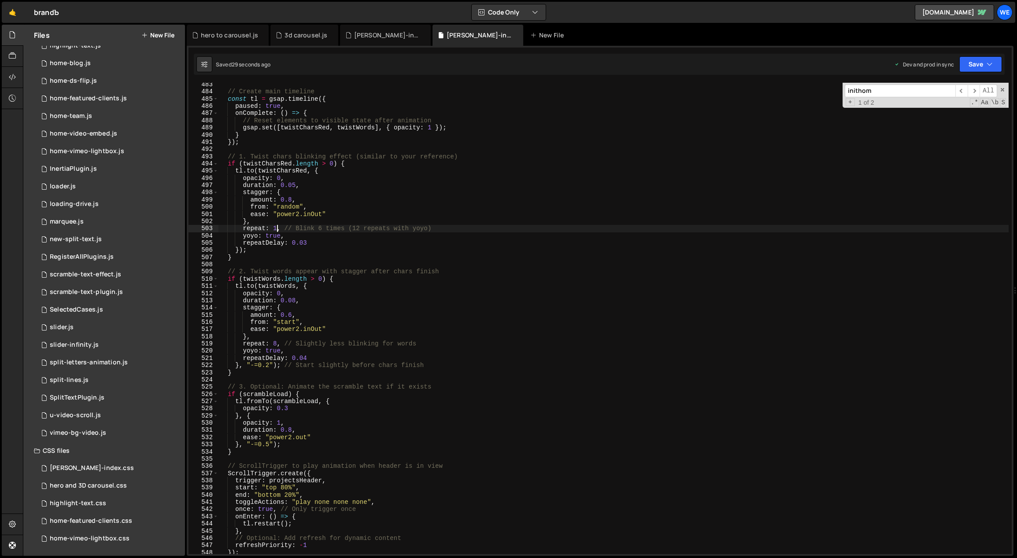
scroll to position [2680, 0]
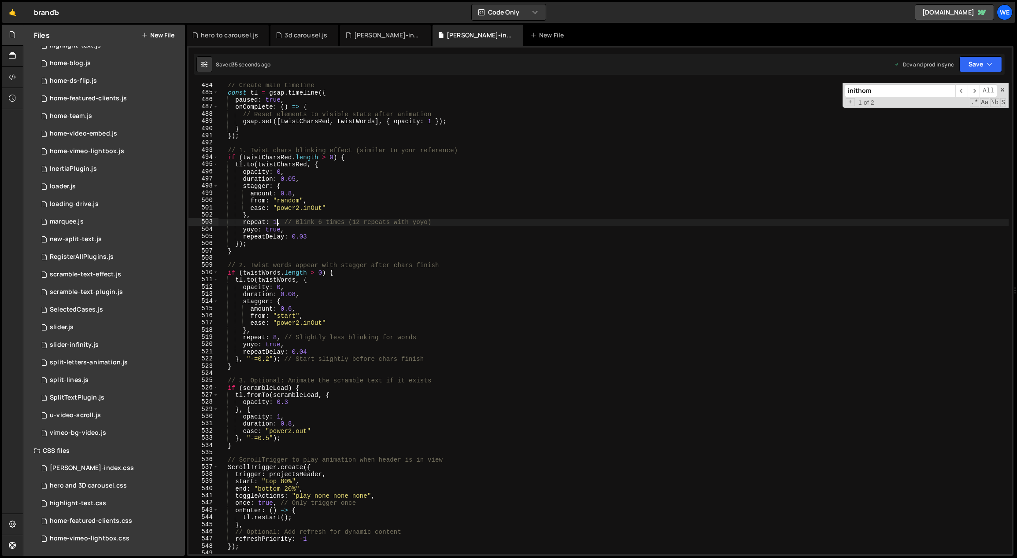
click at [281, 487] on div "// Create main timeline const tl = gsap . timeline ({ paused : true , onComplet…" at bounding box center [613, 325] width 790 height 486
click at [284, 480] on div "// Create main timeline const tl = gsap . timeline ({ paused : true , onComplet…" at bounding box center [613, 325] width 790 height 486
drag, startPoint x: 291, startPoint y: 480, endPoint x: 280, endPoint y: 480, distance: 10.6
click at [280, 480] on div "// Create main timeline const tl = gsap . timeline ({ paused : true , onComplet…" at bounding box center [613, 325] width 790 height 486
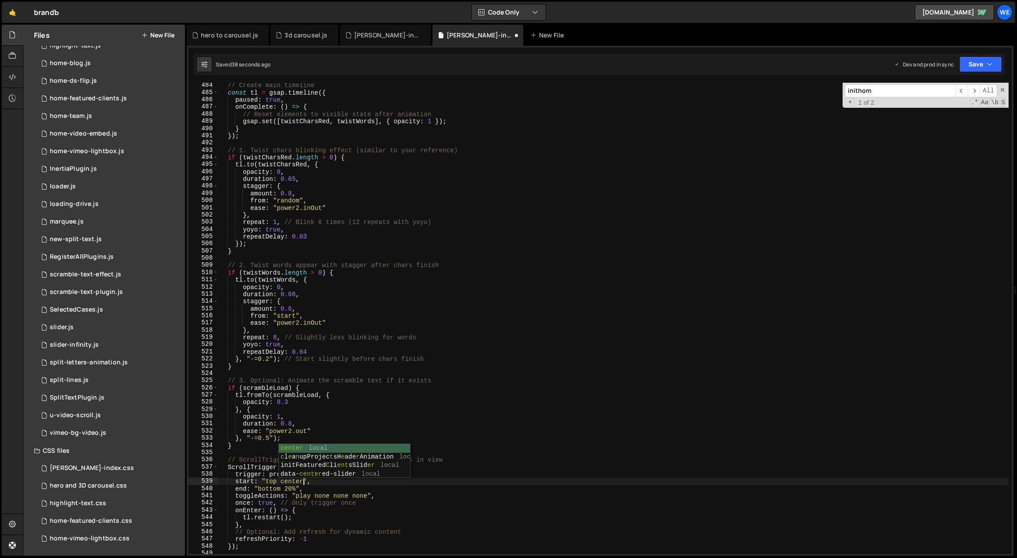
scroll to position [0, 5]
click at [331, 488] on div "// Create main timeline const tl = gsap . timeline ({ paused : true , onComplet…" at bounding box center [613, 325] width 790 height 486
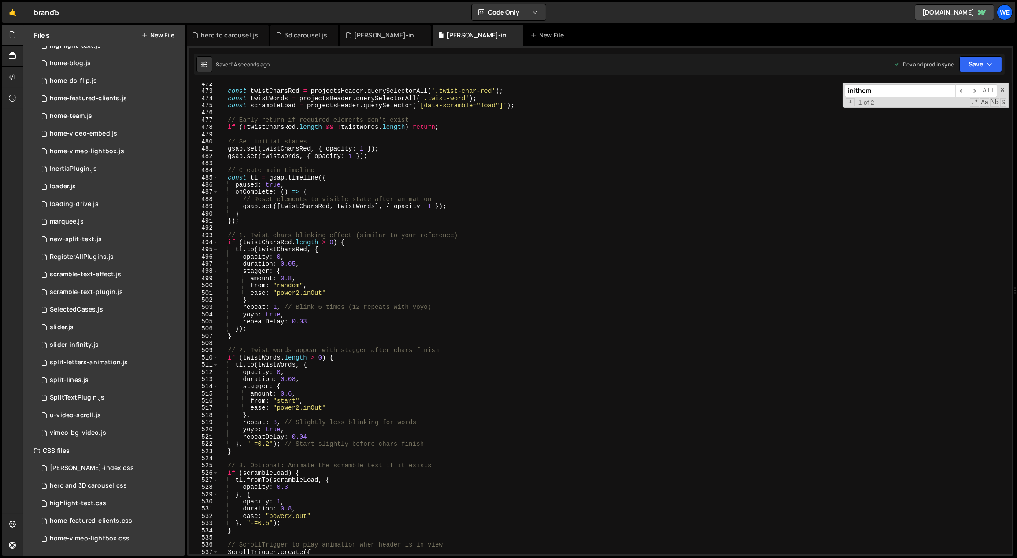
scroll to position [2609, 0]
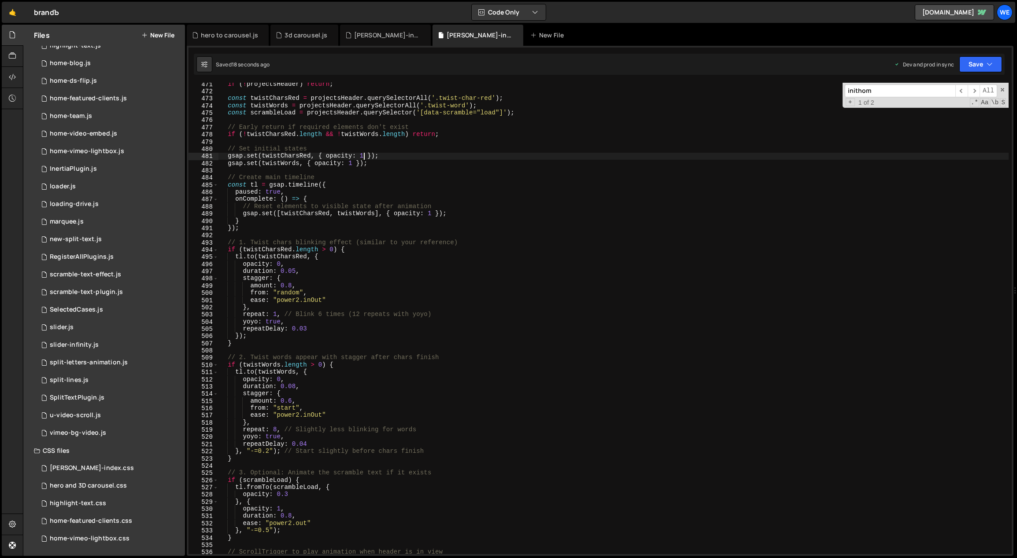
click at [362, 155] on div "if ( ! projectsHeader ) return ; const twistCharsRed = projectsHeader . querySe…" at bounding box center [613, 324] width 790 height 486
click at [291, 265] on div "if ( ! projectsHeader ) return ; const twistCharsRed = projectsHeader . querySe…" at bounding box center [613, 324] width 790 height 486
click at [278, 262] on div "if ( ! projectsHeader ) return ; const twistCharsRed = projectsHeader . querySe…" at bounding box center [613, 324] width 790 height 486
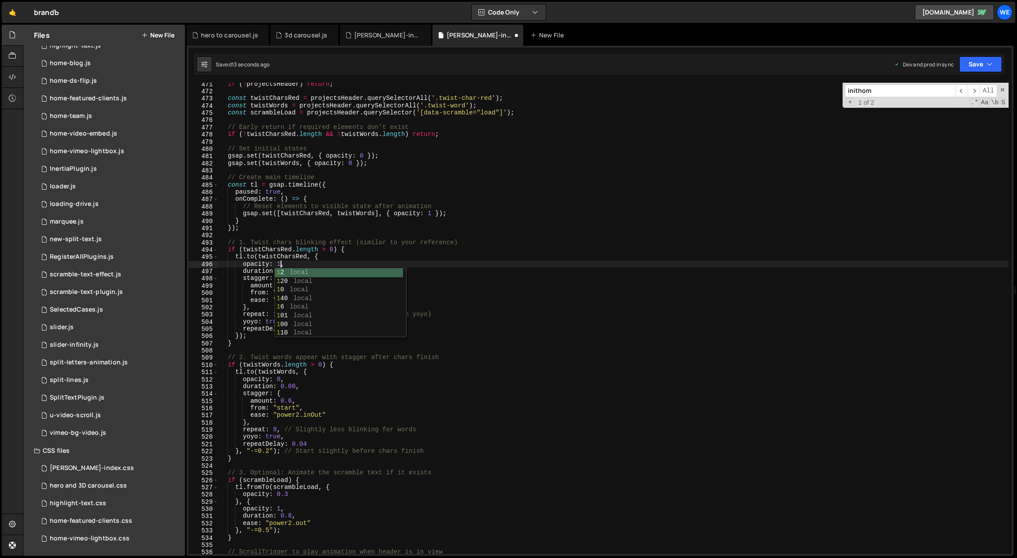
click at [286, 383] on div "if ( ! projectsHeader ) return ; const twistCharsRed = projectsHeader . querySe…" at bounding box center [613, 324] width 790 height 486
click at [276, 377] on div "if ( ! projectsHeader ) return ; const twistCharsRed = projectsHeader . querySe…" at bounding box center [613, 324] width 790 height 486
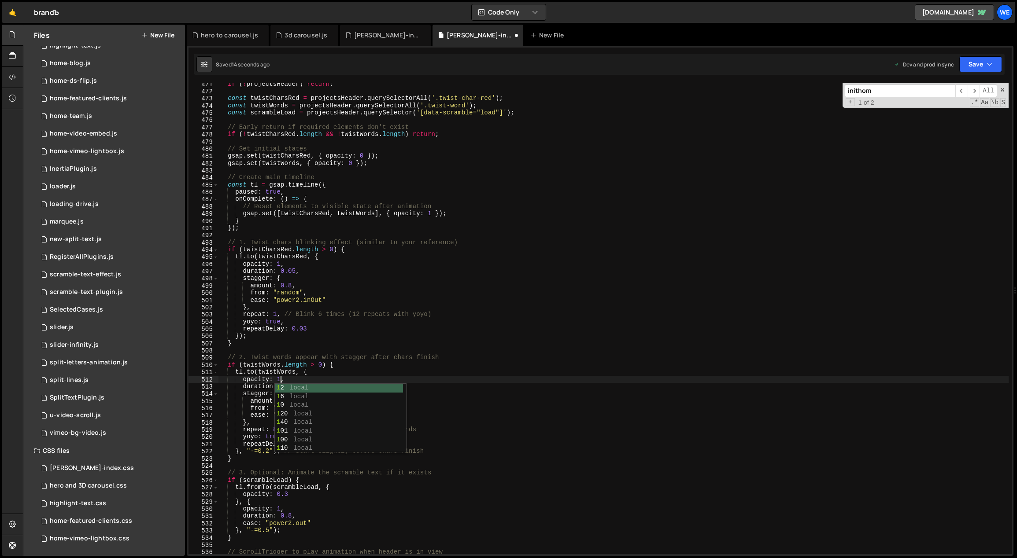
click at [442, 377] on div "if ( ! projectsHeader ) return ; const twistCharsRed = projectsHeader . querySe…" at bounding box center [613, 324] width 790 height 486
click at [296, 317] on div "if ( ! projectsHeader ) return ; const twistCharsRed = projectsHeader . querySe…" at bounding box center [613, 324] width 790 height 486
click at [296, 321] on div "if ( ! projectsHeader ) return ; const twistCharsRed = projectsHeader . querySe…" at bounding box center [613, 324] width 790 height 486
click at [290, 436] on div "if ( ! projectsHeader ) return ; const twistCharsRed = projectsHeader . querySe…" at bounding box center [613, 324] width 790 height 486
click at [284, 427] on div "if ( ! projectsHeader ) return ; const twistCharsRed = projectsHeader . querySe…" at bounding box center [613, 324] width 790 height 486
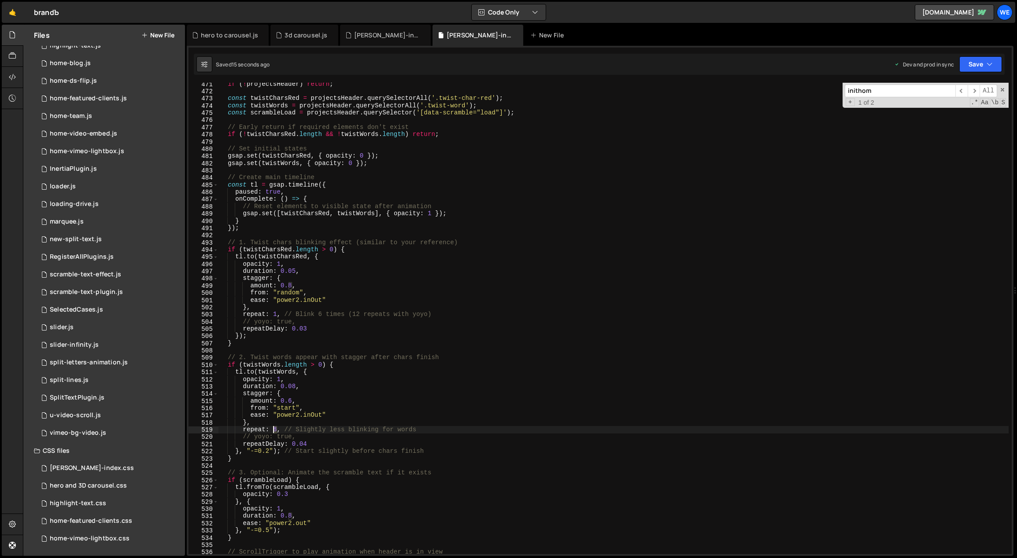
click at [273, 430] on div "if ( ! projectsHeader ) return ; const twistCharsRed = projectsHeader . querySe…" at bounding box center [613, 324] width 790 height 486
click at [280, 315] on div "if ( ! projectsHeader ) return ; const twistCharsRed = projectsHeader . querySe…" at bounding box center [613, 324] width 790 height 486
click at [468, 313] on div "if ( ! projectsHeader ) return ; const twistCharsRed = projectsHeader . querySe…" at bounding box center [613, 324] width 790 height 486
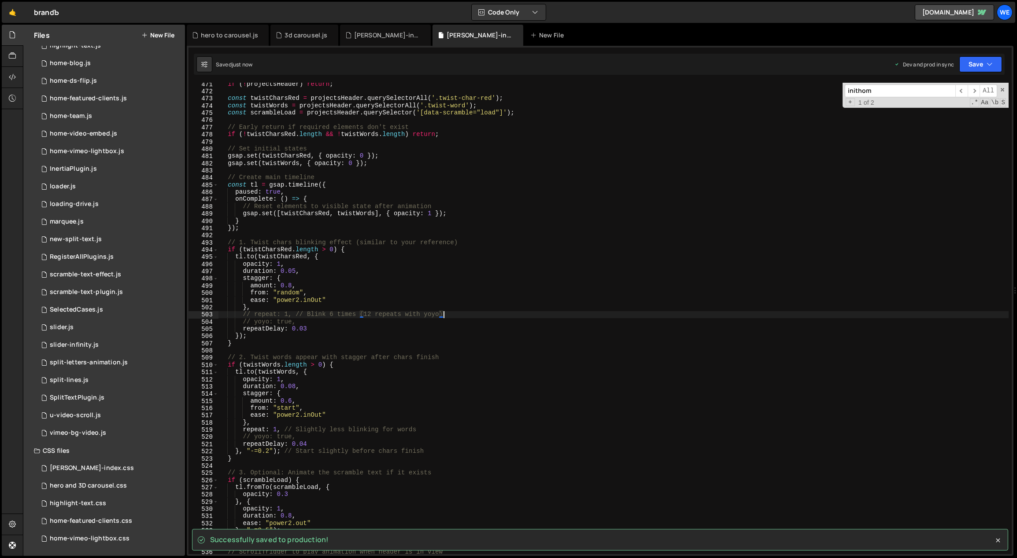
click at [419, 427] on div "if ( ! projectsHeader ) return ; const twistCharsRed = projectsHeader . querySe…" at bounding box center [613, 324] width 790 height 486
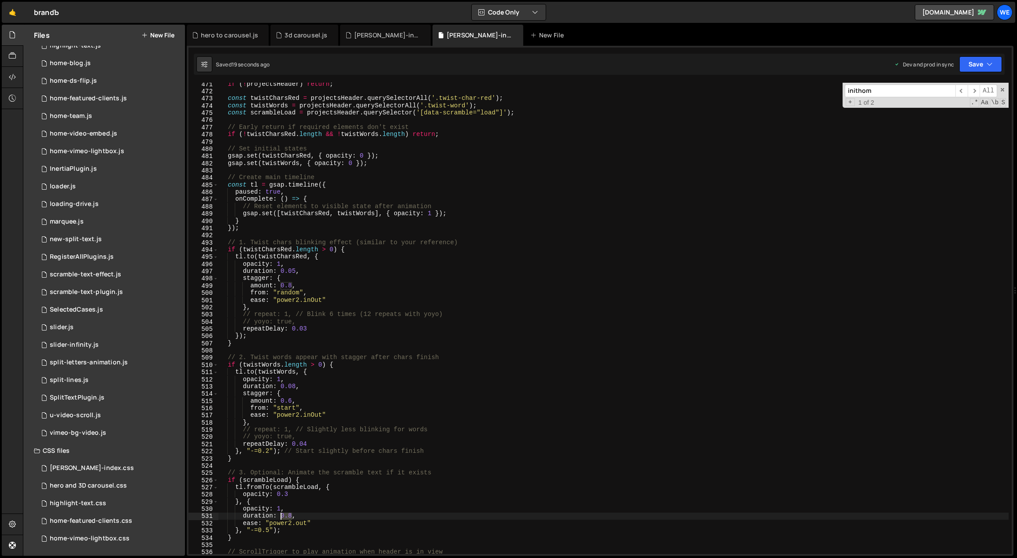
drag, startPoint x: 291, startPoint y: 516, endPoint x: 282, endPoint y: 515, distance: 9.3
click at [282, 515] on div "if ( ! projectsHeader ) return ; const twistCharsRed = projectsHeader . querySe…" at bounding box center [613, 324] width 790 height 486
click at [346, 527] on div "if ( ! projectsHeader ) return ; const twistCharsRed = projectsHeader . querySe…" at bounding box center [613, 324] width 790 height 486
click at [301, 398] on div "if ( ! projectsHeader ) return ; const twistCharsRed = projectsHeader . querySe…" at bounding box center [613, 324] width 790 height 486
click at [288, 399] on div "if ( ! projectsHeader ) return ; const twistCharsRed = projectsHeader . querySe…" at bounding box center [613, 324] width 790 height 486
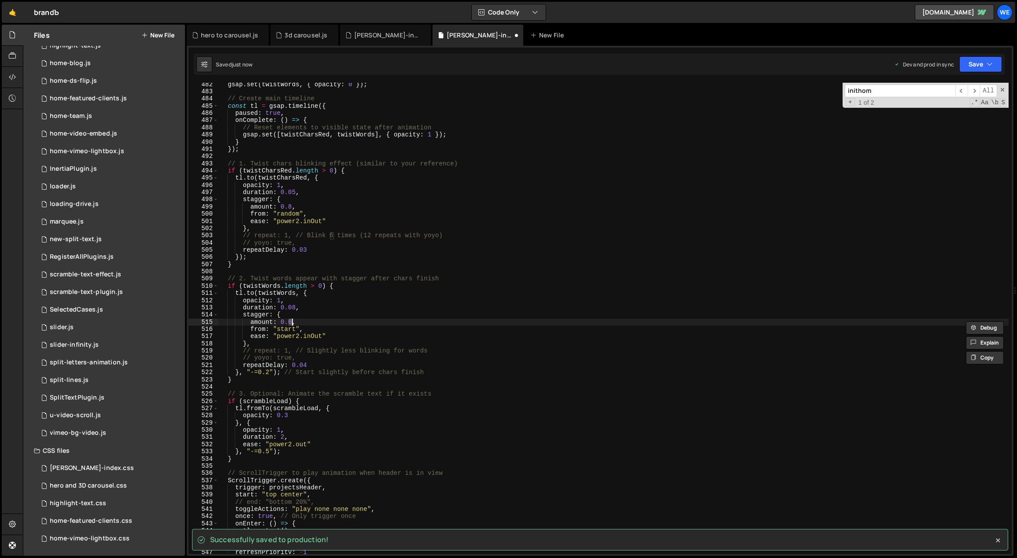
scroll to position [2670, 0]
click at [292, 203] on div "gsap . set ( twistWords , { opacity : 0 }) ; // Create main timeline const tl =…" at bounding box center [613, 324] width 790 height 486
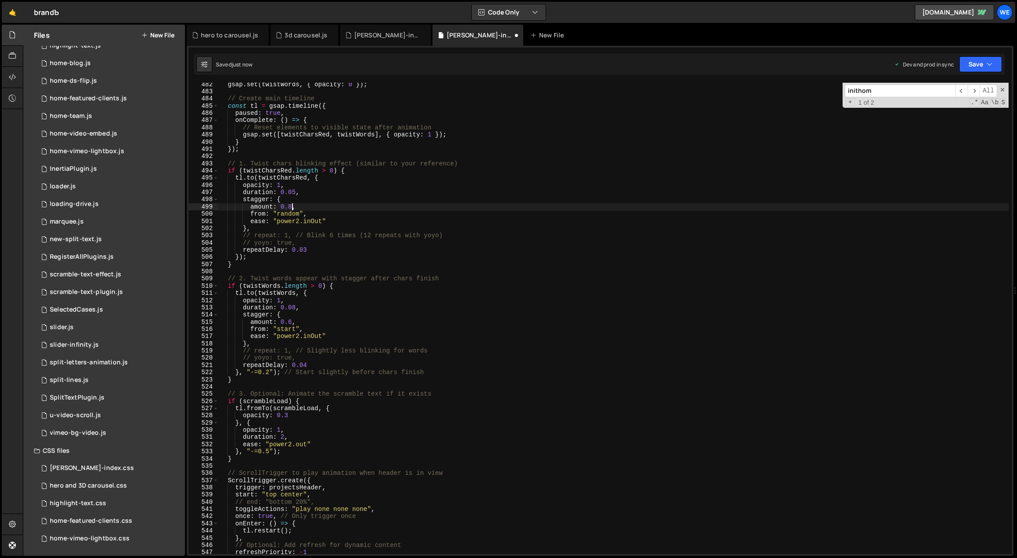
click at [300, 192] on div "gsap . set ( twistWords , { opacity : 0 }) ; // Create main timeline const tl =…" at bounding box center [613, 324] width 790 height 486
click at [288, 203] on div "gsap . set ( twistWords , { opacity : 0 }) ; // Create main timeline const tl =…" at bounding box center [613, 324] width 790 height 486
click at [288, 205] on div "gsap . set ( twistWords , { opacity : 0 }) ; // Create main timeline const tl =…" at bounding box center [613, 324] width 790 height 486
click at [317, 223] on div "gsap . set ( twistWords , { opacity : 0 }) ; // Create main timeline const tl =…" at bounding box center [613, 324] width 790 height 486
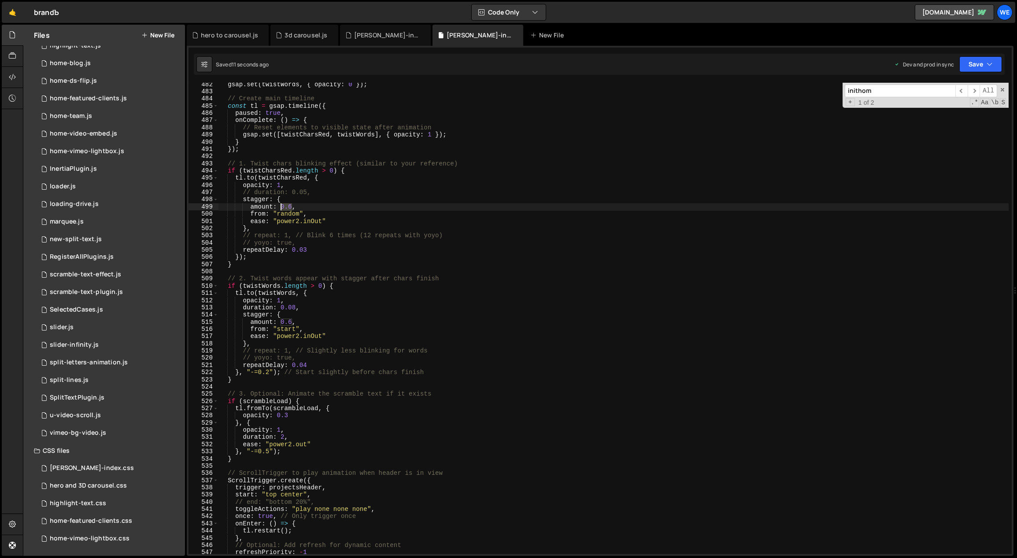
drag, startPoint x: 290, startPoint y: 206, endPoint x: 283, endPoint y: 205, distance: 7.2
click at [282, 205] on div "gsap . set ( twistWords , { opacity : 0 }) ; // Create main timeline const tl =…" at bounding box center [613, 324] width 790 height 486
click at [281, 206] on div "gsap . set ( twistWords , { opacity : 0 }) ; // Create main timeline const tl =…" at bounding box center [613, 324] width 790 height 486
click at [382, 423] on div "gsap . set ( twistWords , { opacity : 0 }) ; // Create main timeline const tl =…" at bounding box center [613, 324] width 790 height 486
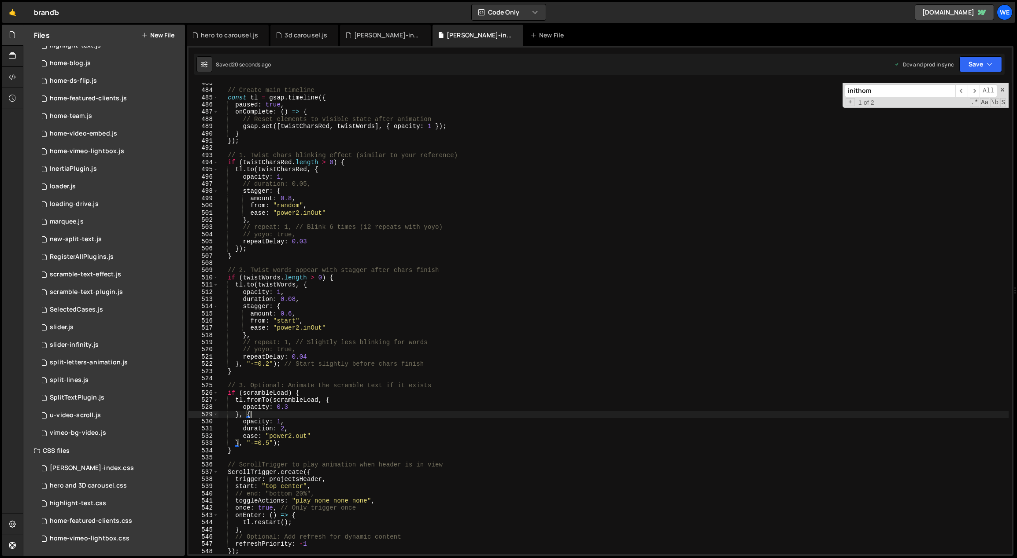
click at [314, 321] on div "// Create main timeline const tl = gsap . timeline ({ paused : true , onComplet…" at bounding box center [613, 323] width 790 height 486
click at [289, 311] on div "// Create main timeline const tl = gsap . timeline ({ paused : true , onComplet…" at bounding box center [613, 323] width 790 height 486
click at [302, 298] on div "// Create main timeline const tl = gsap . timeline ({ paused : true , onComplet…" at bounding box center [613, 323] width 790 height 486
click at [452, 340] on div "// Create main timeline const tl = gsap . timeline ({ paused : true , onComplet…" at bounding box center [613, 323] width 790 height 486
click at [319, 331] on div "// Create main timeline const tl = gsap . timeline ({ paused : true , onComplet…" at bounding box center [613, 323] width 790 height 486
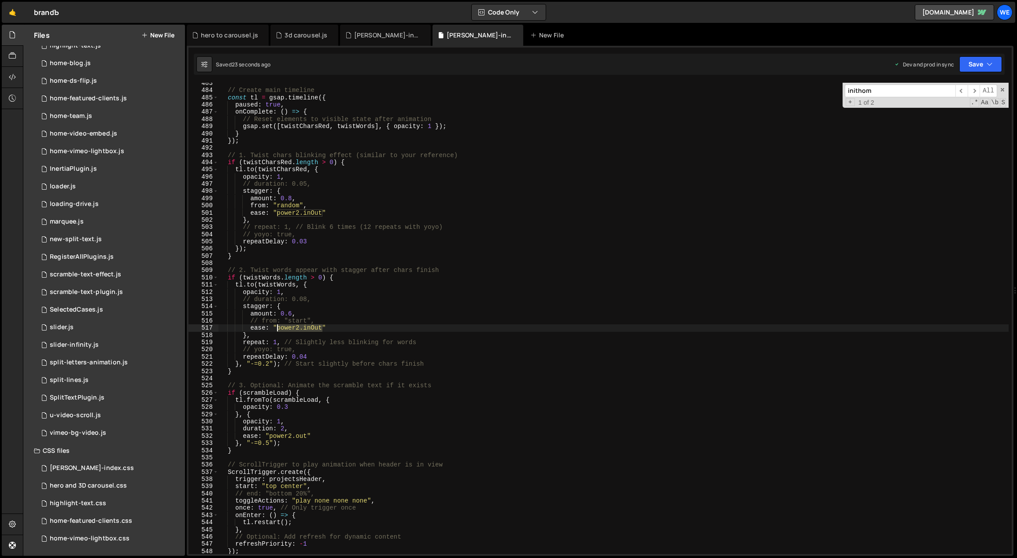
drag, startPoint x: 322, startPoint y: 328, endPoint x: 279, endPoint y: 328, distance: 43.6
click at [278, 327] on div "// Create main timeline const tl = gsap . timeline ({ paused : true , onComplet…" at bounding box center [613, 323] width 790 height 486
drag, startPoint x: 322, startPoint y: 212, endPoint x: 278, endPoint y: 213, distance: 44.0
click at [278, 213] on div "// Create main timeline const tl = gsap . timeline ({ paused : true , onComplet…" at bounding box center [613, 323] width 790 height 486
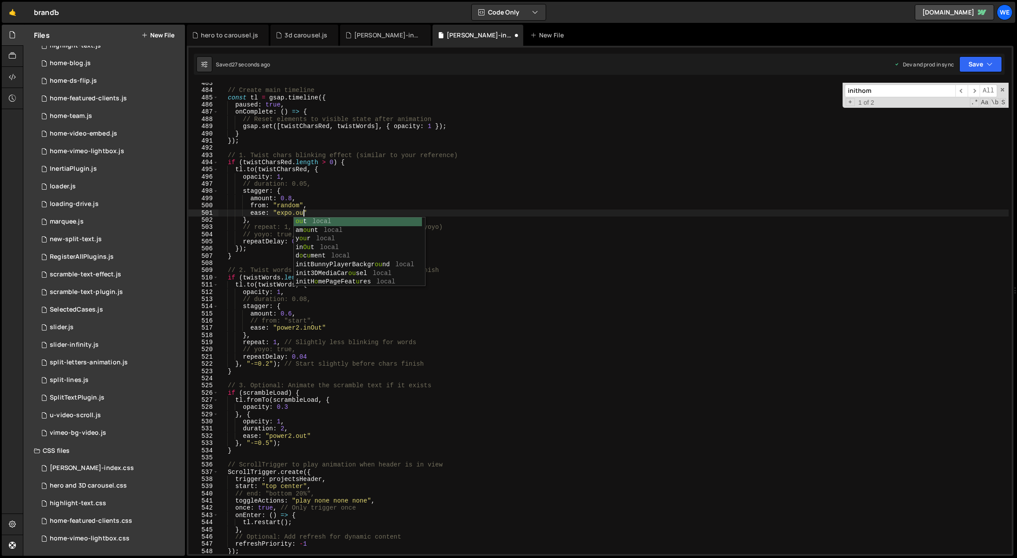
scroll to position [0, 5]
click at [316, 237] on div "// Create main timeline const tl = gsap . timeline ({ paused : true , onComplet…" at bounding box center [613, 323] width 790 height 486
click at [315, 241] on div "// Create main timeline const tl = gsap . timeline ({ paused : true , onComplet…" at bounding box center [613, 323] width 790 height 486
click at [305, 212] on div "// Create main timeline const tl = gsap . timeline ({ paused : true , onComplet…" at bounding box center [613, 323] width 790 height 486
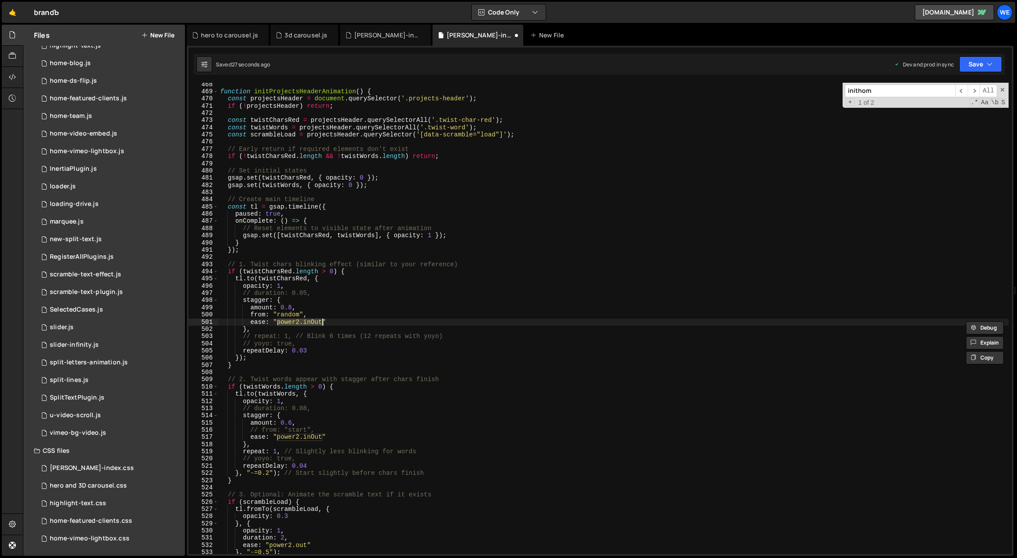
scroll to position [2593, 0]
click at [319, 348] on div "function initProjectsHeaderAnimation ( ) { const projectsHeader = document . qu…" at bounding box center [613, 324] width 790 height 486
click at [295, 456] on div "function initProjectsHeaderAnimation ( ) { const projectsHeader = document . qu…" at bounding box center [613, 324] width 790 height 486
click at [314, 429] on div "function initProjectsHeaderAnimation ( ) { const projectsHeader = document . qu…" at bounding box center [613, 324] width 790 height 486
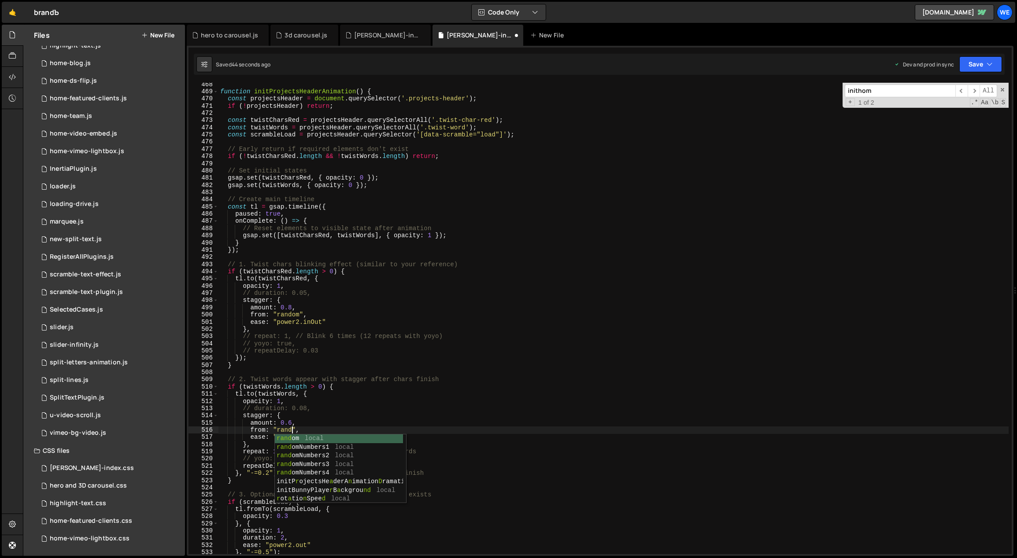
scroll to position [0, 5]
drag, startPoint x: 292, startPoint y: 423, endPoint x: 280, endPoint y: 421, distance: 11.5
click at [280, 421] on div "function initProjectsHeaderAnimation ( ) { const projectsHeader = document . qu…" at bounding box center [613, 324] width 790 height 486
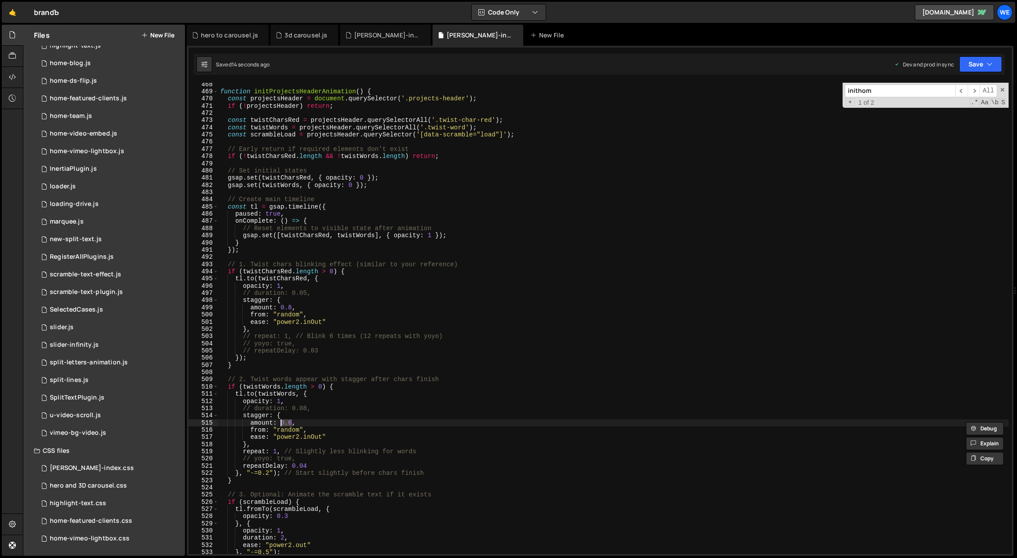
scroll to position [0, 4]
click at [304, 465] on div "function initProjectsHeaderAnimation ( ) { const projectsHeader = document . qu…" at bounding box center [613, 324] width 790 height 486
click at [282, 422] on div "function initProjectsHeaderAnimation ( ) { const projectsHeader = document . qu…" at bounding box center [613, 324] width 790 height 486
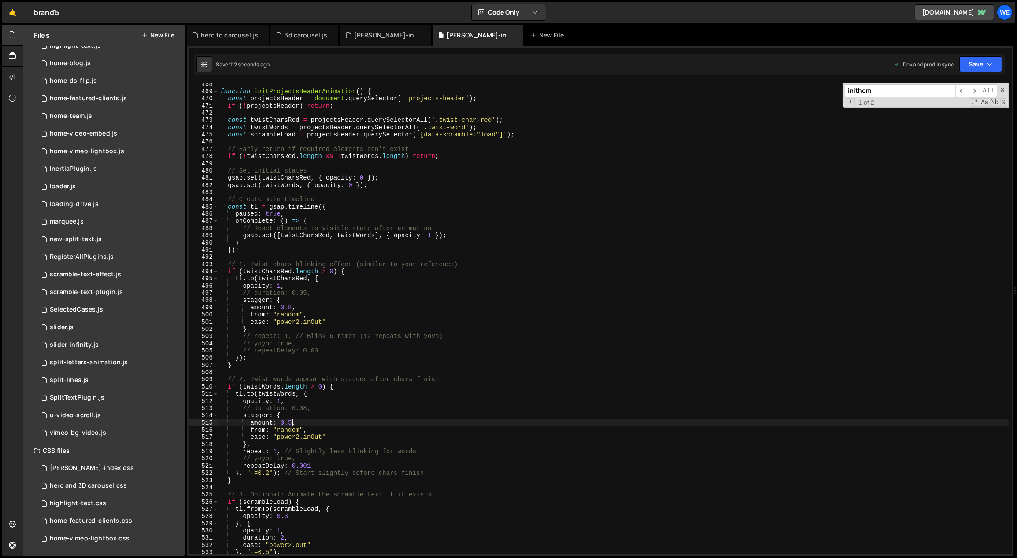
click at [307, 429] on div "function initProjectsHeaderAnimation ( ) { const projectsHeader = document . qu…" at bounding box center [613, 324] width 790 height 486
click at [288, 422] on div "function initProjectsHeaderAnimation ( ) { const projectsHeader = document . qu…" at bounding box center [613, 324] width 790 height 486
click at [420, 451] on div "function initProjectsHeaderAnimation ( ) { const projectsHeader = document . qu…" at bounding box center [613, 324] width 790 height 486
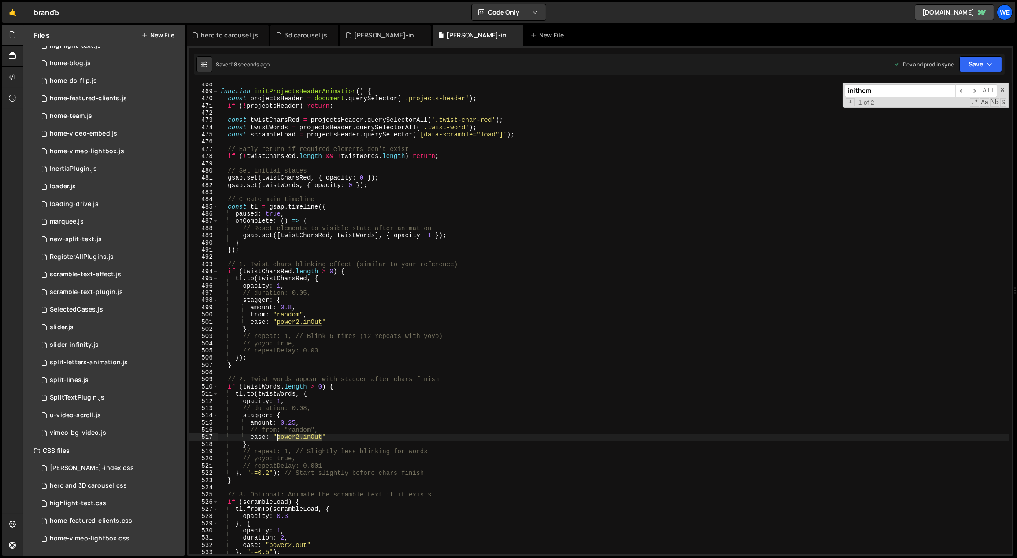
drag, startPoint x: 322, startPoint y: 437, endPoint x: 277, endPoint y: 437, distance: 44.9
click at [277, 437] on div "function initProjectsHeaderAnimation ( ) { const projectsHeader = document . qu…" at bounding box center [613, 324] width 790 height 486
drag, startPoint x: 314, startPoint y: 323, endPoint x: 278, endPoint y: 322, distance: 36.1
click at [278, 322] on div "function initProjectsHeaderAnimation ( ) { const projectsHeader = document . qu…" at bounding box center [613, 324] width 790 height 486
drag, startPoint x: 272, startPoint y: 473, endPoint x: 242, endPoint y: 471, distance: 30.4
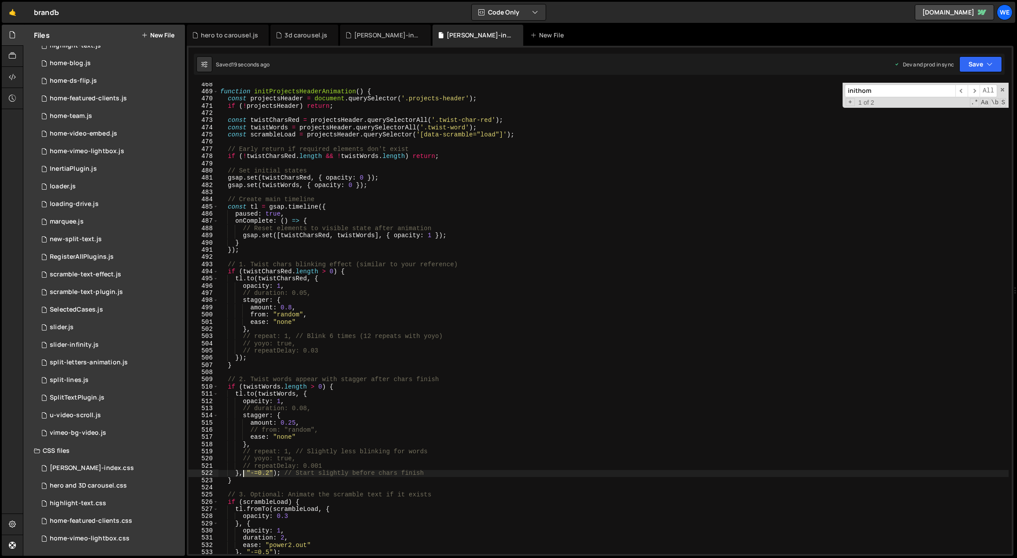
click at [242, 471] on div "function initProjectsHeaderAnimation ( ) { const projectsHeader = document . qu…" at bounding box center [613, 324] width 790 height 486
click at [312, 323] on div "function initProjectsHeaderAnimation ( ) { const projectsHeader = document . qu…" at bounding box center [613, 324] width 790 height 486
click at [287, 421] on div "function initProjectsHeaderAnimation ( ) { const projectsHeader = document . qu…" at bounding box center [613, 324] width 790 height 486
type textarea "amount: 0.55,"
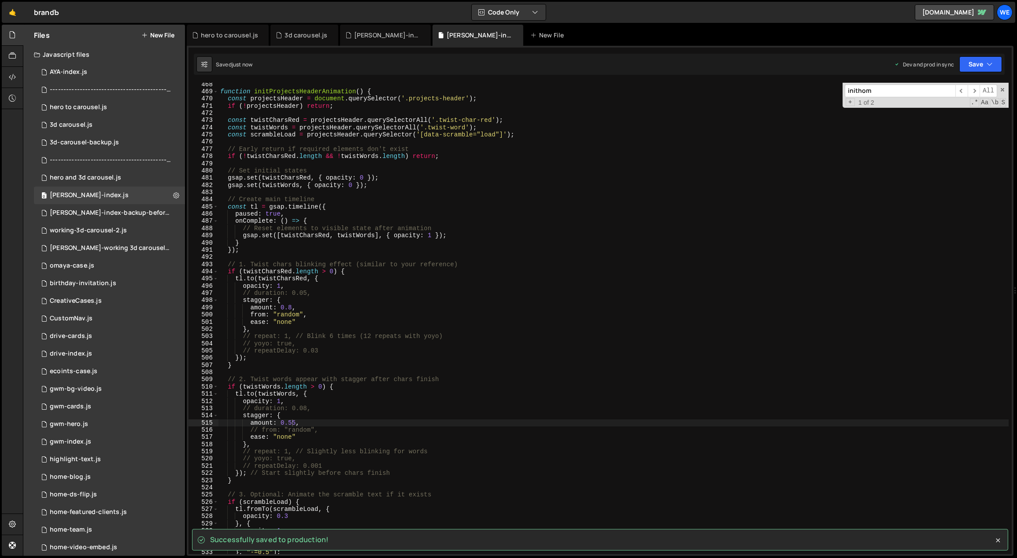
scroll to position [2593, 0]
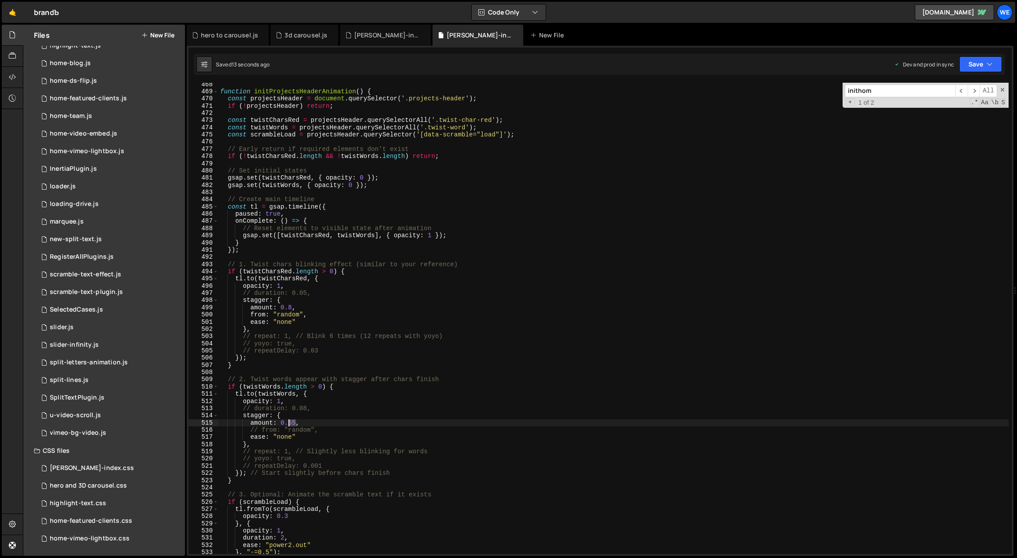
drag, startPoint x: 294, startPoint y: 421, endPoint x: 289, endPoint y: 421, distance: 5.3
click at [289, 421] on div "function initProjectsHeaderAnimation ( ) { const projectsHeader = document . qu…" at bounding box center [613, 324] width 790 height 486
click at [317, 290] on div "function initProjectsHeaderAnimation ( ) { const projectsHeader = document . qu…" at bounding box center [613, 324] width 790 height 486
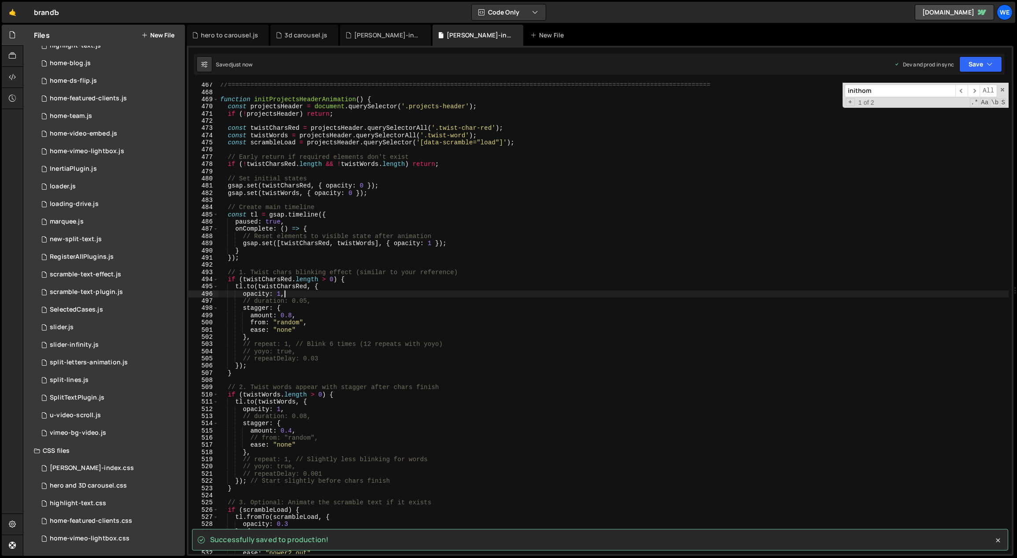
scroll to position [2586, 0]
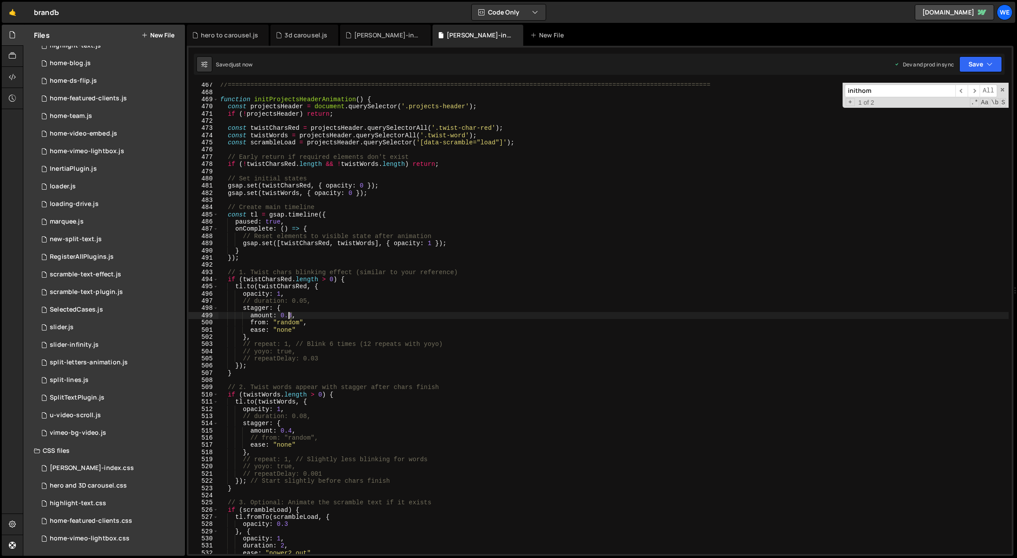
click at [289, 316] on div "//=============================================================================…" at bounding box center [613, 324] width 790 height 486
click at [328, 405] on div "//=============================================================================…" at bounding box center [613, 324] width 790 height 486
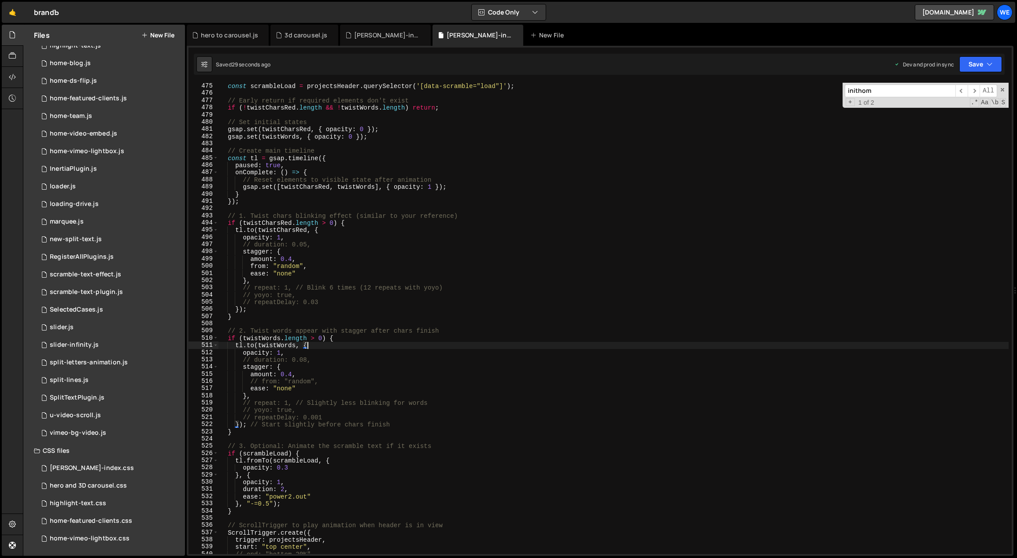
scroll to position [2699, 0]
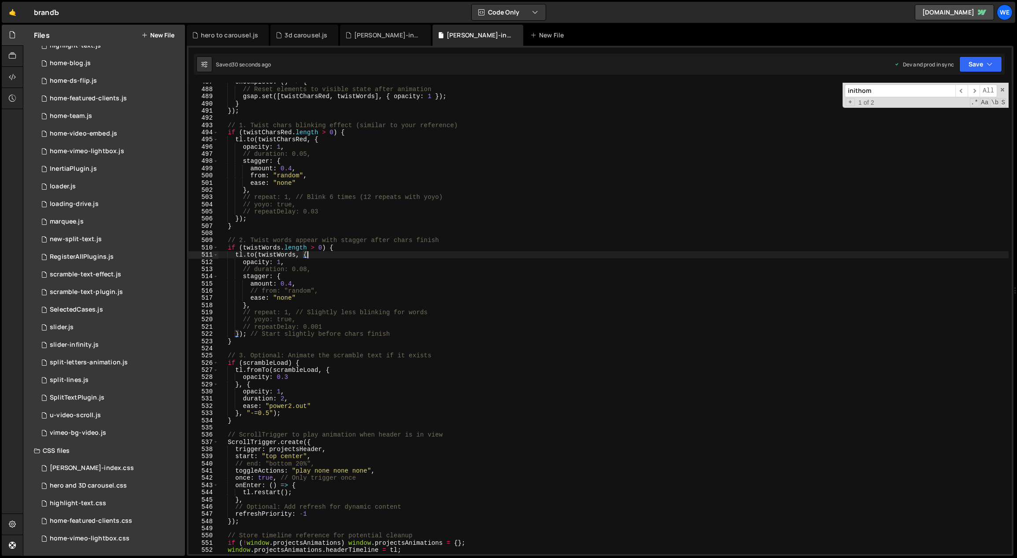
click at [294, 456] on div "onComplete : ( ) => { // Reset elements to visible state after animation gsap .…" at bounding box center [613, 321] width 790 height 486
drag, startPoint x: 303, startPoint y: 456, endPoint x: 280, endPoint y: 454, distance: 22.5
click at [280, 454] on div "onComplete : ( ) => { // Reset elements to visible state after animation gsap .…" at bounding box center [613, 321] width 790 height 486
click at [415, 394] on div "onComplete : ( ) => { // Reset elements to visible state after animation gsap .…" at bounding box center [613, 321] width 790 height 486
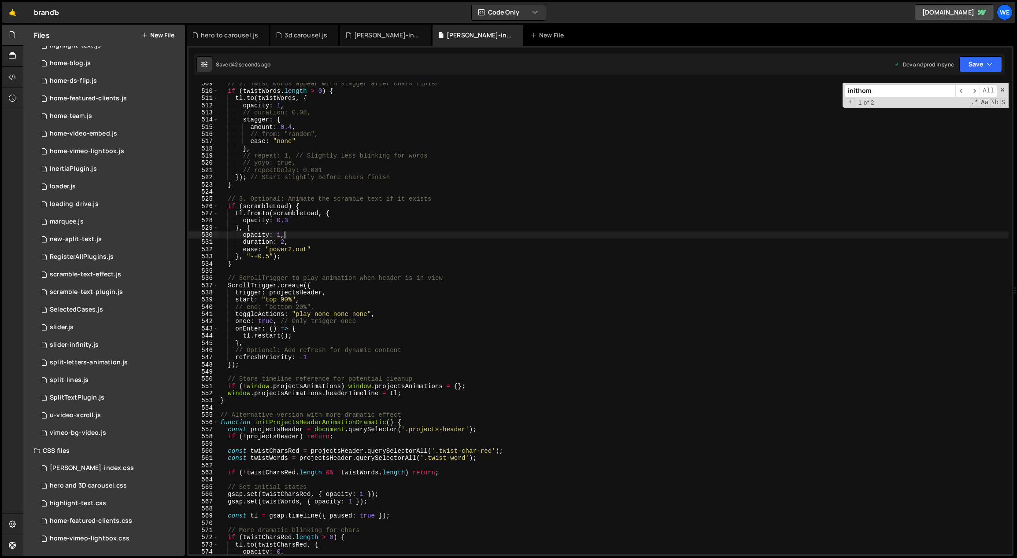
scroll to position [2820, 0]
click at [371, 358] on div "// 2. Twist words appear with stagger after chars finish if ( twistWords . leng…" at bounding box center [613, 323] width 790 height 486
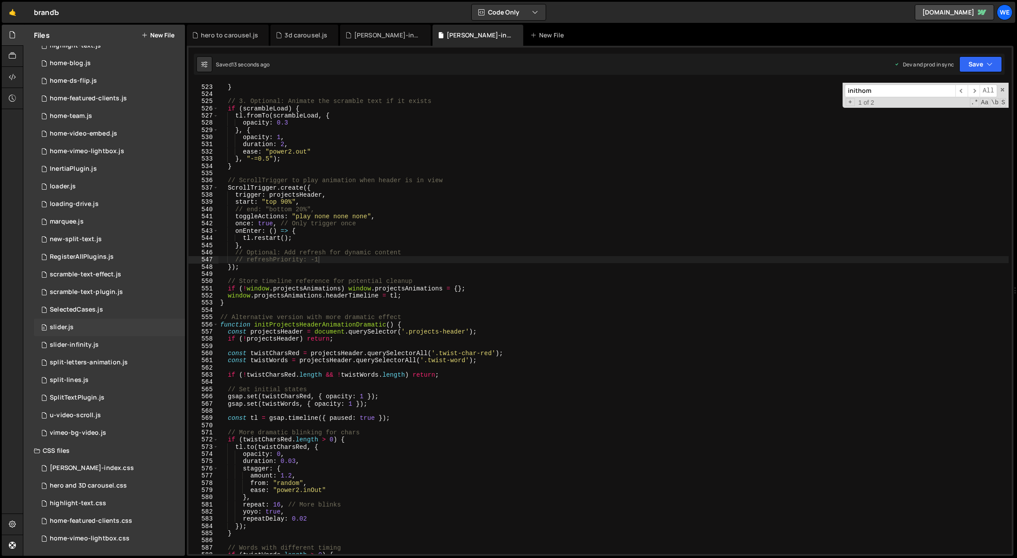
scroll to position [2896, 0]
drag, startPoint x: 394, startPoint y: 323, endPoint x: 270, endPoint y: 332, distance: 124.4
click at [255, 323] on div "} // 3. Optional: Animate the scramble text if it exists if ( scrambleLoad ) { …" at bounding box center [613, 325] width 790 height 486
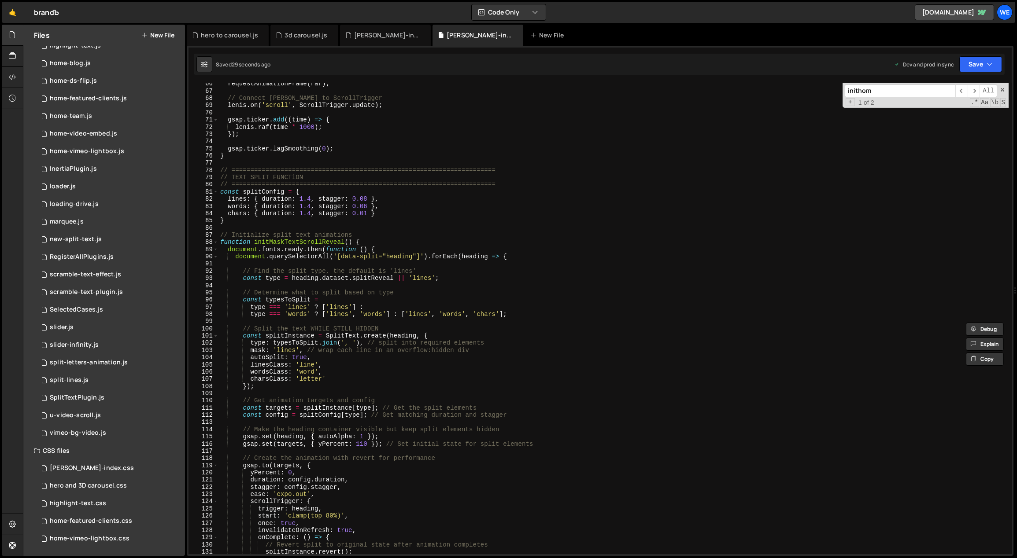
scroll to position [138, 0]
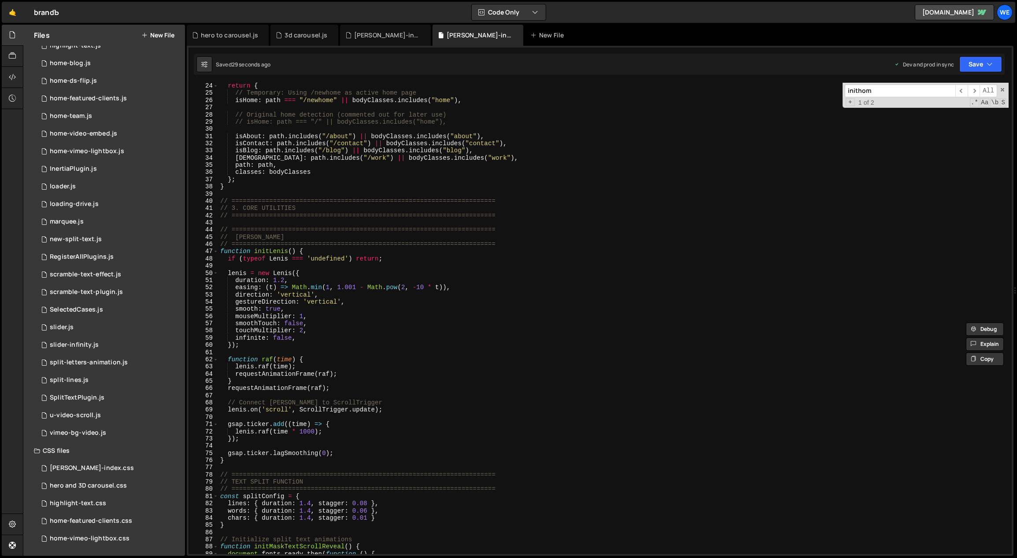
click at [336, 431] on div "return { // Temporary: Using /newhome as active home page isHome : path === "/n…" at bounding box center [613, 325] width 790 height 486
type textarea "[PERSON_NAME].raf(time * 1000);"
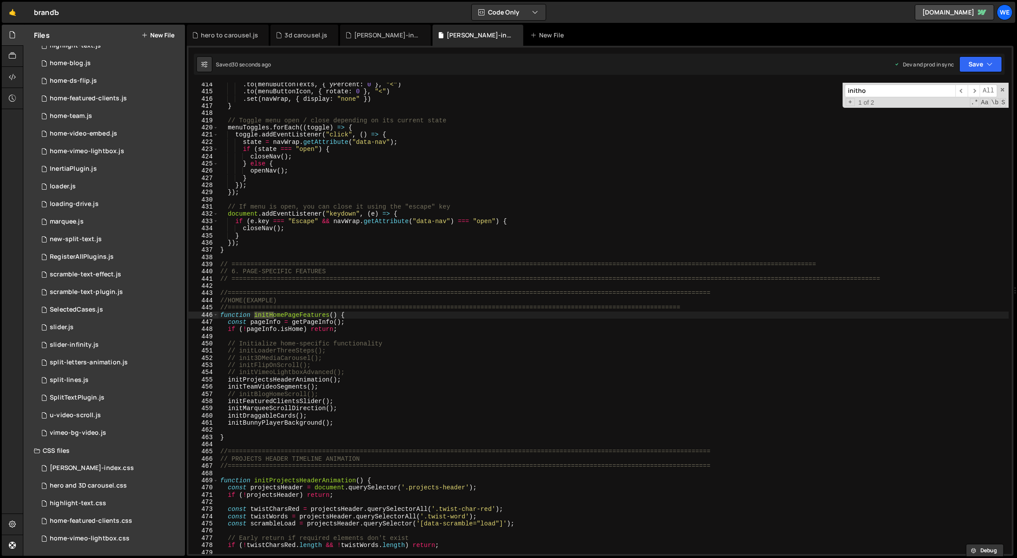
scroll to position [2294, 0]
click at [971, 88] on span "​" at bounding box center [973, 91] width 12 height 13
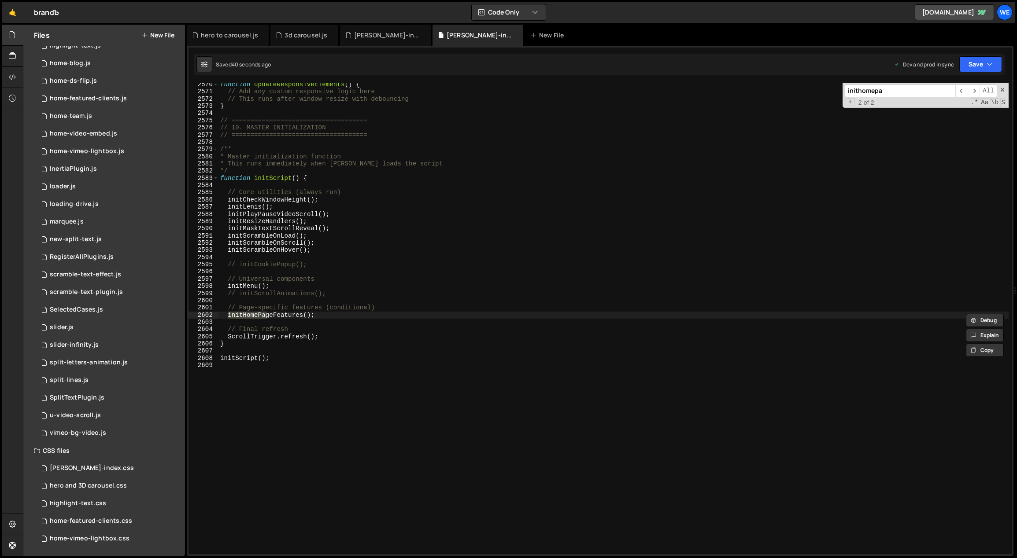
click at [932, 92] on input "inithomepa" at bounding box center [899, 91] width 111 height 13
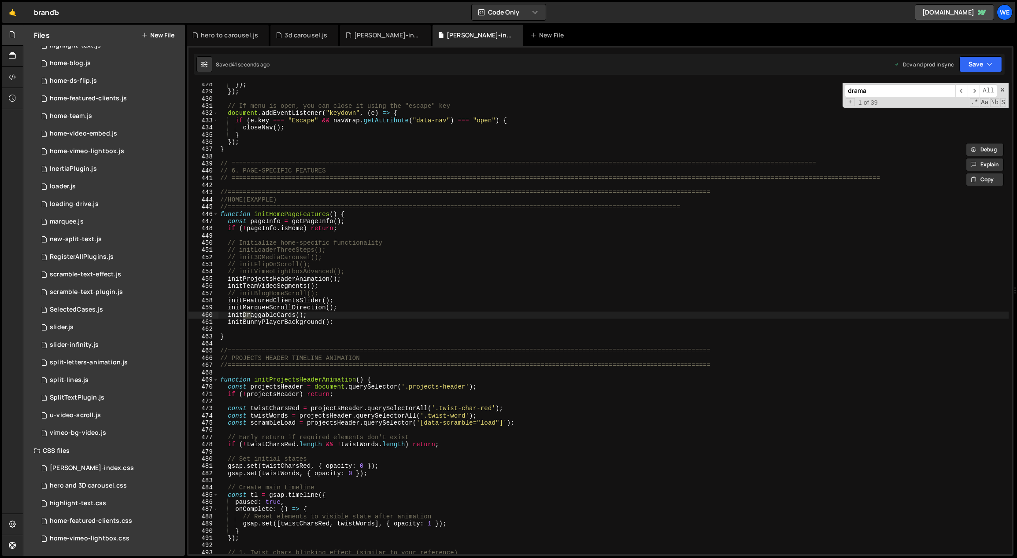
scroll to position [2896, 0]
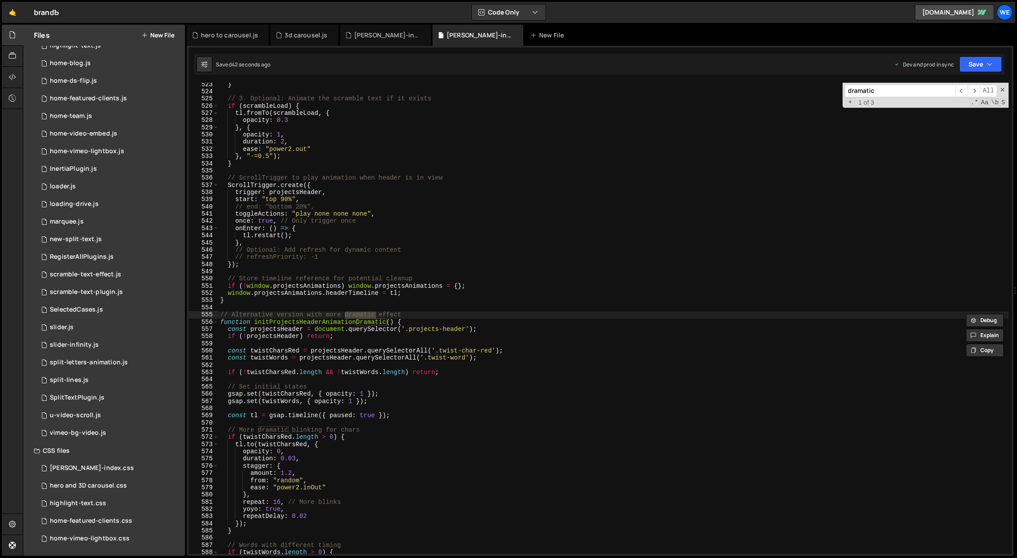
type input "dramatic"
click at [583, 379] on div "} // 3. Optional: Animate the scramble text if it exists if ( scrambleLoad ) { …" at bounding box center [613, 324] width 790 height 486
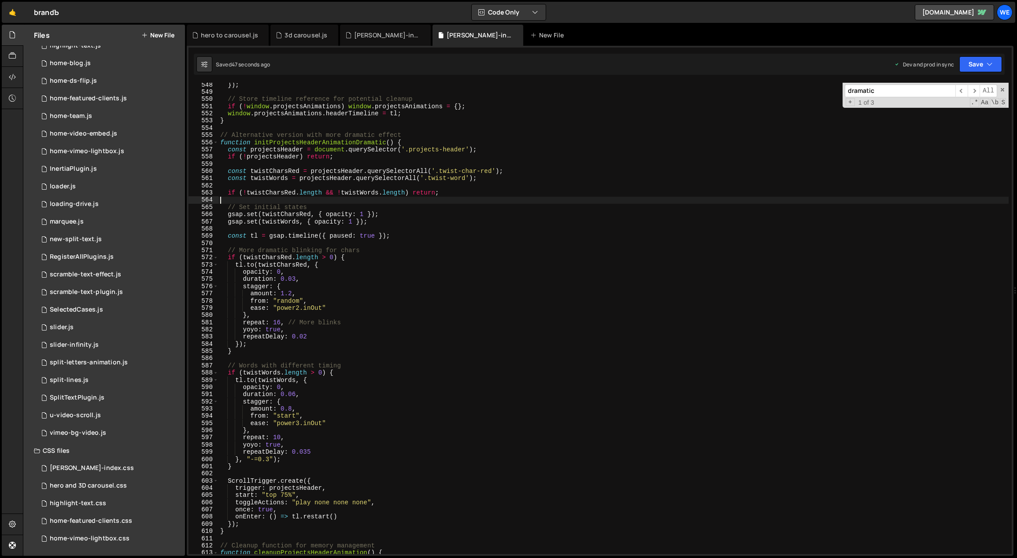
scroll to position [3063, 0]
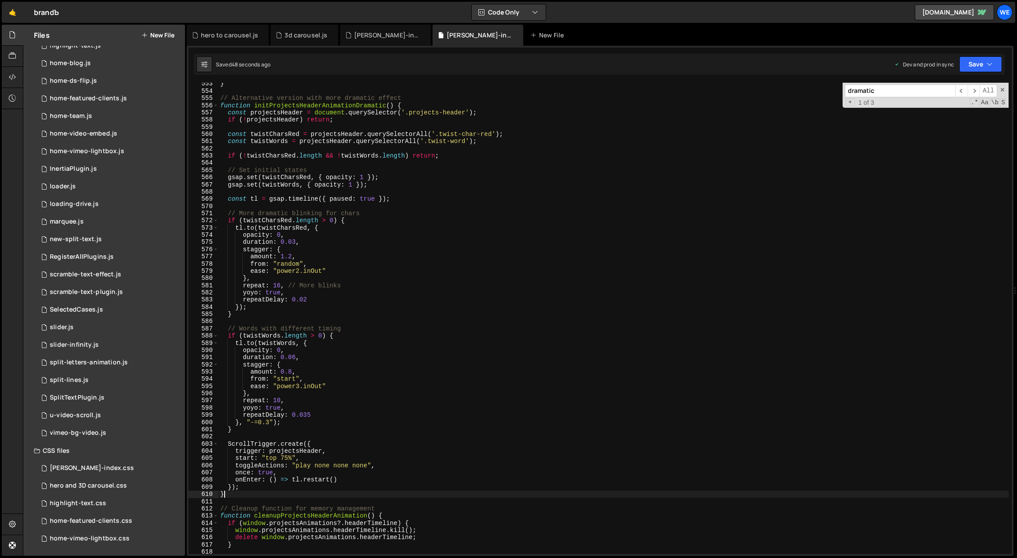
click at [249, 495] on div "} // Alternative version with more dramatic effect function initProjectsHeaderA…" at bounding box center [613, 323] width 790 height 486
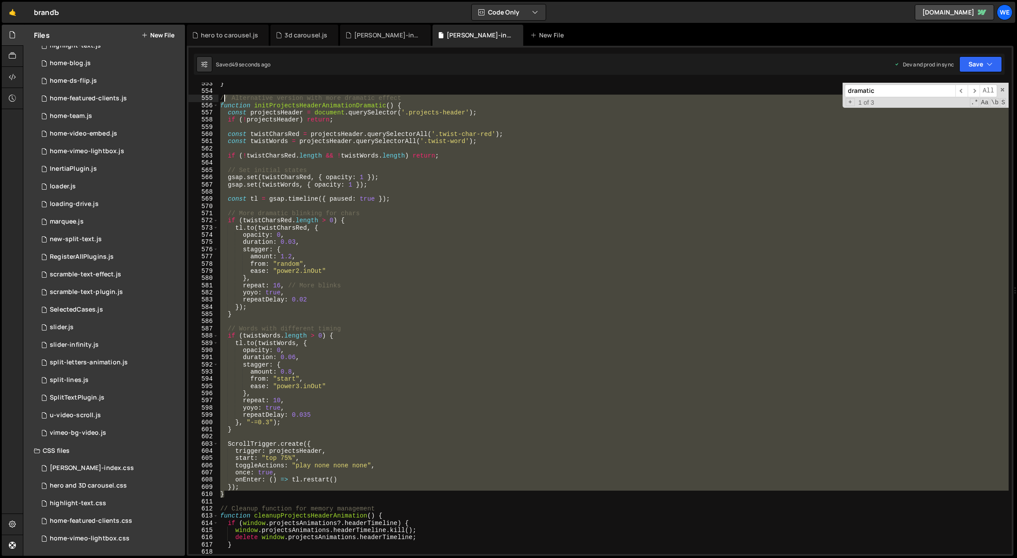
drag, startPoint x: 247, startPoint y: 495, endPoint x: 221, endPoint y: 96, distance: 399.7
click at [221, 96] on div "} // Alternative version with more dramatic effect function initProjectsHeaderA…" at bounding box center [613, 323] width 790 height 486
type textarea "// Alternative version with more dramatic effect function initProjectsHeaderAni…"
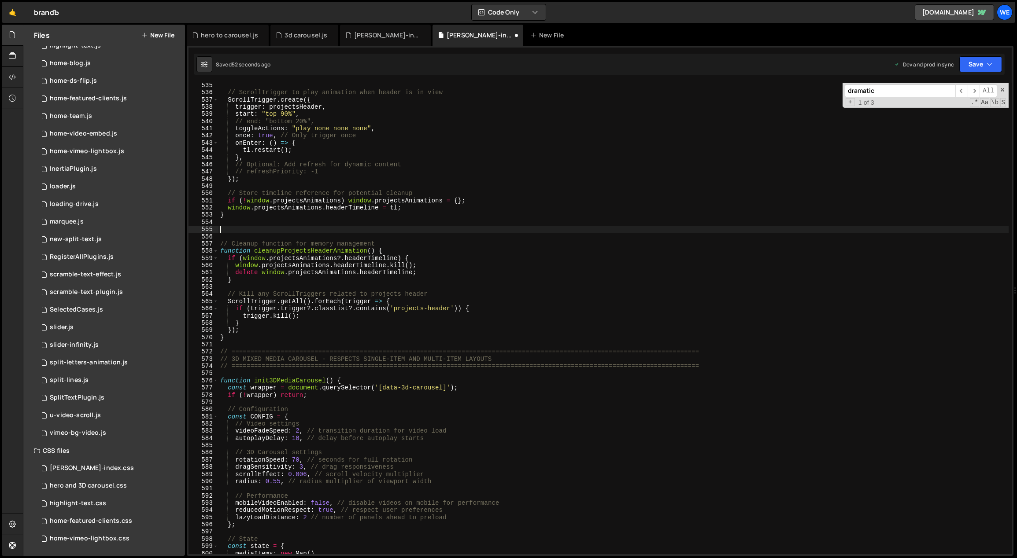
scroll to position [3016, 0]
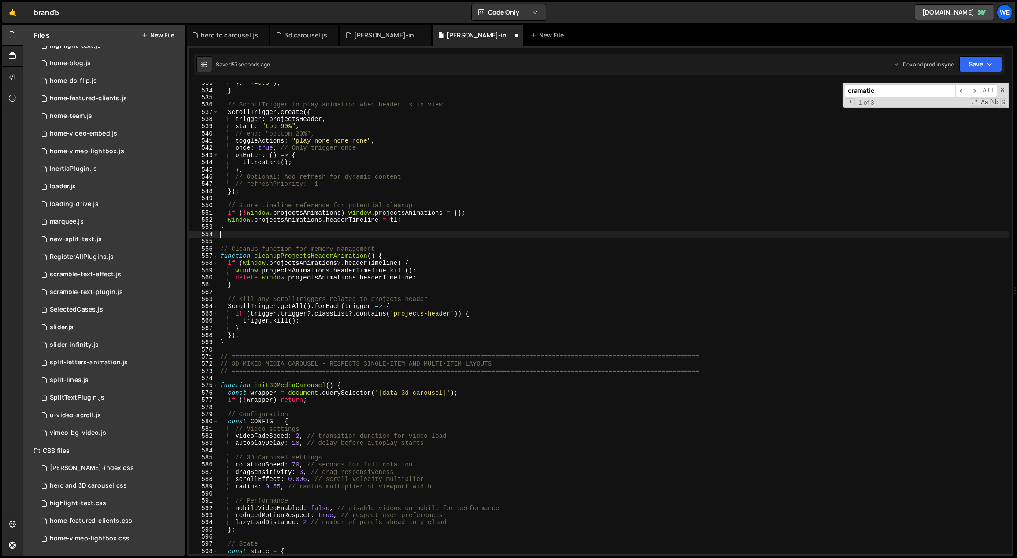
click at [227, 227] on div "} , "-=0.5" ) ; } // ScrollTrigger to play animation when header is in view Scr…" at bounding box center [613, 323] width 790 height 486
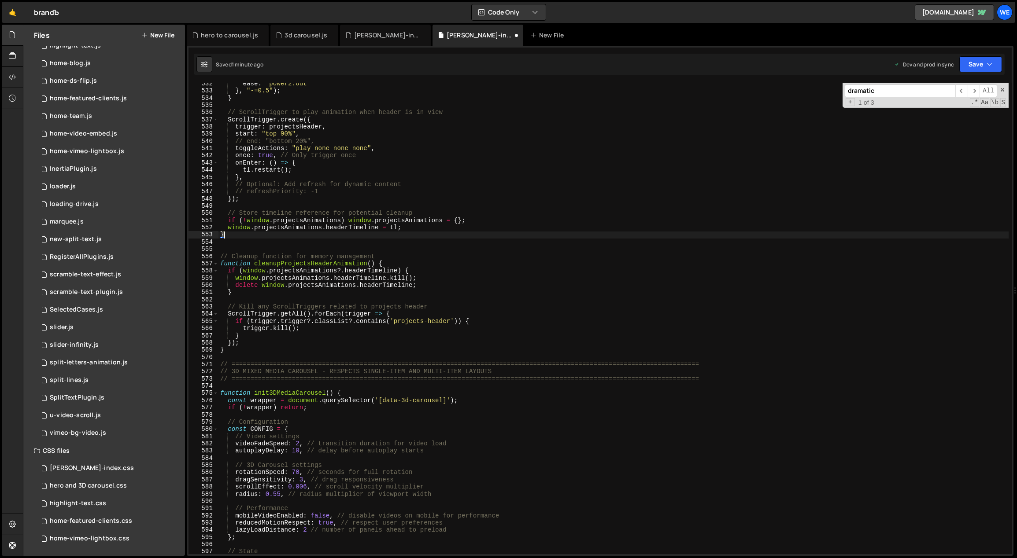
scroll to position [2926, 0]
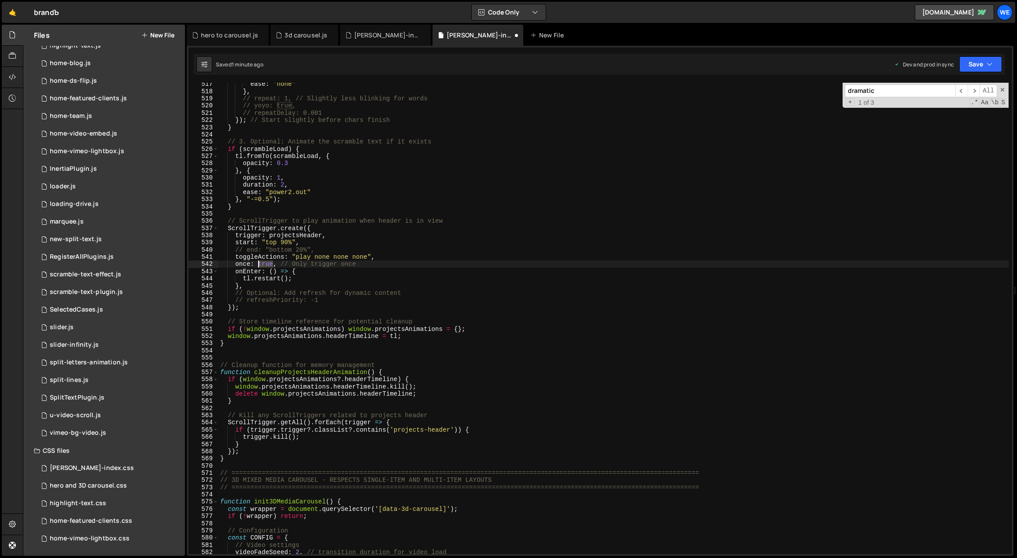
drag, startPoint x: 273, startPoint y: 263, endPoint x: 257, endPoint y: 264, distance: 15.9
click at [257, 264] on div "ease : "none" } , // repeat: 1, // Slightly less blinking for words // yoyo: tr…" at bounding box center [613, 324] width 790 height 486
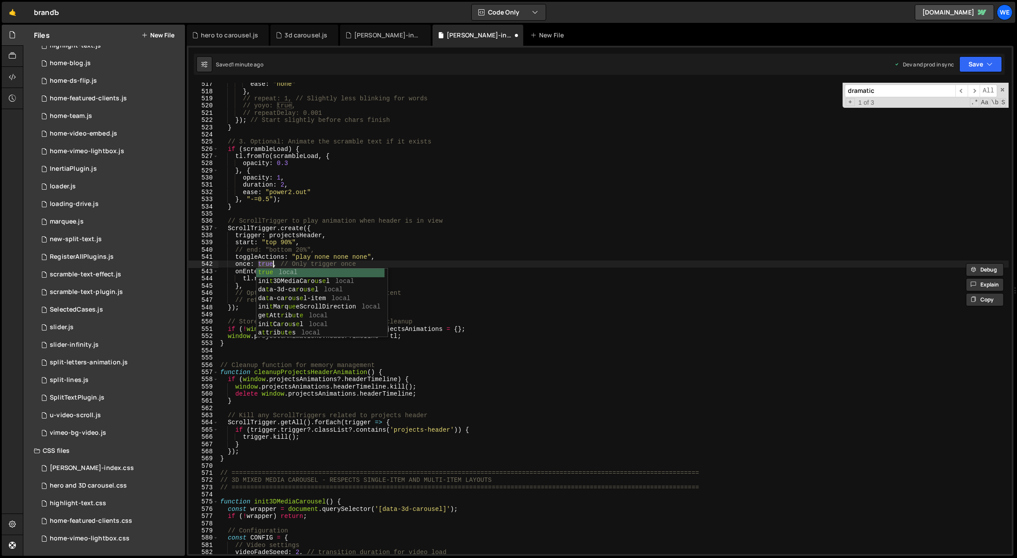
click at [393, 255] on div "ease : "none" } , // repeat: 1, // Slightly less blinking for words // yoyo: tr…" at bounding box center [613, 324] width 790 height 486
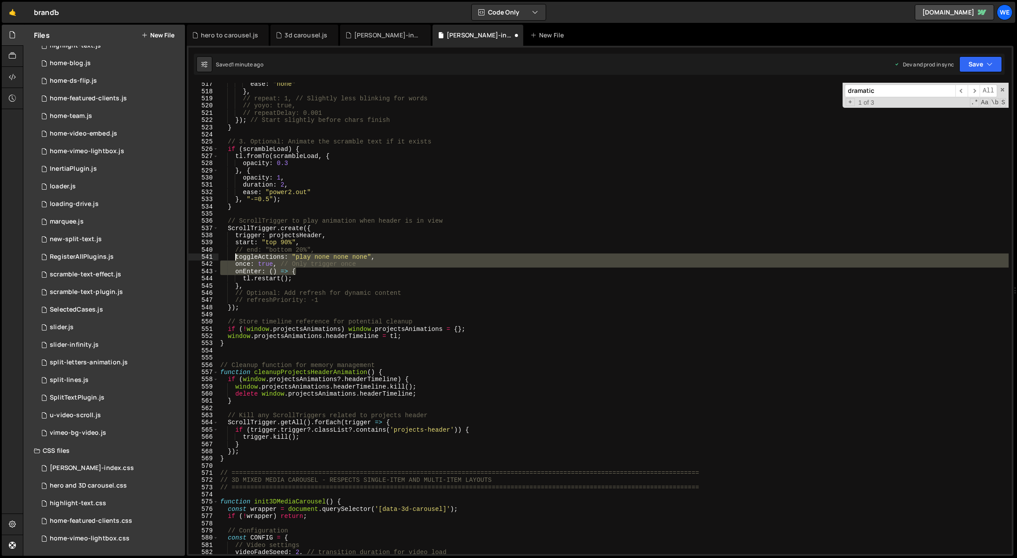
drag, startPoint x: 371, startPoint y: 268, endPoint x: 235, endPoint y: 255, distance: 136.2
click at [235, 255] on div "ease : "none" } , // repeat: 1, // Slightly less blinking for words // yoyo: tr…" at bounding box center [613, 324] width 790 height 486
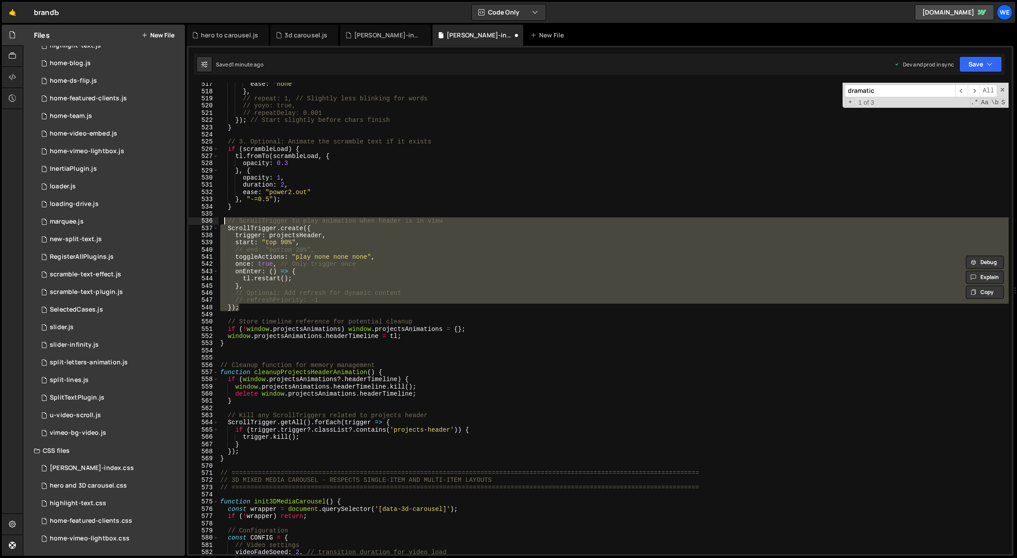
drag, startPoint x: 240, startPoint y: 307, endPoint x: 222, endPoint y: 222, distance: 86.4
click at [222, 222] on div "ease : "none" } , // repeat: 1, // Slightly less blinking for words // yoyo: tr…" at bounding box center [613, 324] width 790 height 486
click at [390, 261] on div "ease : "none" } , // repeat: 1, // Slightly less blinking for words // yoyo: tr…" at bounding box center [613, 319] width 790 height 472
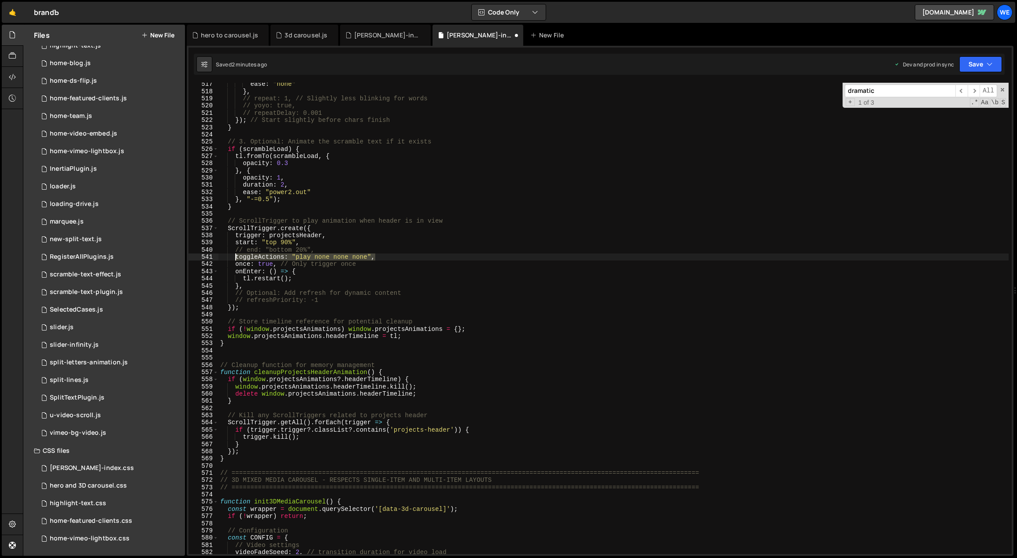
drag, startPoint x: 380, startPoint y: 256, endPoint x: 234, endPoint y: 256, distance: 146.2
click at [234, 256] on div "ease : "none" } , // repeat: 1, // Slightly less blinking for words // yoyo: tr…" at bounding box center [613, 324] width 790 height 486
click at [372, 258] on div "ease : "none" } , // repeat: 1, // Slightly less blinking for words // yoyo: tr…" at bounding box center [613, 319] width 790 height 472
drag, startPoint x: 371, startPoint y: 256, endPoint x: 291, endPoint y: 256, distance: 80.1
click at [291, 256] on div "ease : "none" } , // repeat: 1, // Slightly less blinking for words // yoyo: tr…" at bounding box center [613, 324] width 790 height 486
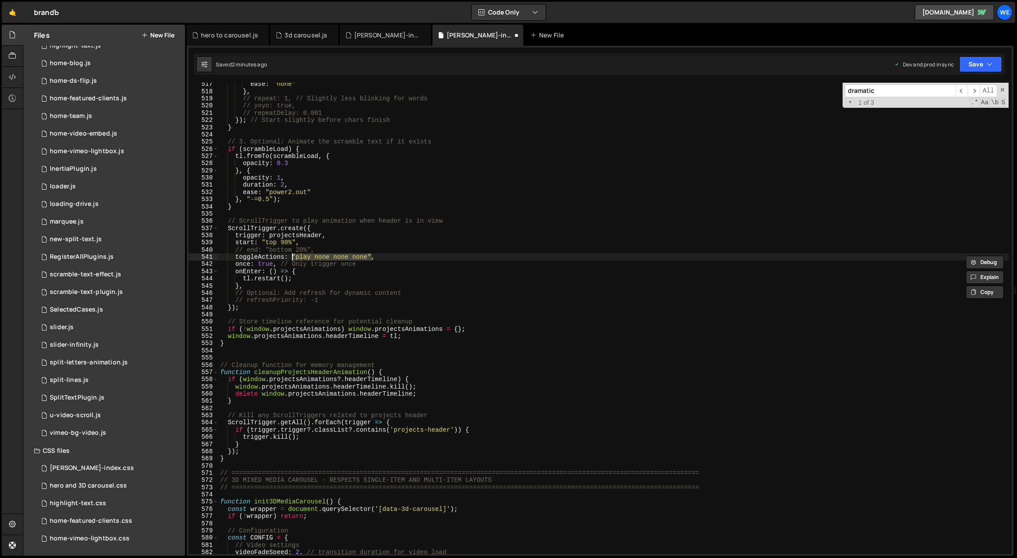
paste textarea "reset play"
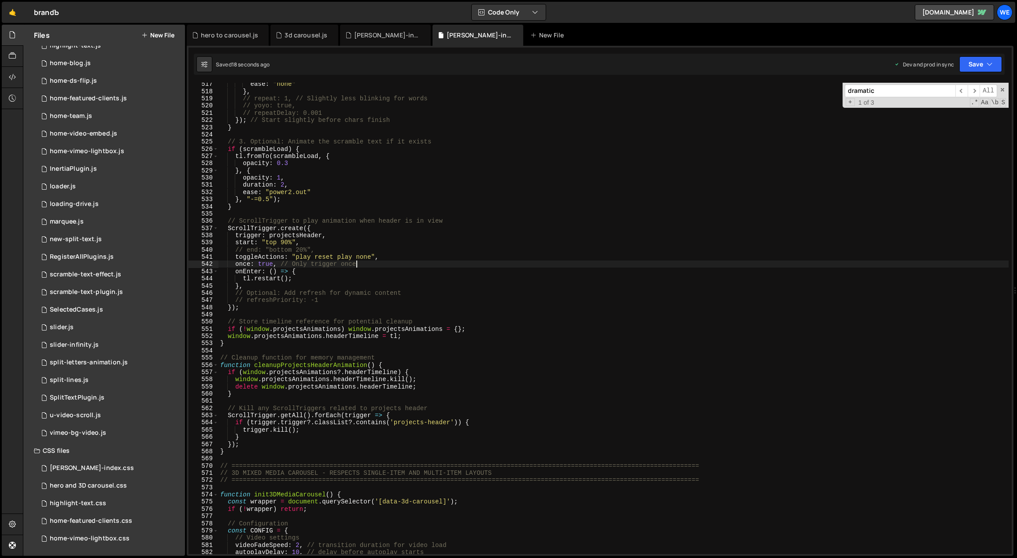
click at [366, 265] on div "ease : "none" } , // repeat: 1, // Slightly less blinking for words // yoyo: tr…" at bounding box center [613, 324] width 790 height 486
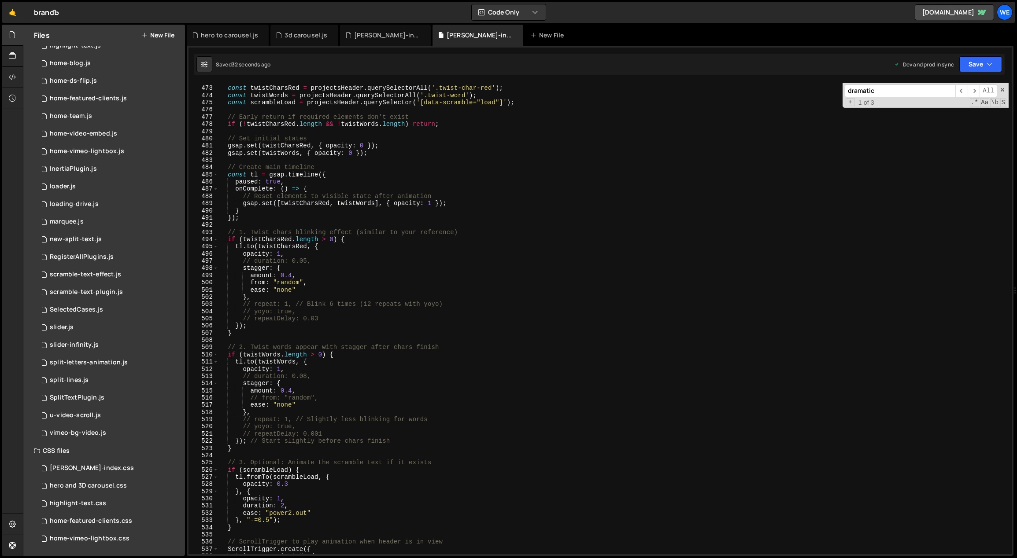
scroll to position [2676, 0]
click at [239, 441] on div "const twistCharsRed = projectsHeader . querySelectorAll ( '.twist-char-red' ) ;…" at bounding box center [613, 320] width 790 height 486
click at [268, 441] on div "const twistCharsRed = projectsHeader . querySelectorAll ( '.twist-char-red' ) ;…" at bounding box center [613, 320] width 790 height 486
click at [266, 441] on div "const twistCharsRed = projectsHeader . querySelectorAll ( '.twist-char-red' ) ;…" at bounding box center [613, 320] width 790 height 486
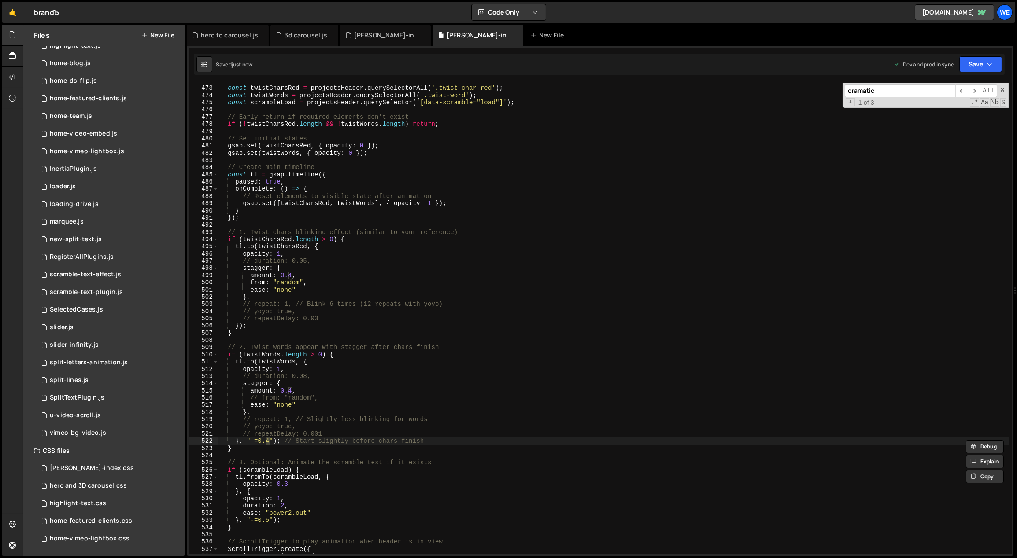
scroll to position [0, 3]
drag, startPoint x: 269, startPoint y: 439, endPoint x: 258, endPoint y: 438, distance: 10.6
click at [258, 438] on div "const twistCharsRed = projectsHeader . querySelectorAll ( '.twist-char-red' ) ;…" at bounding box center [613, 320] width 790 height 486
drag, startPoint x: 260, startPoint y: 440, endPoint x: 265, endPoint y: 439, distance: 5.3
click at [259, 440] on div "const twistCharsRed = projectsHeader . querySelectorAll ( '.twist-char-red' ) ;…" at bounding box center [613, 320] width 790 height 486
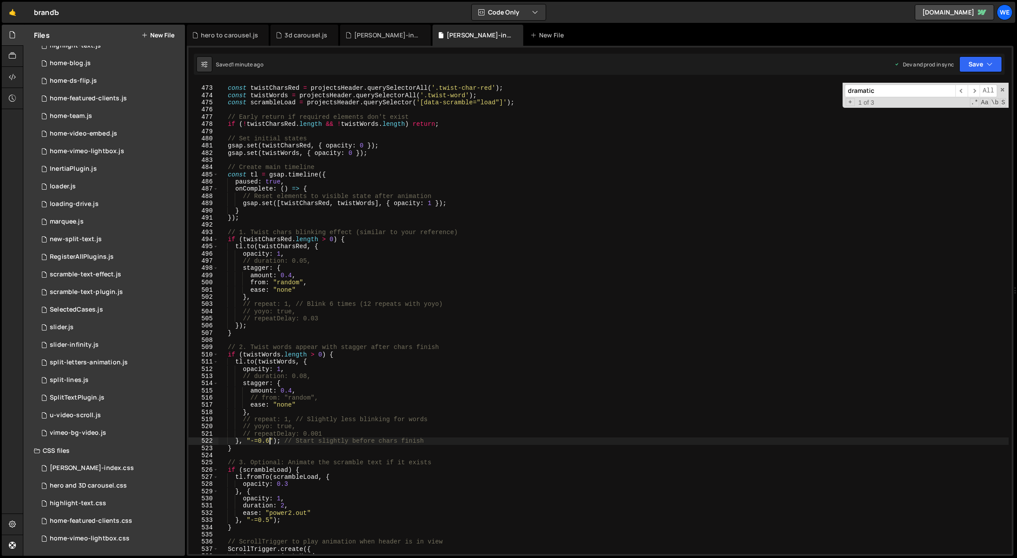
click at [355, 359] on div "const twistCharsRed = projectsHeader . querySelectorAll ( '.twist-char-red' ) ;…" at bounding box center [613, 320] width 790 height 486
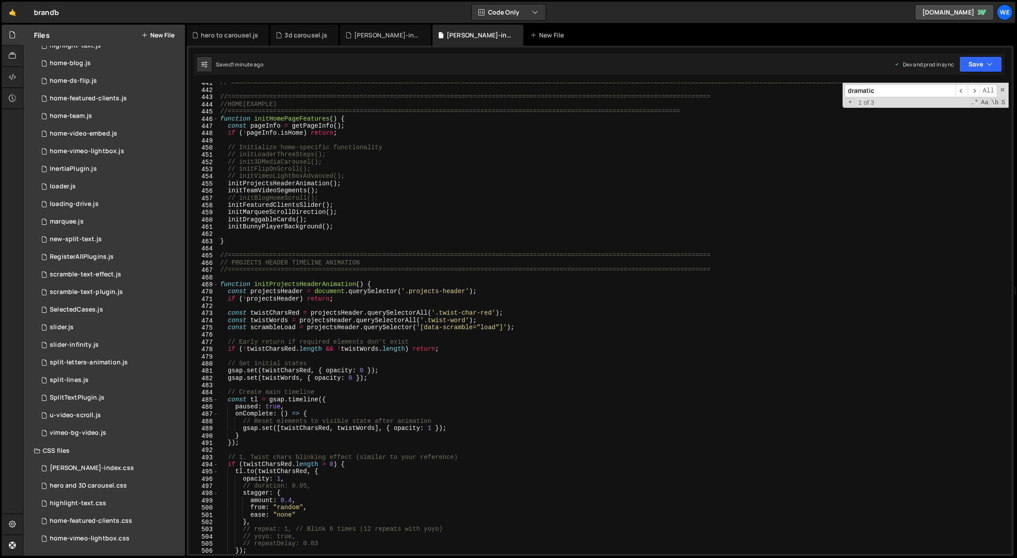
scroll to position [2814, 0]
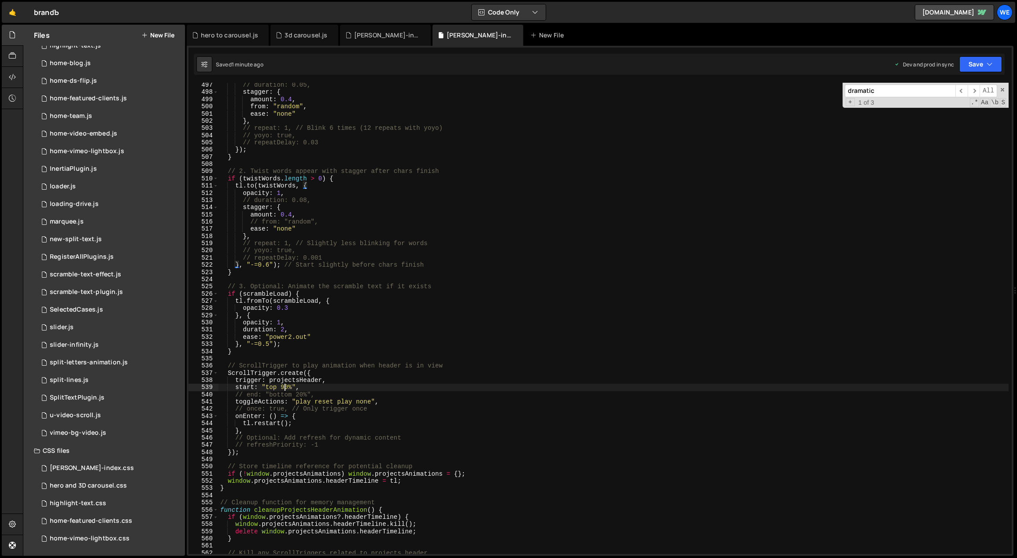
click at [284, 386] on div "// duration: 0.05, stagger : { amount : 0.4 , from : "random" , ease : "none" }…" at bounding box center [613, 324] width 790 height 486
click at [366, 378] on div "// duration: 0.05, stagger : { amount : 0.4 , from : "random" , ease : "none" }…" at bounding box center [613, 324] width 790 height 486
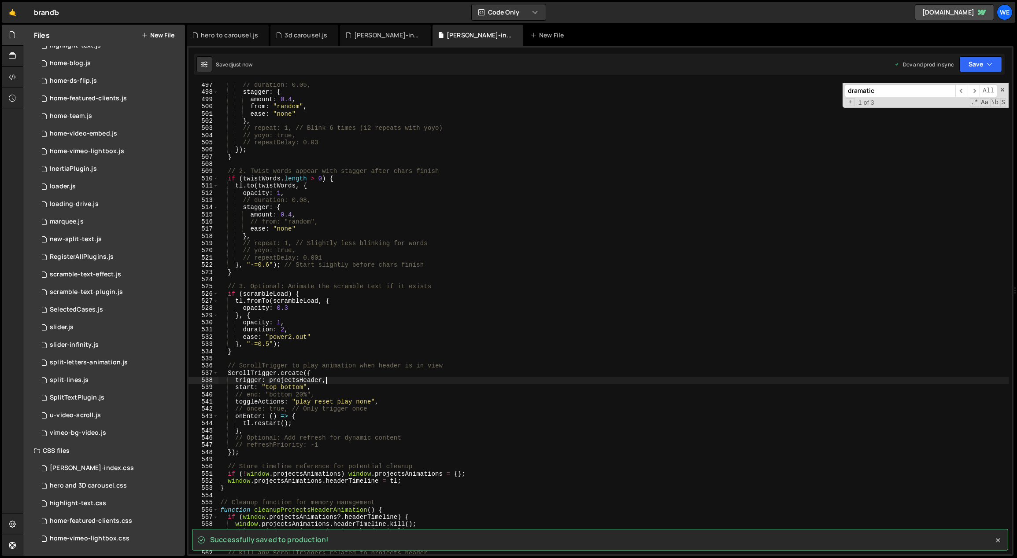
type textarea "trigger: projectsHeader,"
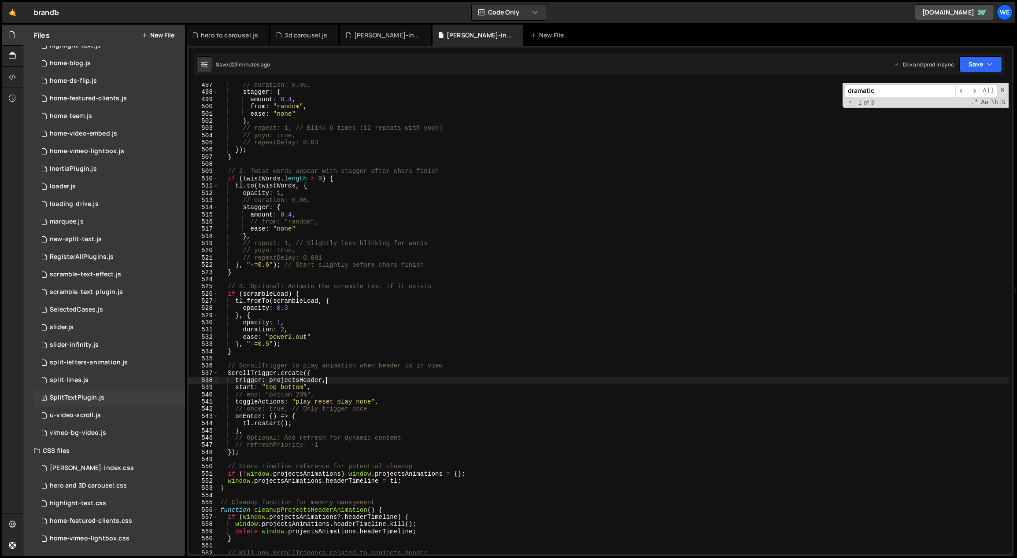
scroll to position [414, 0]
click at [90, 475] on div "[PERSON_NAME]-index.css 0" at bounding box center [109, 469] width 151 height 18
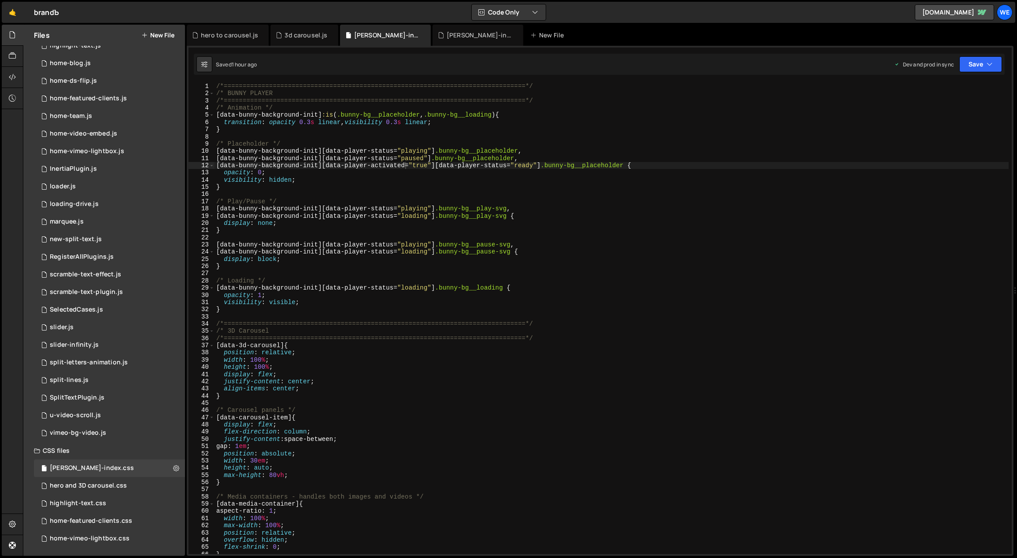
click at [443, 428] on div "/*=============================================================================…" at bounding box center [611, 326] width 794 height 486
click at [217, 84] on div "/*=============================================================================…" at bounding box center [611, 326] width 794 height 486
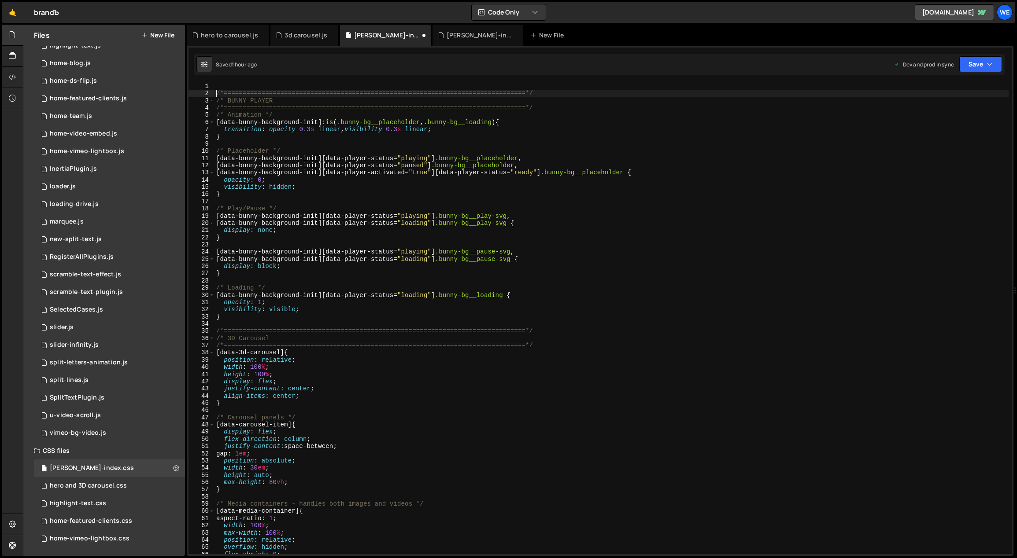
type textarea "/*=============================================================================…"
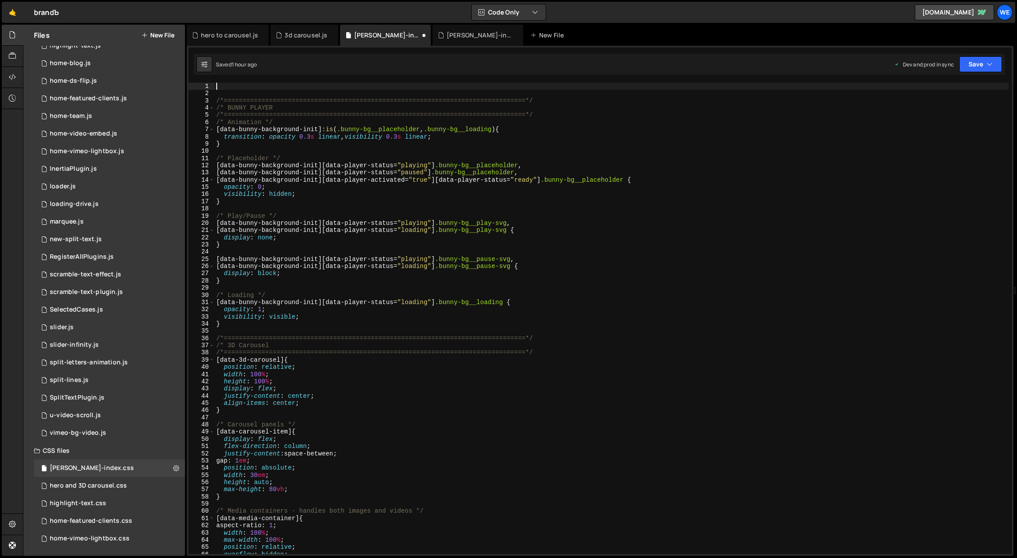
paste textarea "}"
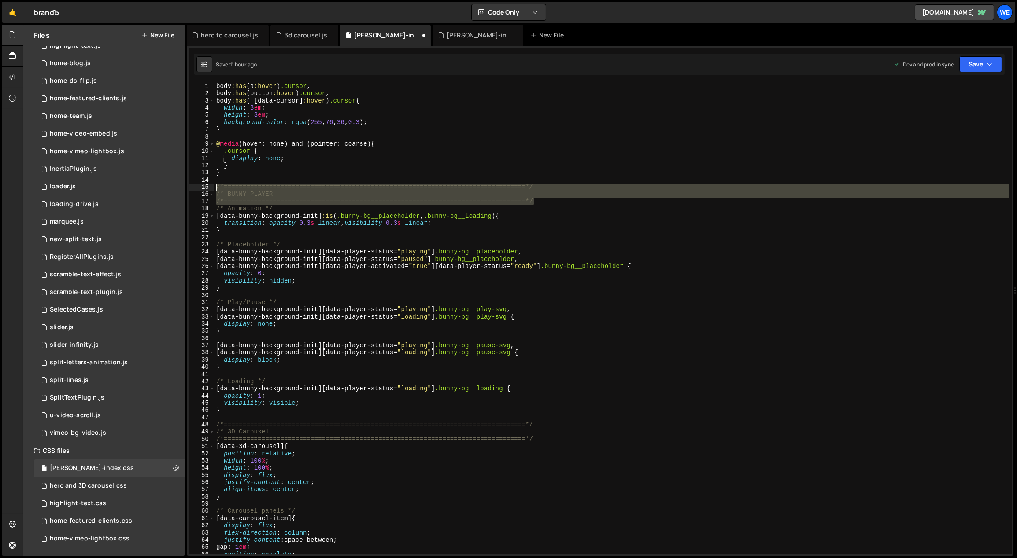
drag, startPoint x: 475, startPoint y: 198, endPoint x: 214, endPoint y: 184, distance: 260.5
click at [214, 184] on div "body :has ( a :hover ) .cursor , body :has ( button :hover ) .cursor , body :ha…" at bounding box center [611, 326] width 794 height 486
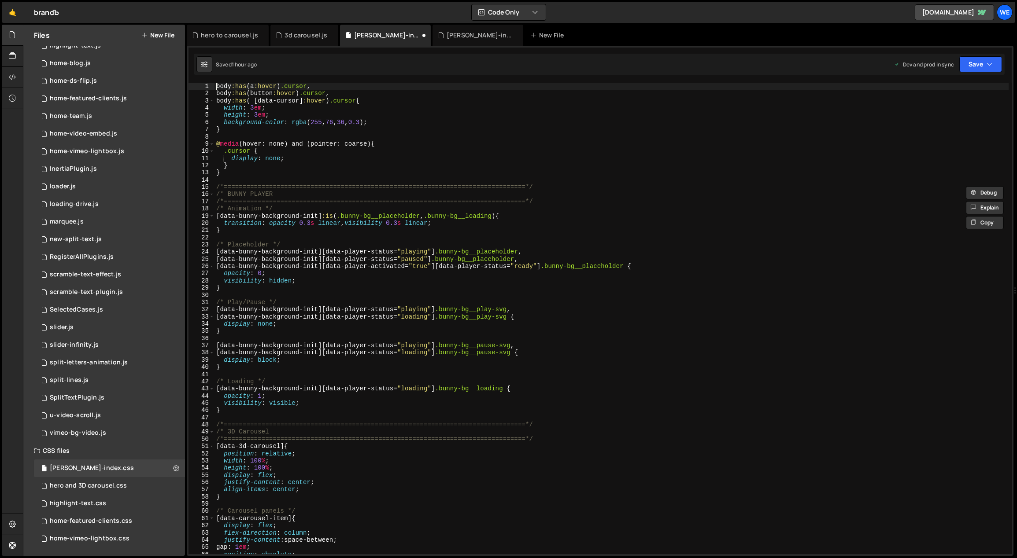
type textarea "body:has( a:hover) .cursor,"
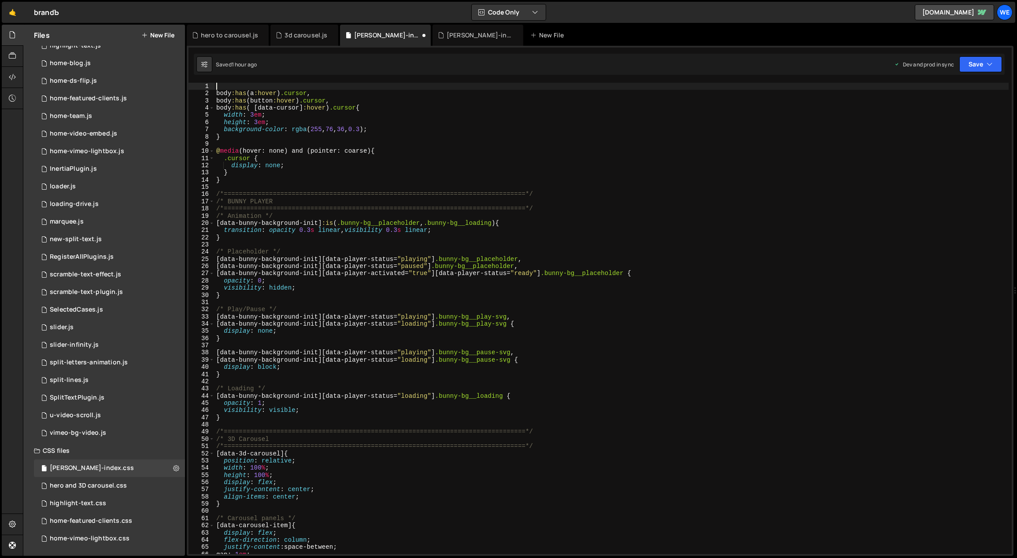
paste textarea "/*=============================================================================…"
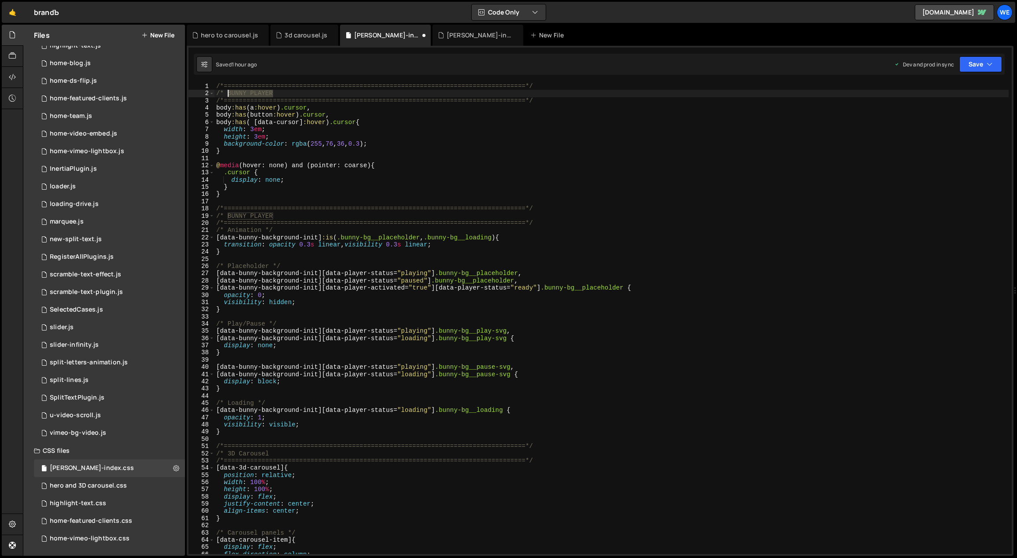
drag, startPoint x: 268, startPoint y: 95, endPoint x: 228, endPoint y: 93, distance: 40.6
click at [228, 93] on div "/*=============================================================================…" at bounding box center [611, 326] width 794 height 486
click at [528, 95] on div "/*=============================================================================…" at bounding box center [611, 326] width 794 height 486
click at [495, 165] on div "/*=============================================================================…" at bounding box center [611, 326] width 794 height 486
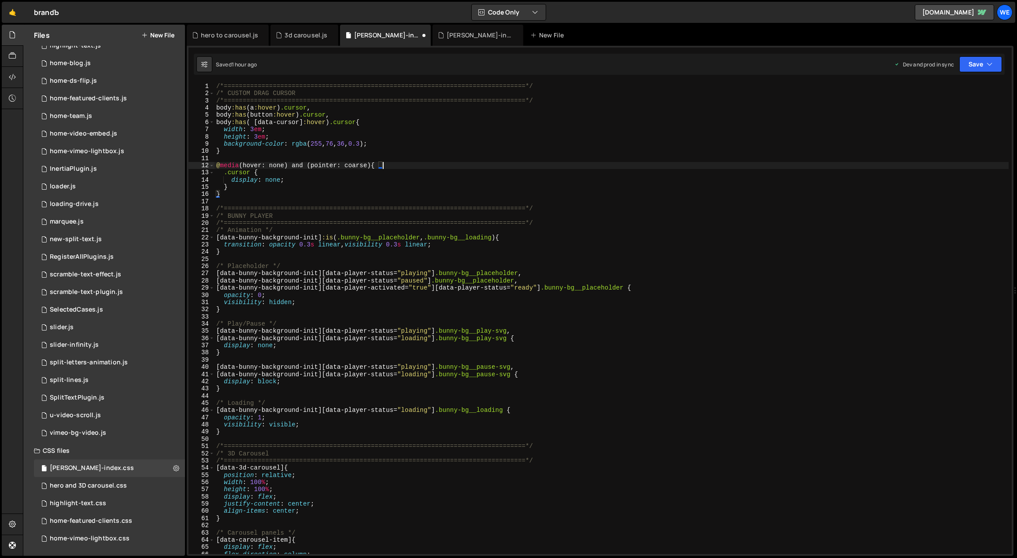
click at [391, 131] on div "/*=============================================================================…" at bounding box center [611, 326] width 794 height 486
click at [226, 173] on div "/*=============================================================================…" at bounding box center [611, 326] width 794 height 486
click at [437, 128] on div "/*=============================================================================…" at bounding box center [611, 326] width 794 height 486
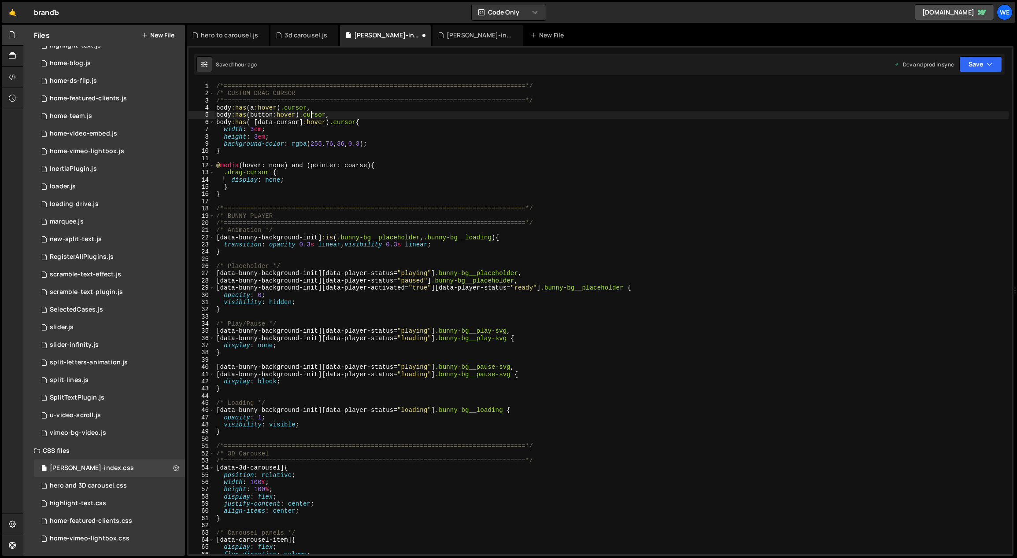
click at [310, 114] on div "/*=============================================================================…" at bounding box center [611, 326] width 794 height 486
drag, startPoint x: 291, startPoint y: 107, endPoint x: 325, endPoint y: 113, distance: 34.4
click at [292, 107] on div "/*=============================================================================…" at bounding box center [611, 326] width 794 height 486
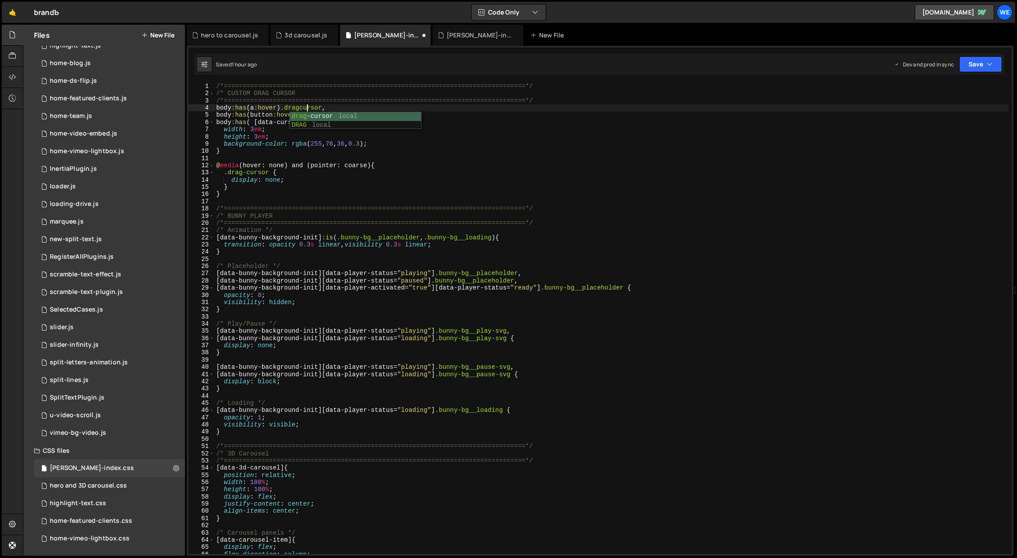
type textarea "body:has( a:hover) .drag-cursor,"
drag, startPoint x: 543, startPoint y: 160, endPoint x: 450, endPoint y: 141, distance: 95.2
click at [543, 160] on div "/*=============================================================================…" at bounding box center [611, 326] width 794 height 486
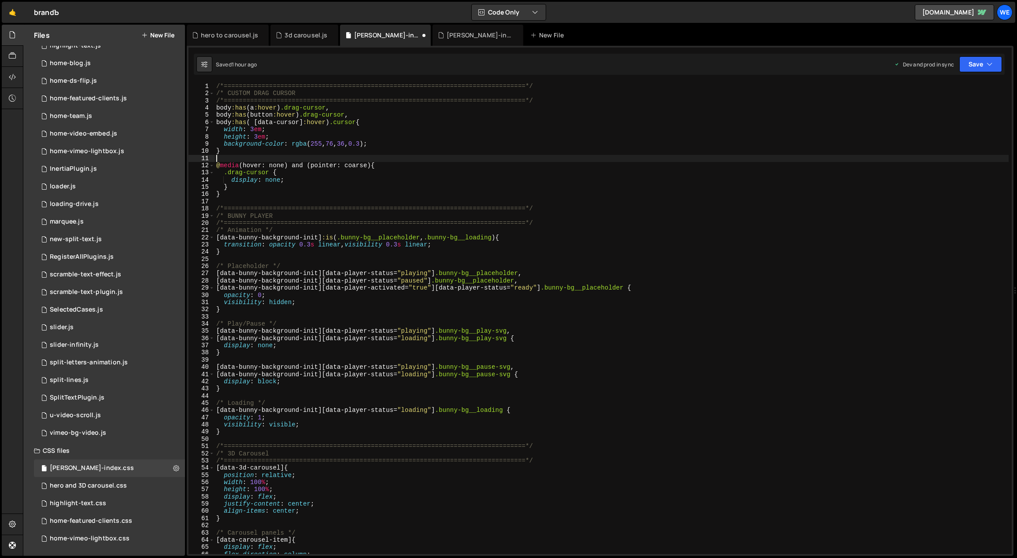
click at [339, 121] on div "/*=============================================================================…" at bounding box center [611, 326] width 794 height 486
click at [589, 149] on div "/*=============================================================================…" at bounding box center [611, 326] width 794 height 486
click at [431, 187] on div "/*=============================================================================…" at bounding box center [611, 326] width 794 height 486
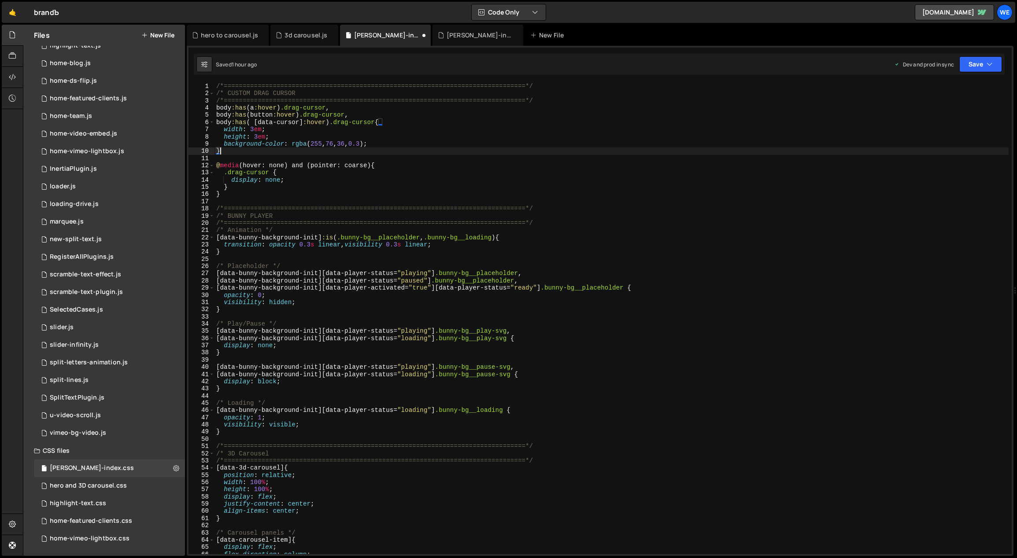
type textarea "}"
click at [361, 156] on div "/*=============================================================================…" at bounding box center [611, 326] width 794 height 486
click at [320, 316] on div "/*=============================================================================…" at bounding box center [611, 326] width 794 height 486
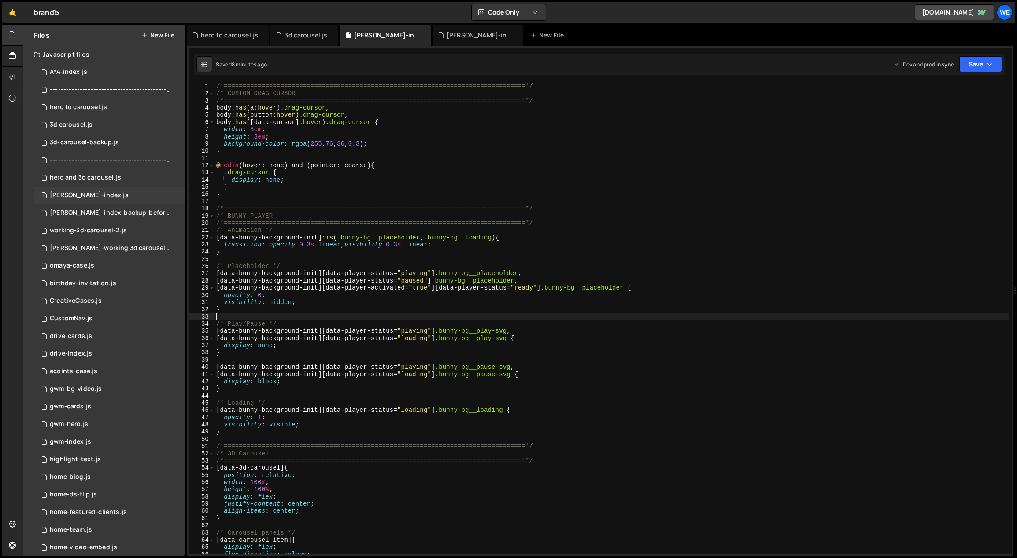
click at [92, 192] on div "[PERSON_NAME]-index.js" at bounding box center [89, 196] width 79 height 8
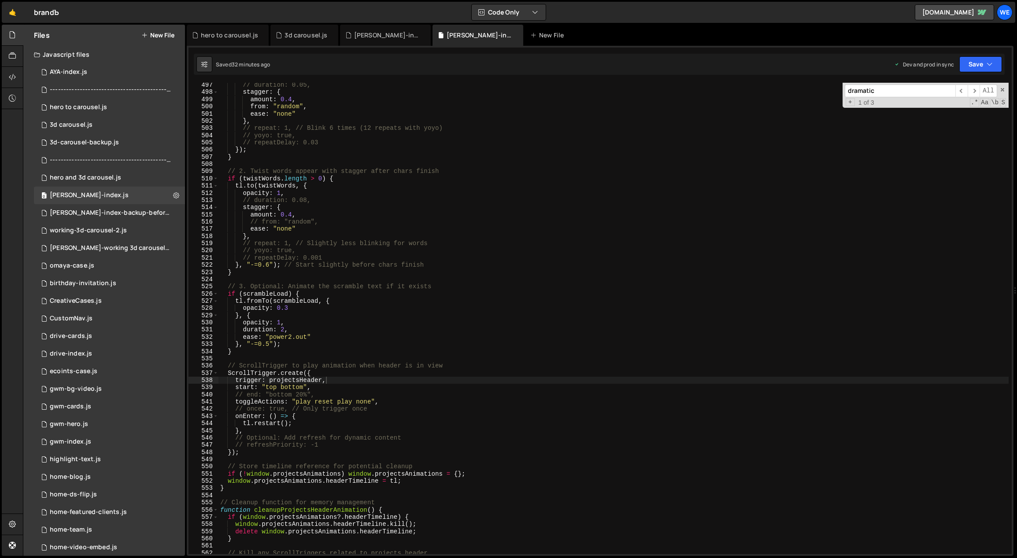
type textarea "if (scrambleLoad) {"
click at [448, 292] on div "// duration: 0.05, stagger : { amount : 0.4 , from : "random" , ease : "none" }…" at bounding box center [613, 324] width 790 height 486
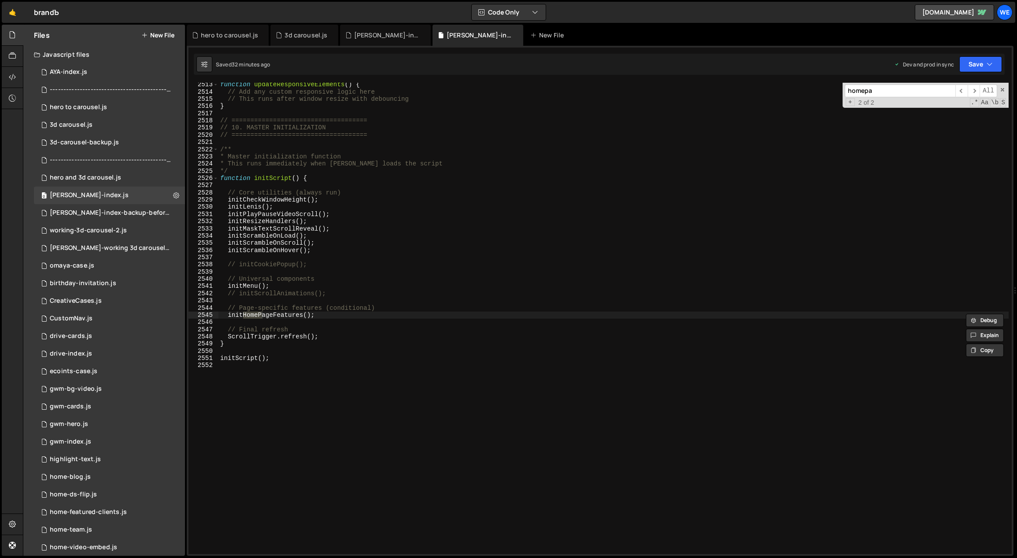
scroll to position [13954, 0]
type input "homepage"
click at [958, 88] on span "​" at bounding box center [961, 91] width 12 height 13
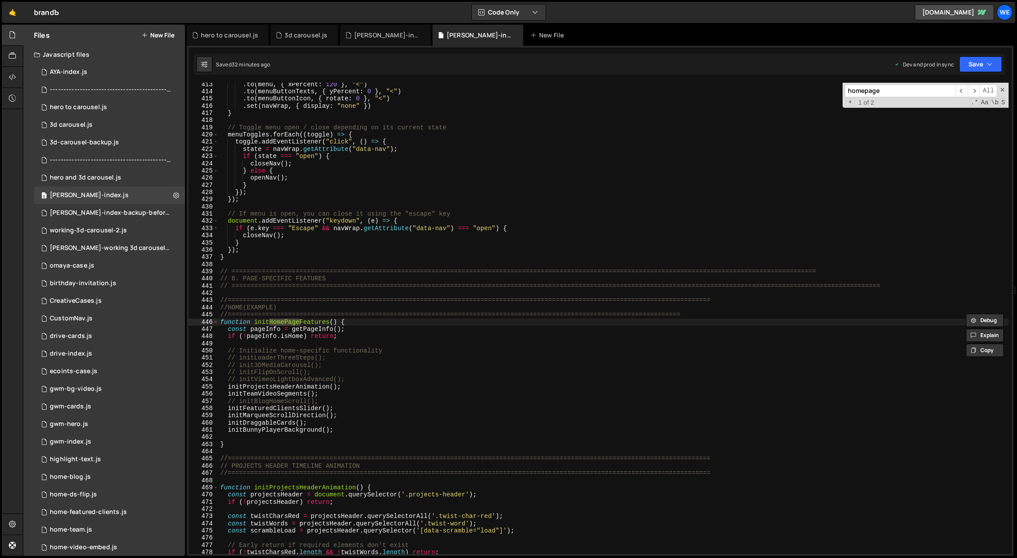
scroll to position [2339, 0]
type textarea "function initHomePageFeatures() {"
click at [400, 323] on div ". to ( menu , { xPercent : 120 } , "<" ) . to ( menuButtonTexts , { yPercent : …" at bounding box center [613, 324] width 790 height 486
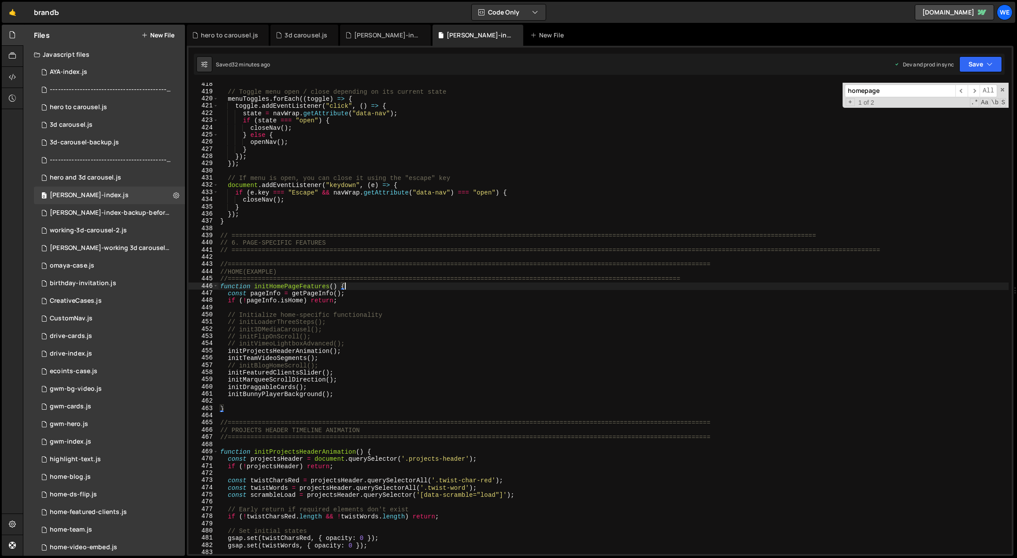
click at [361, 443] on div "// Toggle menu open / close depending on its current state menuToggles . forEac…" at bounding box center [613, 324] width 790 height 486
click at [360, 440] on div "// Toggle menu open / close depending on its current state menuToggles . forEac…" at bounding box center [613, 324] width 790 height 486
type textarea "//=============================================================================…"
click at [361, 442] on div "// Toggle menu open / close depending on its current state menuToggles . forEac…" at bounding box center [613, 324] width 790 height 486
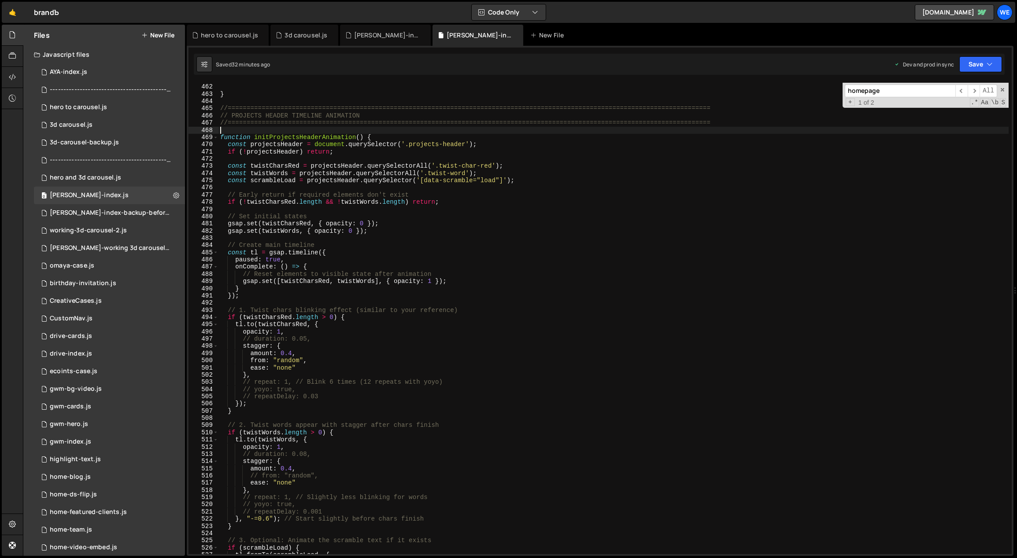
scroll to position [2551, 0]
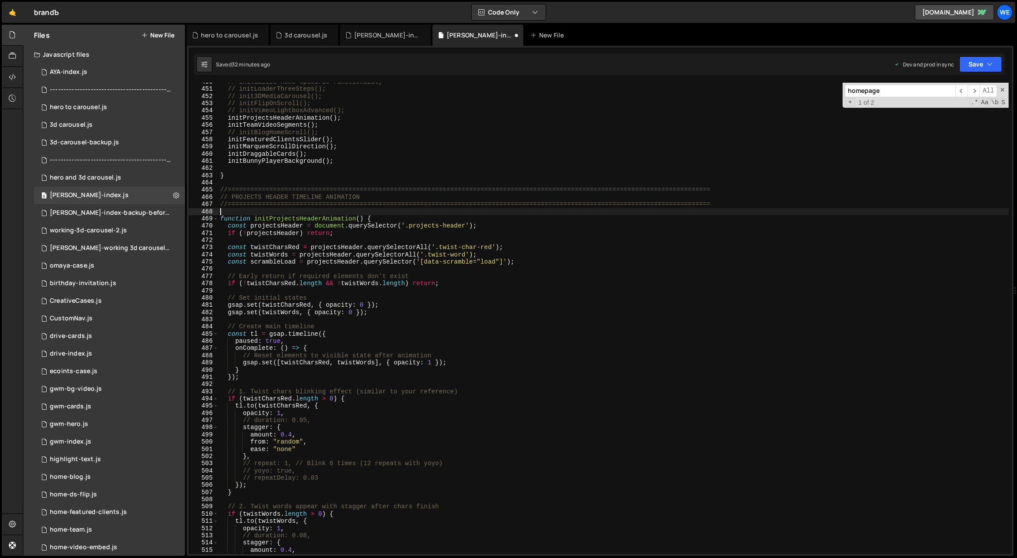
click at [237, 181] on div "// Initialize home-specific functionality // initLoaderThreeSteps(); // init3DM…" at bounding box center [613, 321] width 790 height 486
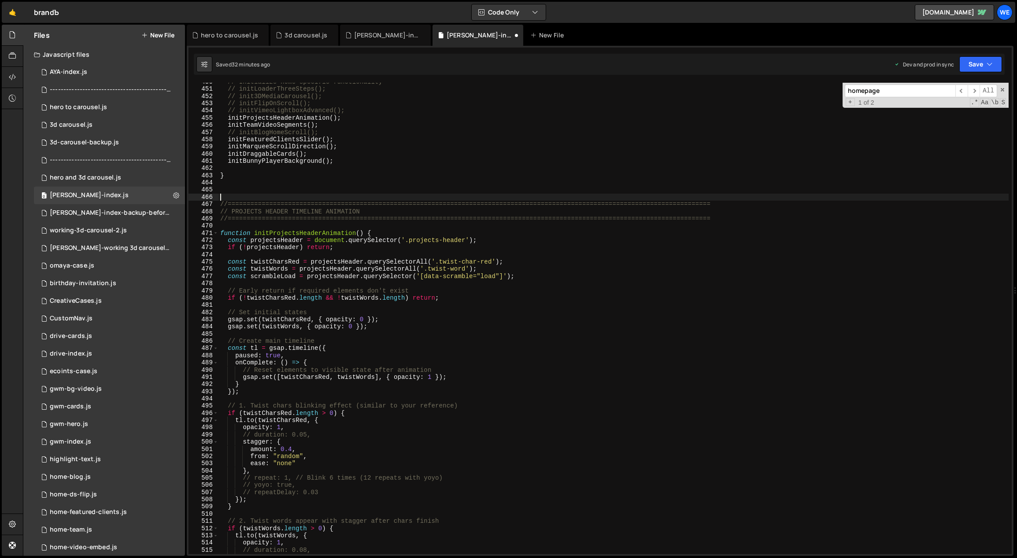
paste textarea "});"
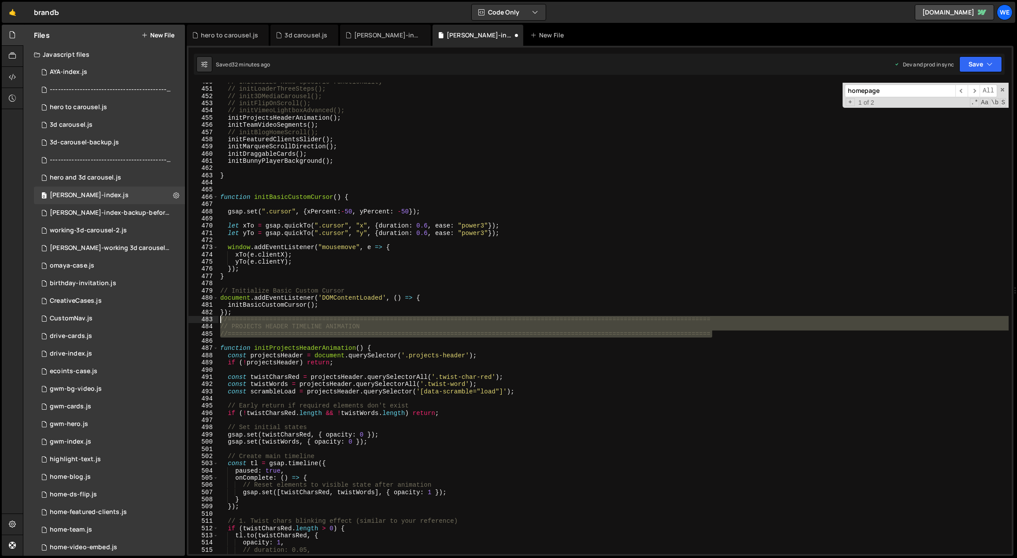
drag, startPoint x: 692, startPoint y: 331, endPoint x: 203, endPoint y: 320, distance: 488.8
click at [203, 320] on div "}); 450 451 452 453 454 455 456 457 458 459 460 461 462 463 464 465 466 467 468…" at bounding box center [599, 319] width 823 height 472
type textarea "//=============================================================================…"
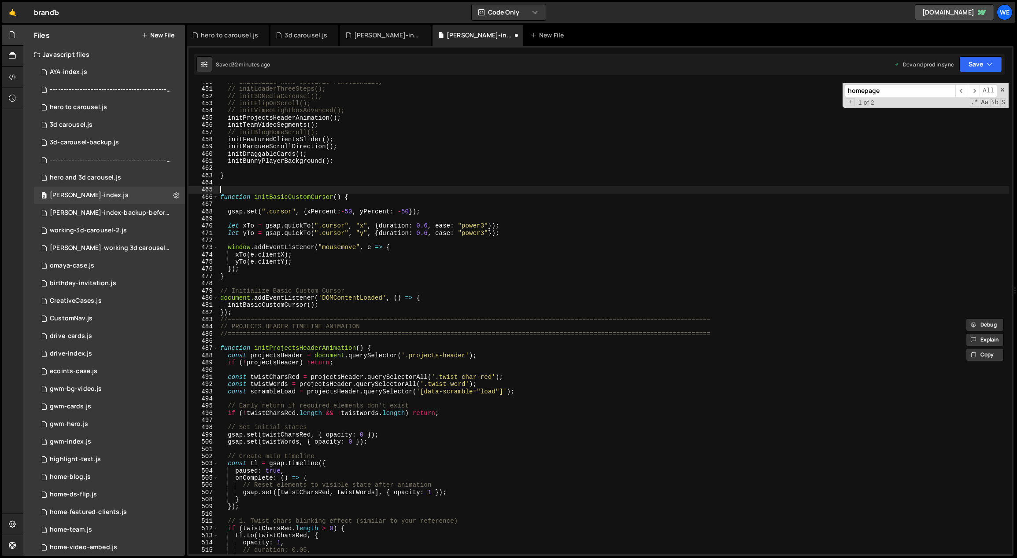
click at [309, 190] on div "// Initialize home-specific functionality // initLoaderThreeSteps(); // init3DM…" at bounding box center [613, 321] width 790 height 486
paste textarea "//=============================================================================…"
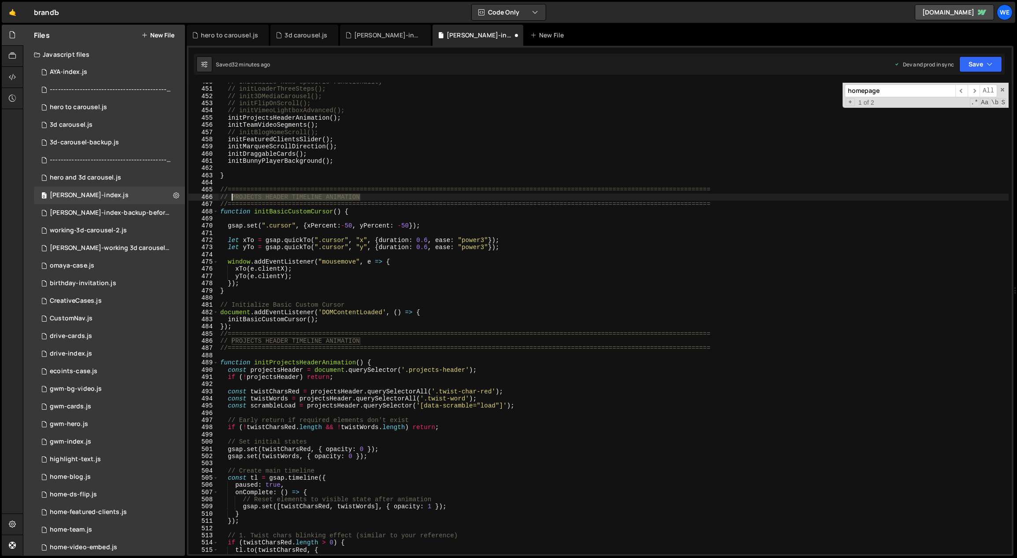
drag, startPoint x: 254, startPoint y: 199, endPoint x: 232, endPoint y: 197, distance: 22.1
click at [232, 197] on div "// Initialize home-specific functionality // initLoaderThreeSteps(); // init3DM…" at bounding box center [613, 321] width 790 height 486
click at [514, 192] on div "// Initialize home-specific functionality // initLoaderThreeSteps(); // init3DM…" at bounding box center [613, 321] width 790 height 486
drag, startPoint x: 281, startPoint y: 226, endPoint x: 270, endPoint y: 225, distance: 11.0
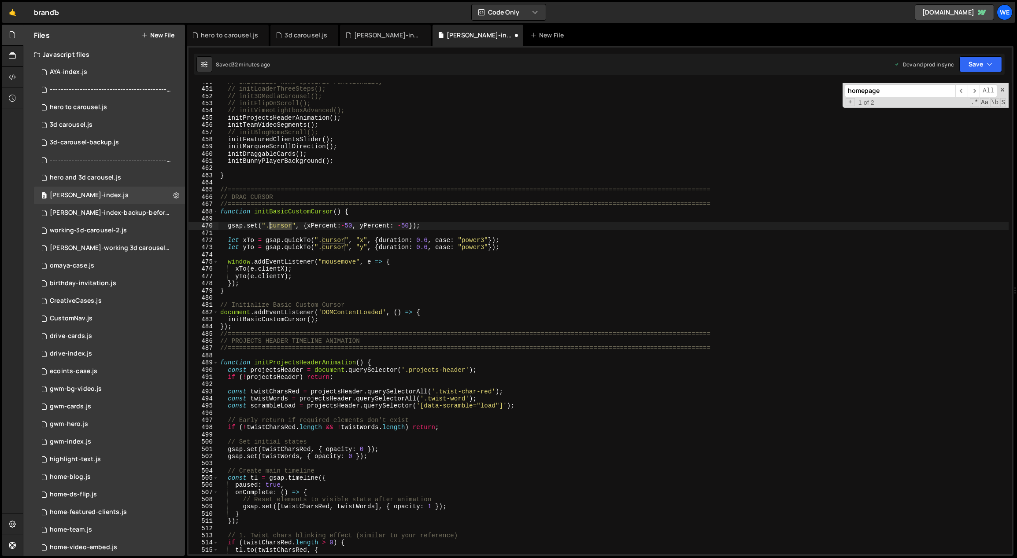
click at [270, 225] on div "// Initialize home-specific functionality // initLoaderThreeSteps(); // init3DM…" at bounding box center [613, 321] width 790 height 486
click at [399, 265] on div "// Initialize home-specific functionality // initLoaderThreeSteps(); // init3DM…" at bounding box center [613, 321] width 790 height 486
drag, startPoint x: 342, startPoint y: 239, endPoint x: 323, endPoint y: 239, distance: 18.9
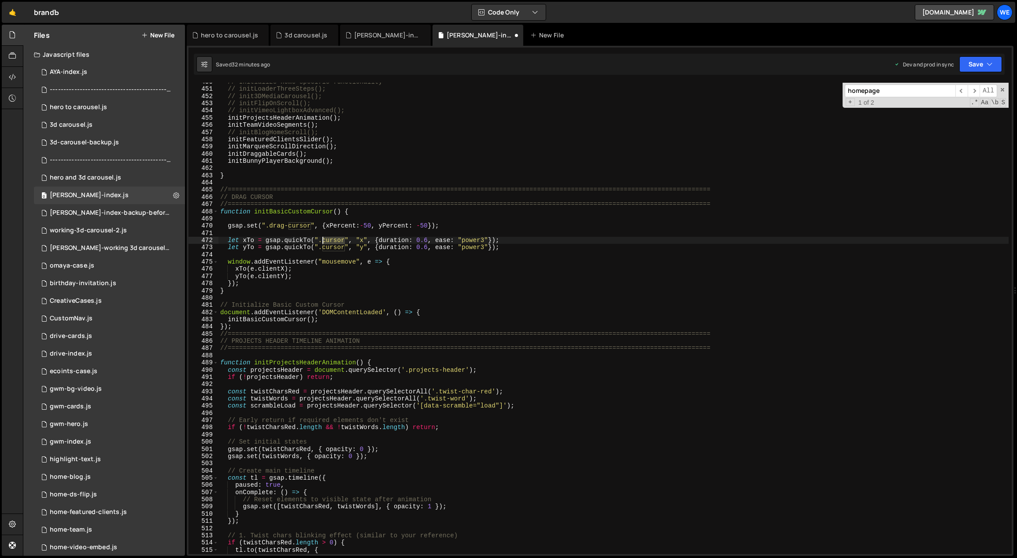
click at [323, 239] on div "// Initialize home-specific functionality // initLoaderThreeSteps(); // init3DM…" at bounding box center [613, 321] width 790 height 486
click at [322, 241] on div "// Initialize home-specific functionality // initLoaderThreeSteps(); // init3DM…" at bounding box center [613, 319] width 790 height 472
type textarea "let xTo = gsap.quickTo(".drag-cursor", "x", {duration: 0.6, ease: "power3"});"
click at [405, 222] on div "// Initialize home-specific functionality // initLoaderThreeSteps(); // init3DM…" at bounding box center [613, 321] width 790 height 486
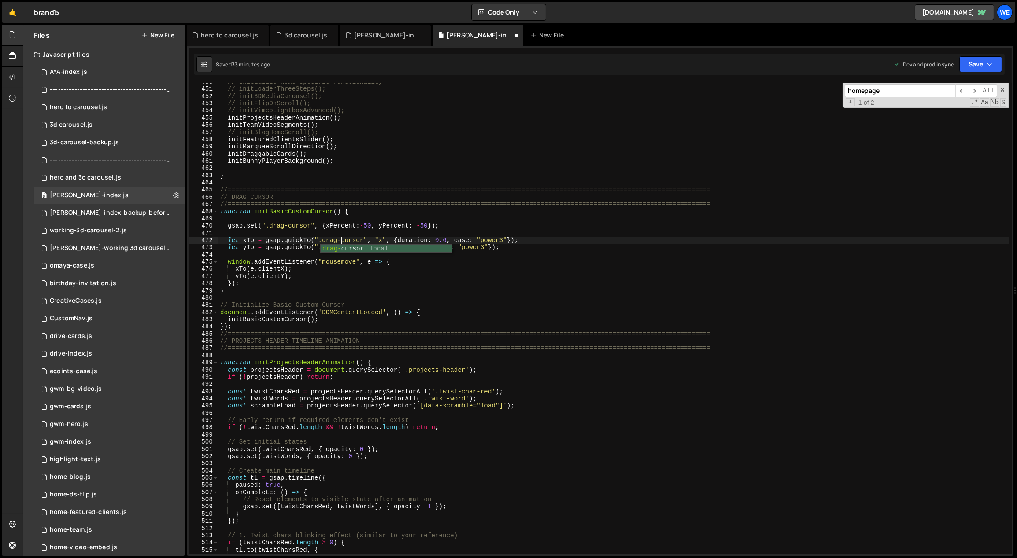
scroll to position [0, 0]
click at [321, 247] on div "// Initialize home-specific functionality // initLoaderThreeSteps(); // init3DM…" at bounding box center [613, 321] width 790 height 486
click at [685, 287] on div "// Initialize home-specific functionality // initLoaderThreeSteps(); // init3DM…" at bounding box center [613, 321] width 790 height 486
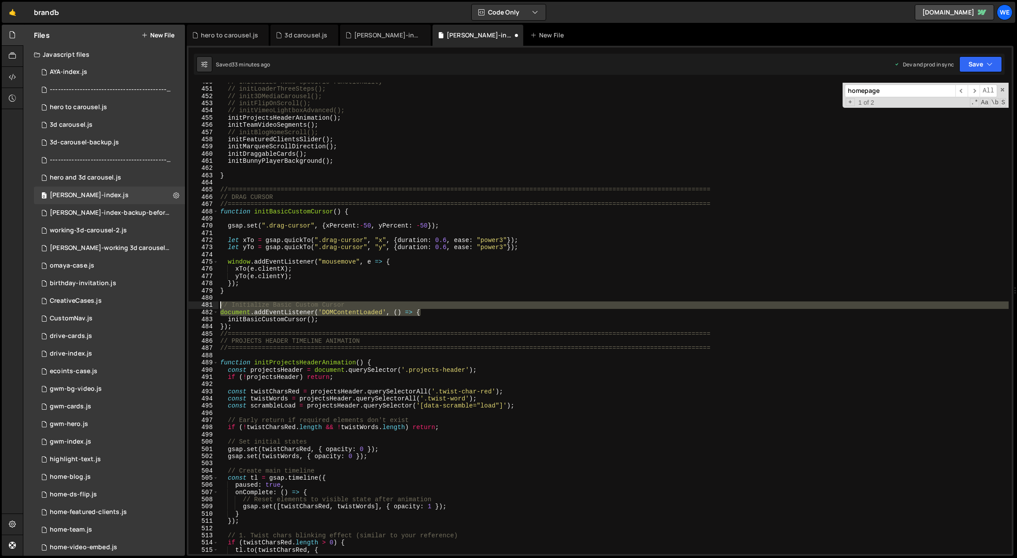
drag, startPoint x: 332, startPoint y: 305, endPoint x: 213, endPoint y: 305, distance: 119.3
click at [213, 305] on div "}); 450 451 452 453 454 455 456 457 458 459 460 461 462 463 464 465 466 467 468…" at bounding box center [599, 319] width 823 height 472
type textarea "// Initialize Basic Custom Cursor document.addEventListener('DOMContentLoaded',…"
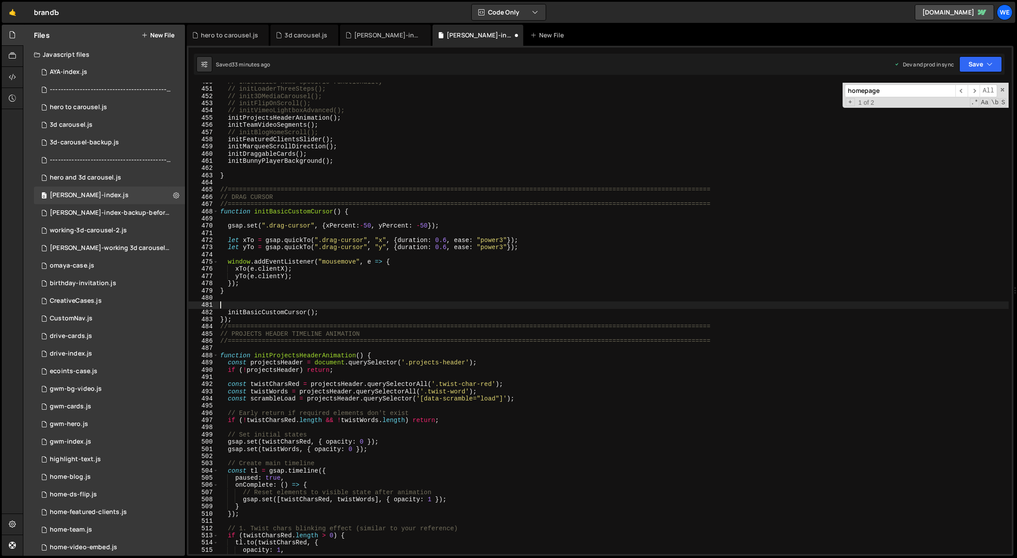
scroll to position [0, 0]
drag, startPoint x: 234, startPoint y: 321, endPoint x: 210, endPoint y: 317, distance: 24.9
click at [212, 317] on div "450 451 452 453 454 455 456 457 458 459 460 461 462 463 464 465 466 467 468 469…" at bounding box center [599, 319] width 823 height 472
type textarea "});"
drag, startPoint x: 311, startPoint y: 313, endPoint x: 224, endPoint y: 313, distance: 87.2
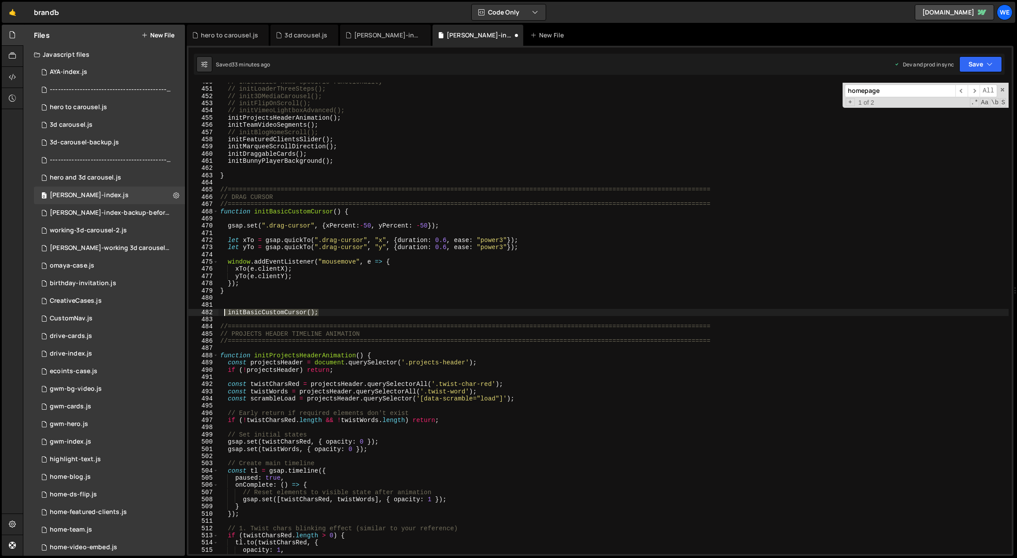
click at [224, 313] on div "// Initialize home-specific functionality // initLoaderThreeSteps(); // init3DM…" at bounding box center [613, 321] width 790 height 486
type textarea "initBasicCustomCursor();"
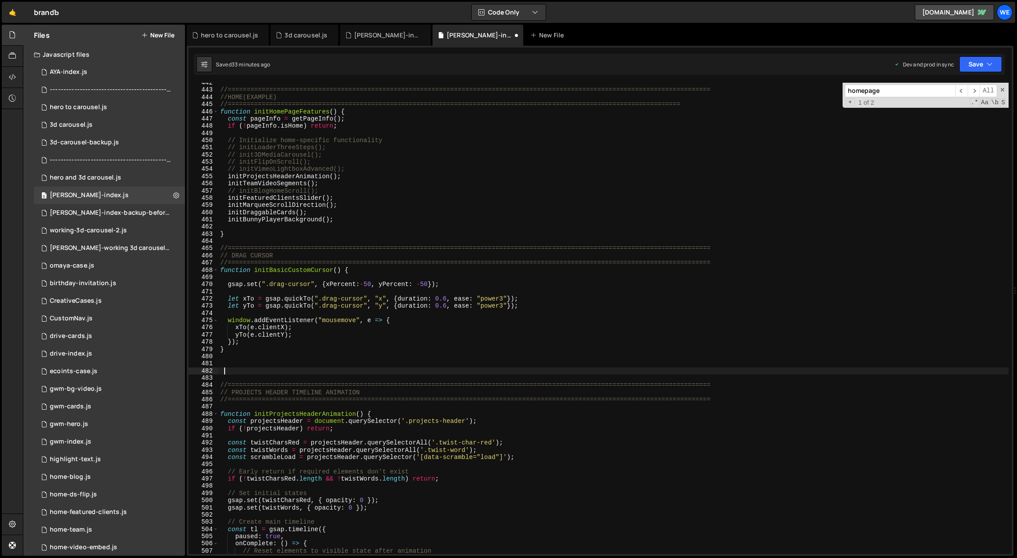
scroll to position [2487, 0]
click at [349, 183] on div "//=============================================================================…" at bounding box center [613, 322] width 790 height 486
click at [352, 192] on div "//=============================================================================…" at bounding box center [613, 322] width 790 height 486
click at [349, 213] on div "//=============================================================================…" at bounding box center [613, 322] width 790 height 486
type textarea "initDraggableCards();"
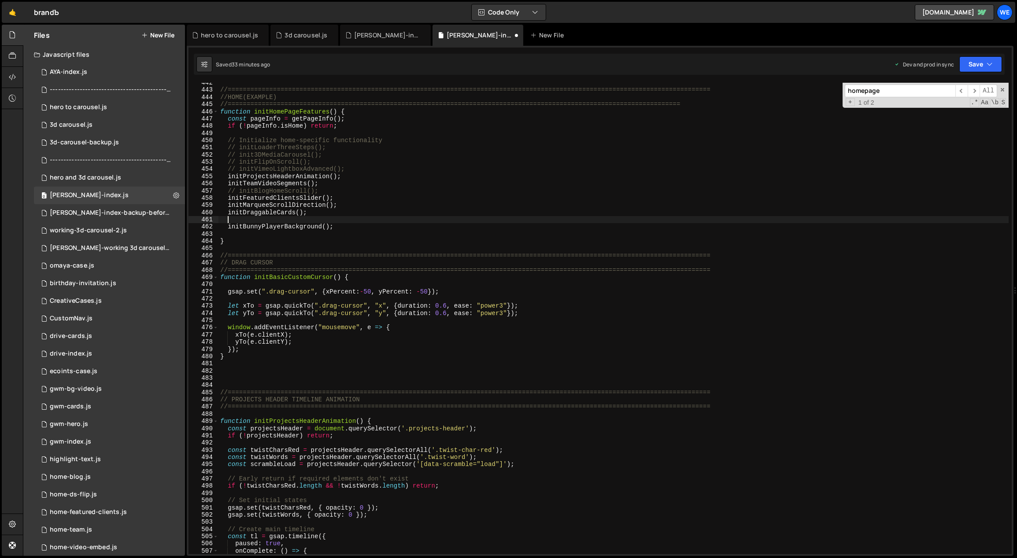
paste textarea "initBasicCustomCursor();"
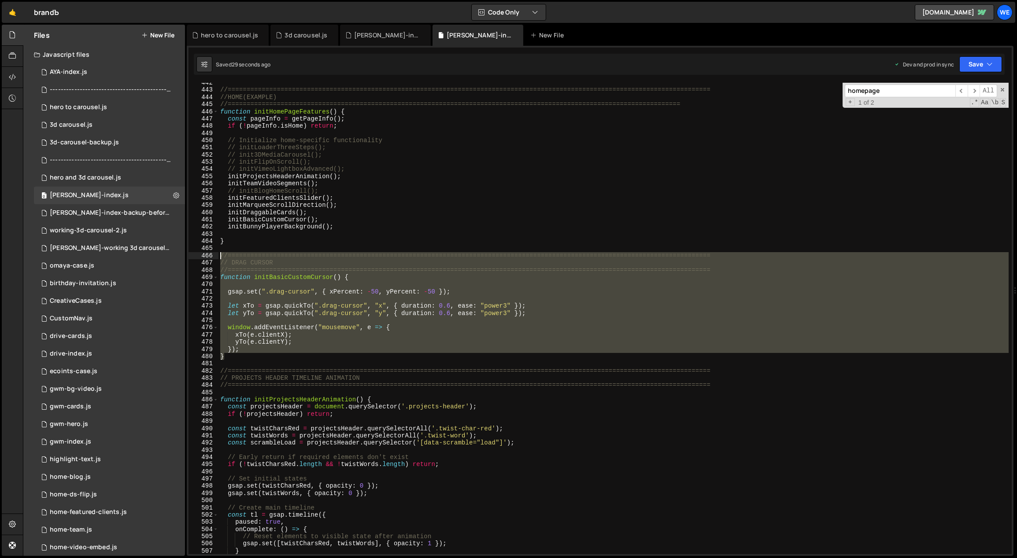
drag, startPoint x: 231, startPoint y: 357, endPoint x: 215, endPoint y: 256, distance: 102.5
click at [215, 256] on div "initBasicCustomCursor(); 442 443 444 445 446 447 448 449 450 451 452 453 454 45…" at bounding box center [599, 319] width 823 height 472
type textarea "//=============================================================================…"
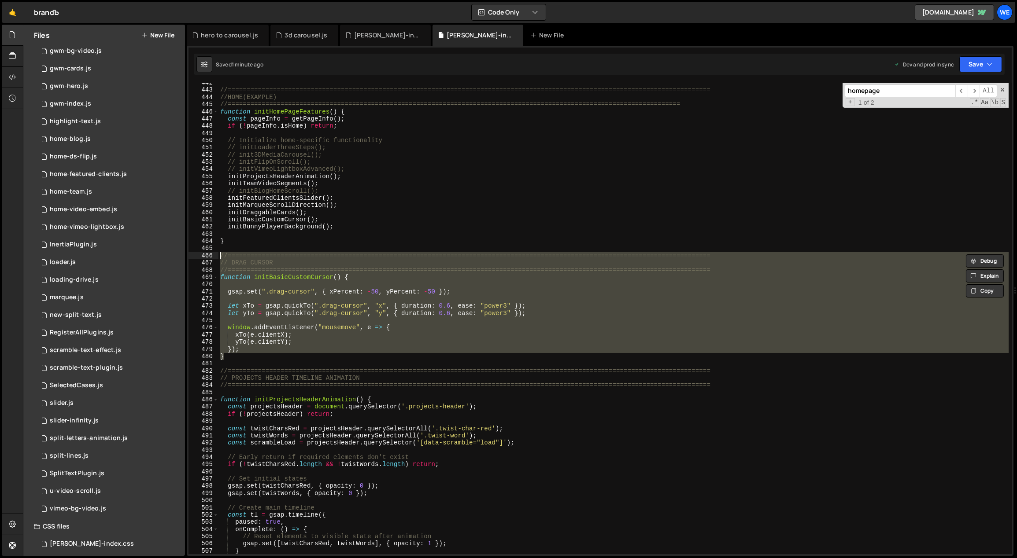
scroll to position [414, 0]
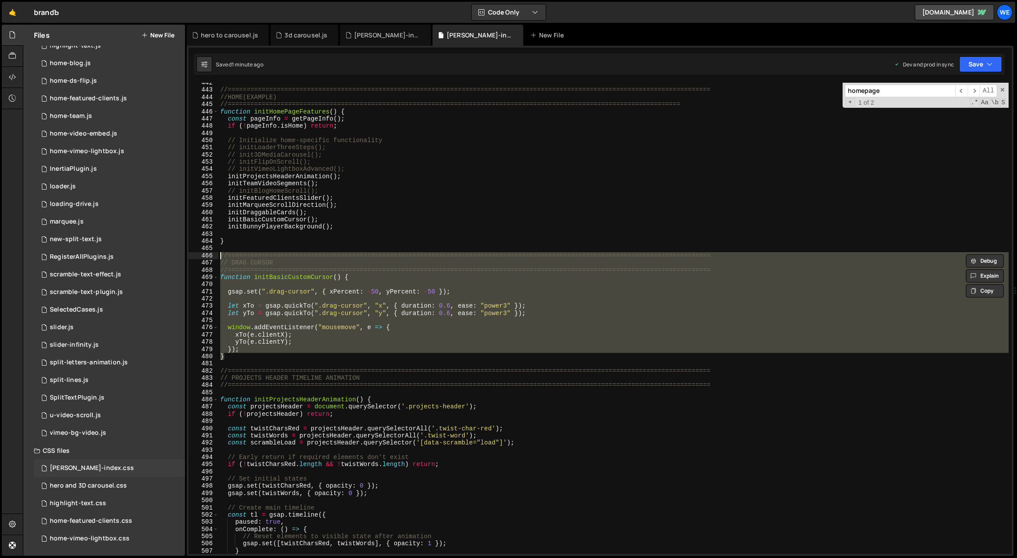
click at [90, 468] on div "[PERSON_NAME]-index.css" at bounding box center [92, 468] width 84 height 8
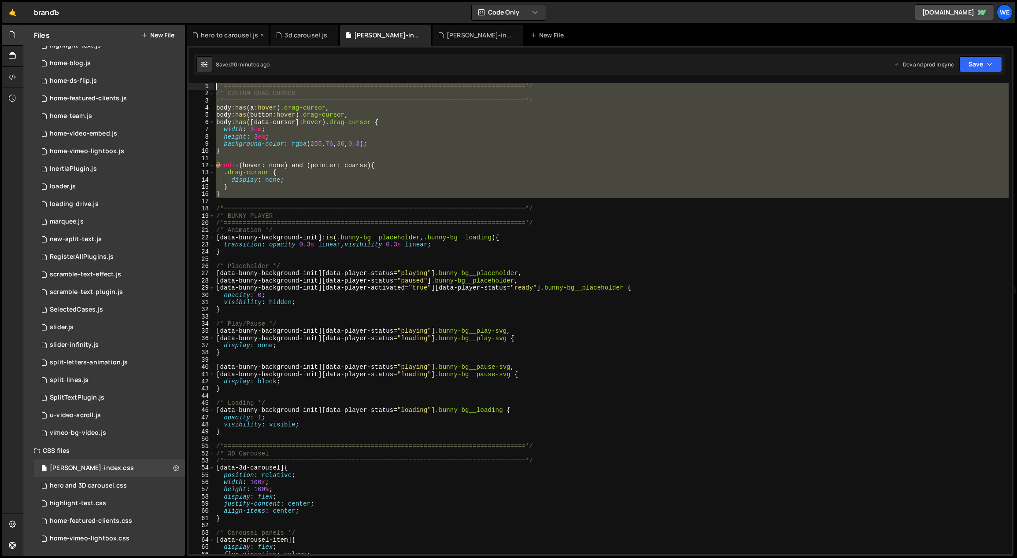
drag, startPoint x: 236, startPoint y: 193, endPoint x: 188, endPoint y: 40, distance: 160.8
click at [188, 40] on div "Debug Explain Copy hero to carousel.js 3d carousel.[PERSON_NAME]-index.css [PER…" at bounding box center [600, 291] width 826 height 532
click at [326, 195] on div "/*=============================================================================…" at bounding box center [611, 319] width 794 height 472
drag, startPoint x: 228, startPoint y: 197, endPoint x: 217, endPoint y: 85, distance: 112.4
click at [217, 85] on div "/*=============================================================================…" at bounding box center [611, 326] width 794 height 486
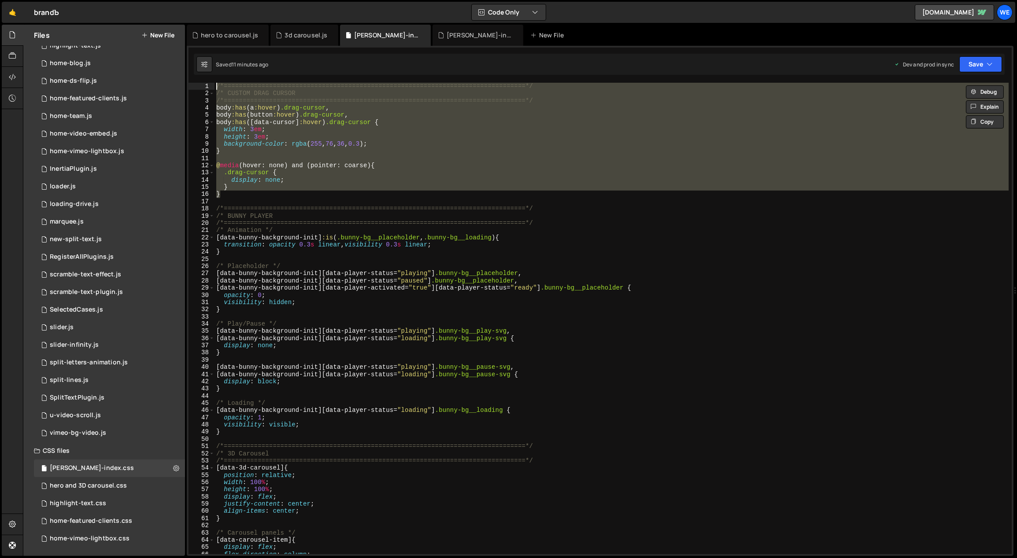
paste textarea "}"
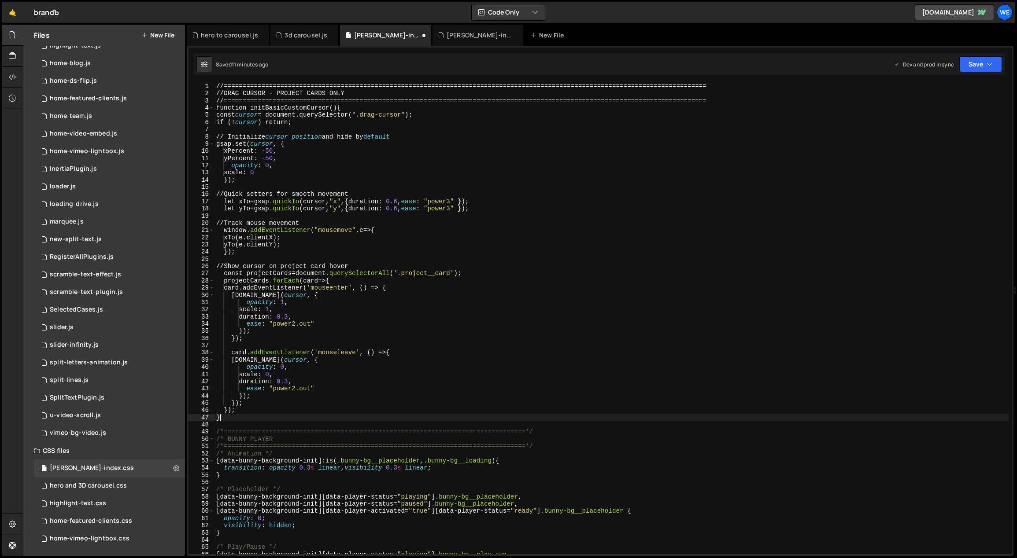
type textarea "} }"
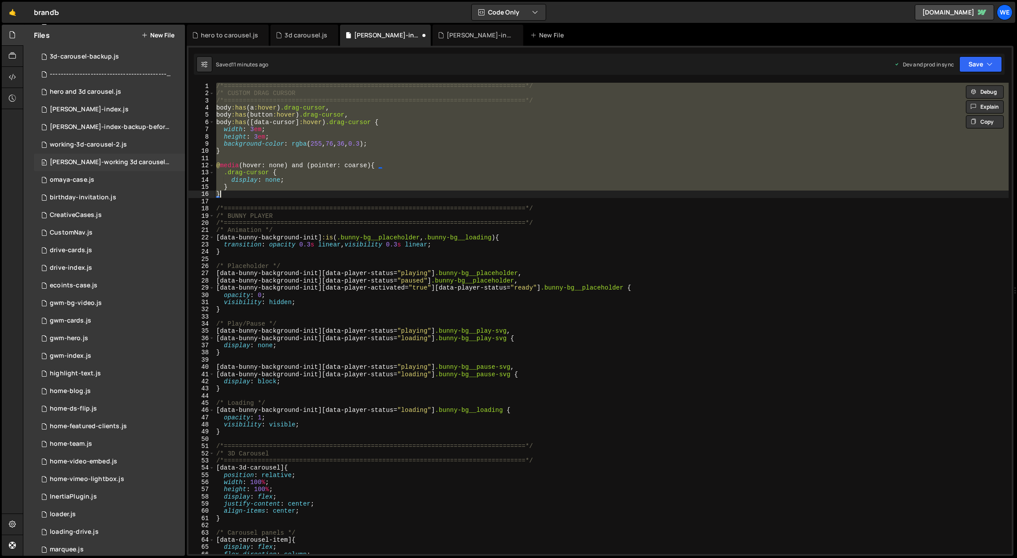
scroll to position [0, 0]
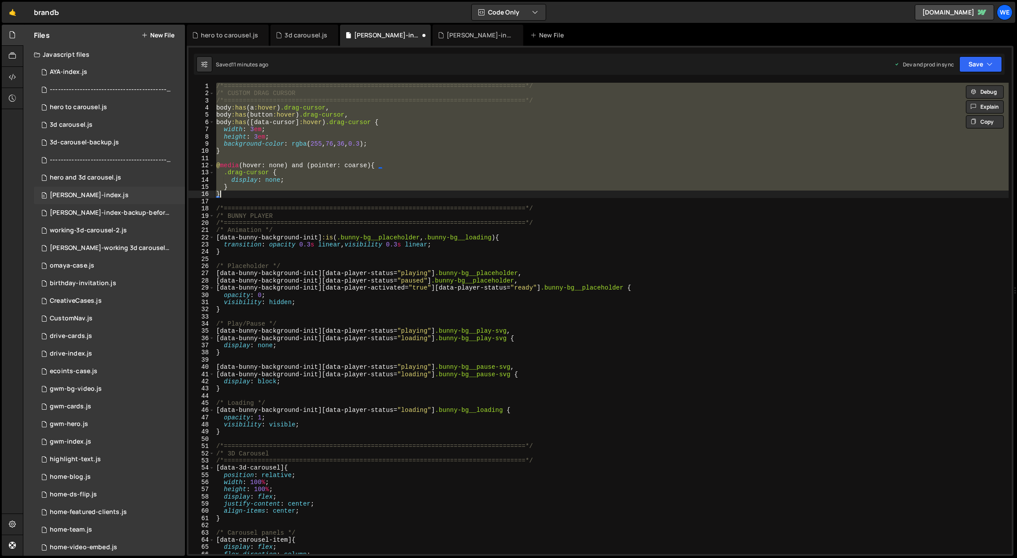
click at [89, 191] on div "0 [PERSON_NAME]-index.js 0" at bounding box center [109, 196] width 151 height 18
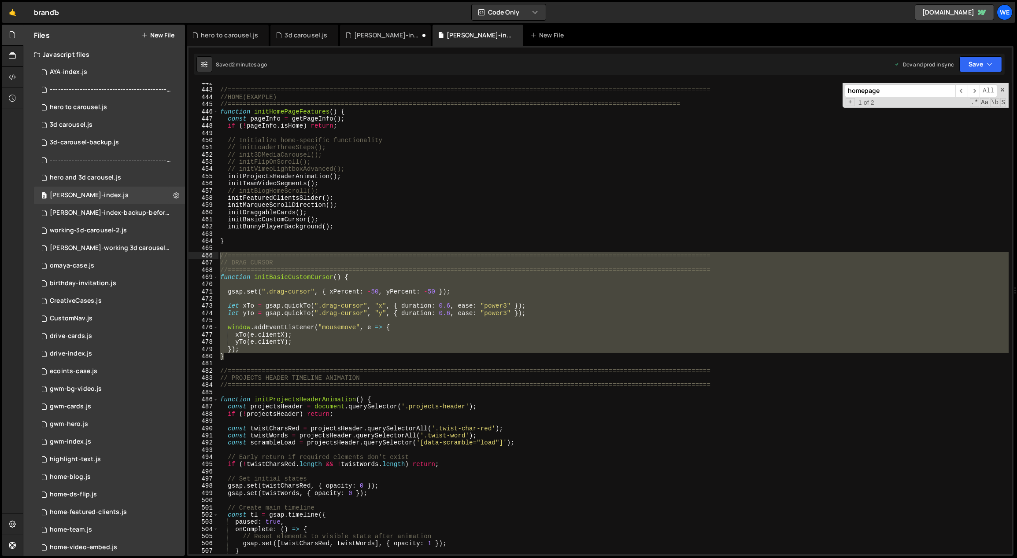
click at [252, 350] on div "//=============================================================================…" at bounding box center [613, 319] width 790 height 472
drag, startPoint x: 225, startPoint y: 334, endPoint x: 214, endPoint y: 251, distance: 84.4
click at [214, 251] on div "}); 442 443 444 445 446 447 448 449 450 451 452 453 454 455 456 457 458 459 460…" at bounding box center [599, 319] width 823 height 472
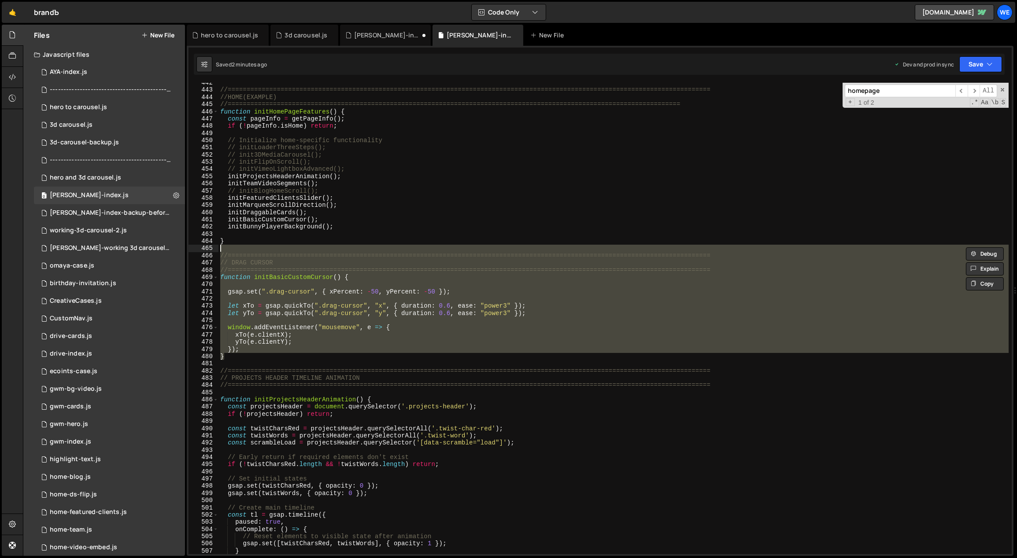
paste textarea "}"
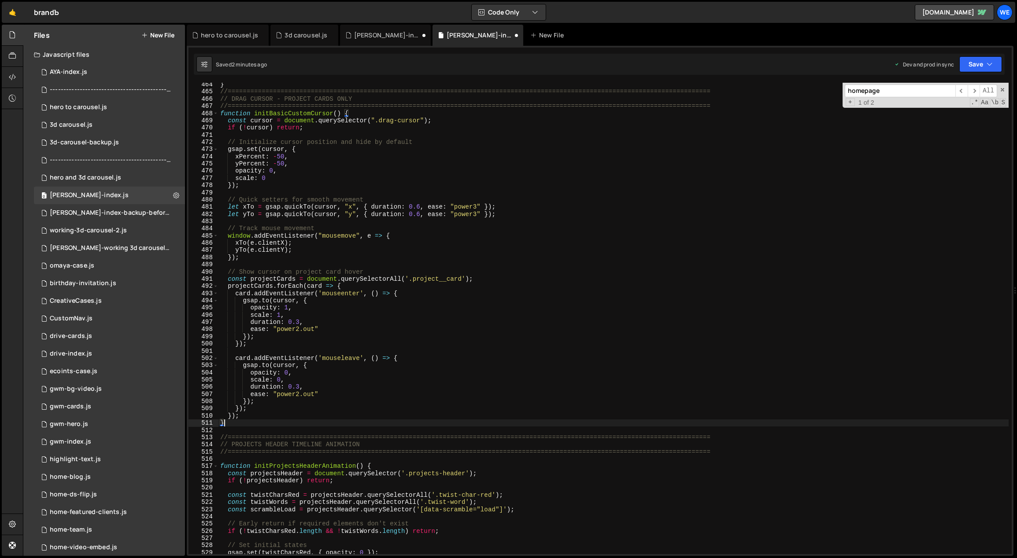
scroll to position [2510, 0]
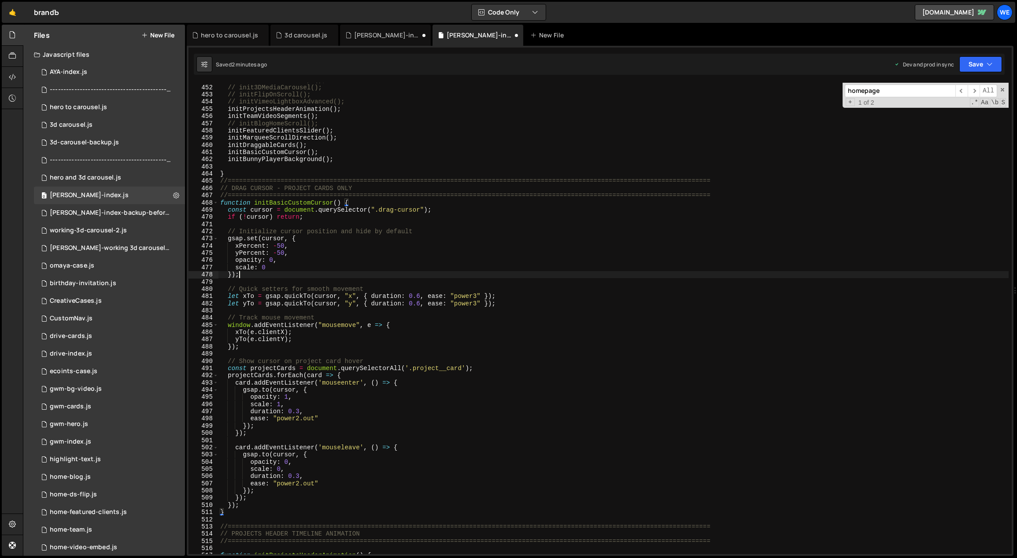
click at [346, 275] on div "// initLoaderThreeSteps(); // init3DMediaCarousel(); // initFlipOnScroll(); // …" at bounding box center [613, 320] width 790 height 486
type textarea "});"
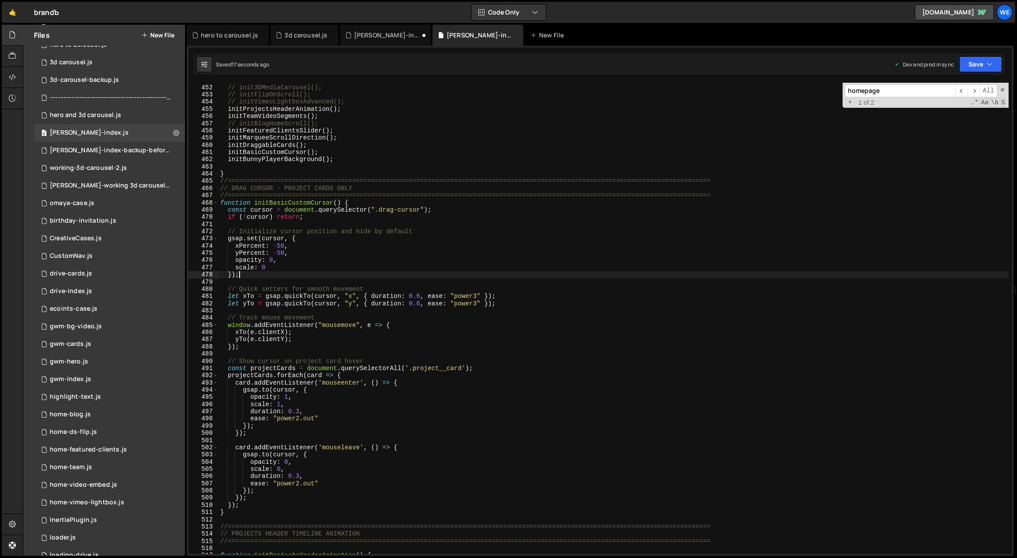
scroll to position [414, 0]
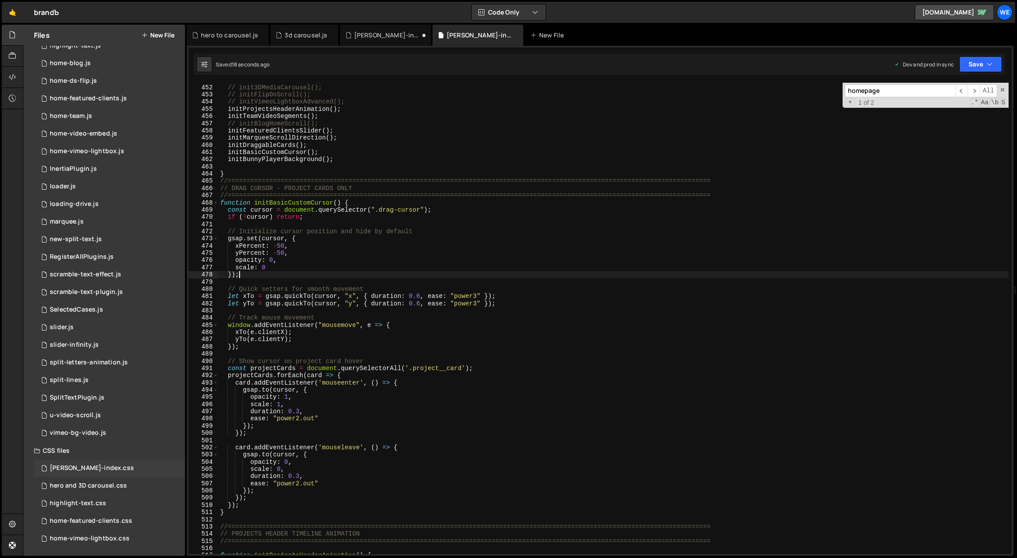
click at [90, 466] on div "[PERSON_NAME]-index.css" at bounding box center [92, 468] width 84 height 8
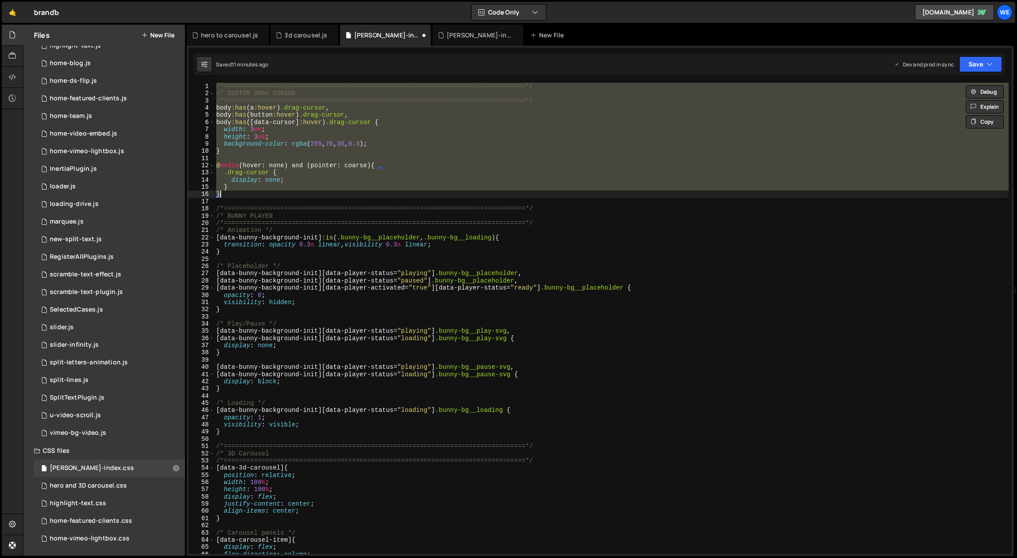
click at [259, 188] on div "/*=============================================================================…" at bounding box center [611, 319] width 794 height 472
drag, startPoint x: 236, startPoint y: 197, endPoint x: 206, endPoint y: 83, distance: 117.9
click at [206, 83] on div "} 1 2 3 4 5 6 7 8 9 10 11 12 13 14 15 16 17 18 19 20 21 22 23 24 25 26 27 28 29…" at bounding box center [599, 319] width 823 height 472
paste textarea "}"
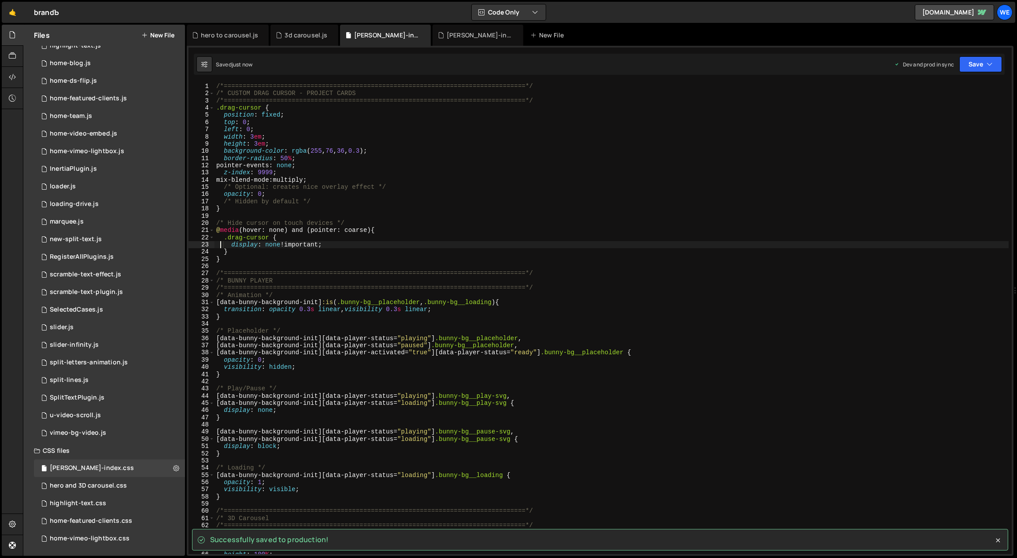
click at [387, 151] on div "/*=============================================================================…" at bounding box center [611, 326] width 794 height 486
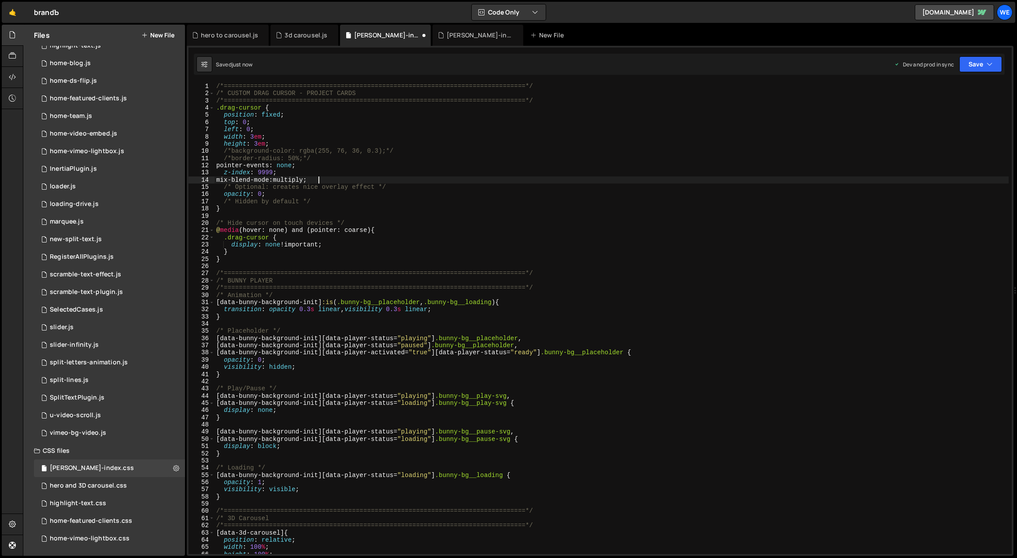
type textarea "/*mix-blend-mode: multiply;*/"
